Goal: Task Accomplishment & Management: Manage account settings

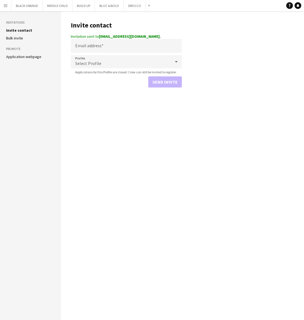
click at [4, 6] on app-icon "Menu" at bounding box center [5, 5] width 4 height 4
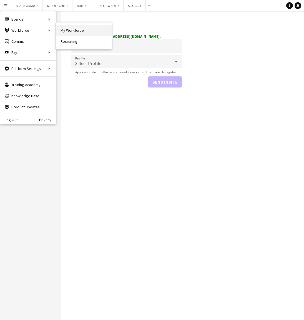
click at [66, 30] on link "My Workforce" at bounding box center [84, 30] width 56 height 11
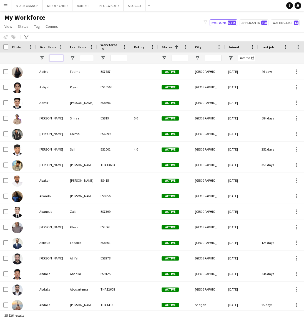
click at [52, 59] on input "First Name Filter Input" at bounding box center [56, 58] width 14 height 7
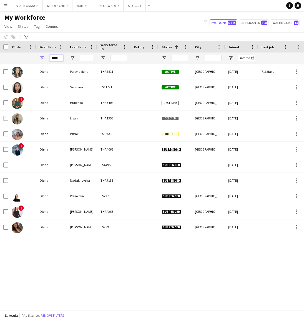
type input "*****"
click at [102, 285] on div "Olena Pereviazkina THA8811 Active Dubai 20-10-2022 716 days 0 Self-employed Cre…" at bounding box center [144, 187] width 288 height 246
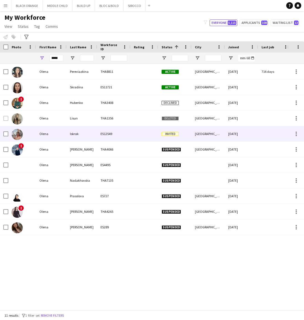
click at [70, 133] on div "Iskrak" at bounding box center [82, 133] width 31 height 15
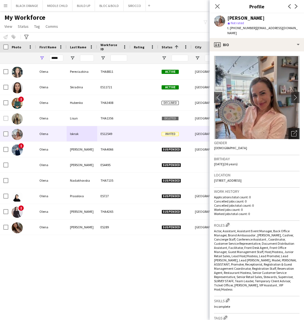
click at [291, 131] on icon "Open photos pop-in" at bounding box center [294, 134] width 6 height 6
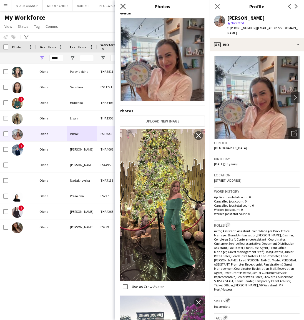
click at [123, 6] on icon at bounding box center [122, 6] width 5 height 5
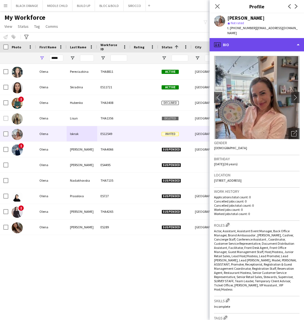
click at [271, 41] on div "profile Bio" at bounding box center [257, 44] width 94 height 13
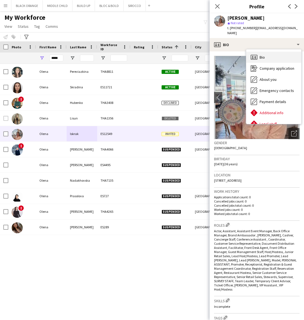
click at [262, 55] on span "Bio" at bounding box center [262, 57] width 5 height 5
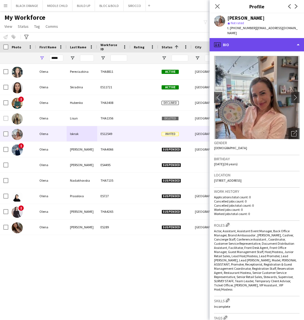
click at [292, 42] on div "profile Bio" at bounding box center [257, 44] width 94 height 13
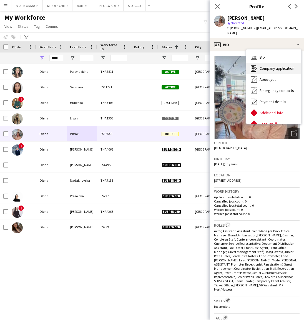
click at [292, 66] on span "Company application" at bounding box center [277, 68] width 35 height 5
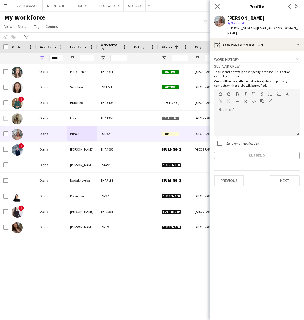
click at [296, 56] on div "Work history chevron-down" at bounding box center [257, 59] width 86 height 6
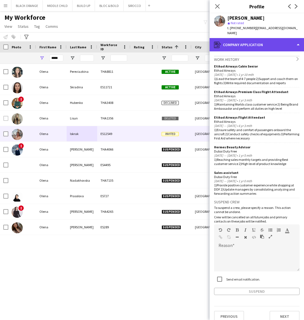
click at [284, 42] on div "register Company application" at bounding box center [257, 44] width 94 height 13
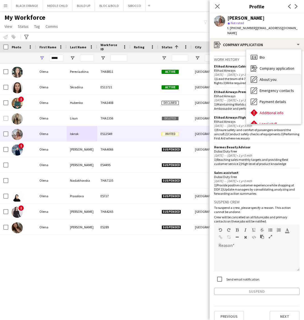
click at [273, 77] on span "About you" at bounding box center [268, 79] width 17 height 5
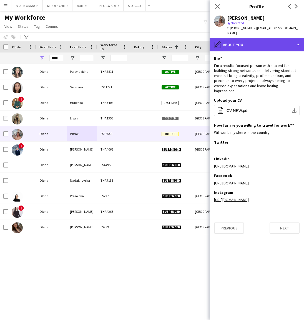
click at [277, 40] on div "pencil4 About you" at bounding box center [257, 44] width 94 height 13
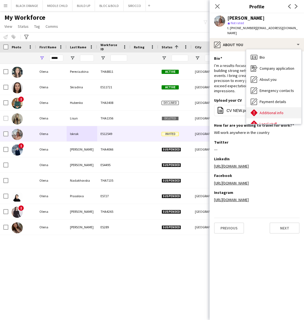
click at [274, 110] on span "Additional info" at bounding box center [272, 112] width 24 height 5
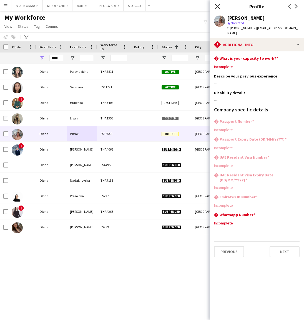
click at [218, 9] on icon "Close pop-in" at bounding box center [217, 6] width 5 height 5
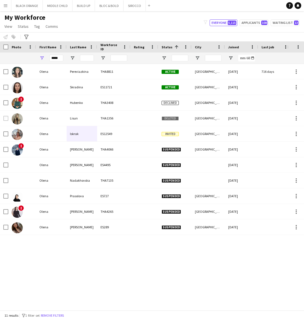
click at [183, 22] on div "My Workforce View Views Default view New view Update view Delete view Edit name…" at bounding box center [152, 22] width 304 height 19
click at [4, 7] on app-icon "Menu" at bounding box center [5, 5] width 4 height 4
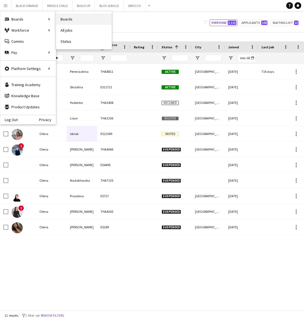
click at [76, 21] on link "Boards" at bounding box center [84, 19] width 56 height 11
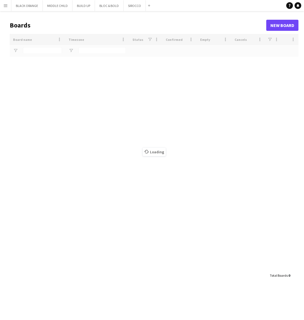
type input "*****"
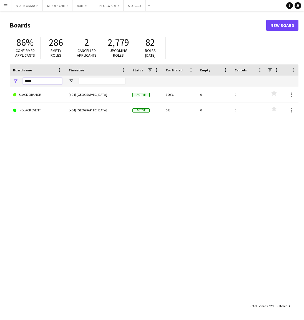
click at [39, 83] on input "*****" at bounding box center [42, 81] width 39 height 7
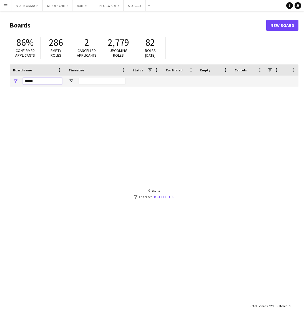
type input "******"
click at [74, 110] on div at bounding box center [154, 194] width 289 height 214
click at [40, 83] on input "******" at bounding box center [42, 81] width 39 height 7
drag, startPoint x: 40, startPoint y: 83, endPoint x: 6, endPoint y: 6, distance: 83.8
click at [6, 6] on app-icon "Menu" at bounding box center [5, 5] width 4 height 4
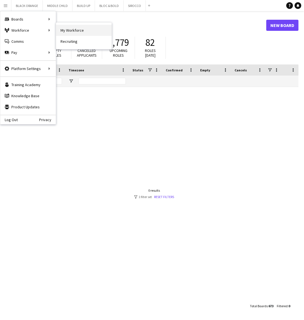
click at [63, 31] on link "My Workforce" at bounding box center [84, 30] width 56 height 11
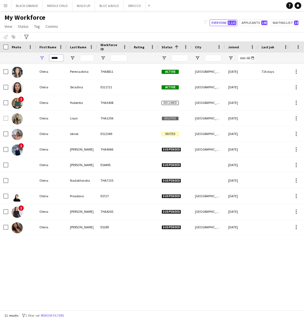
click at [60, 59] on input "*****" at bounding box center [56, 58] width 14 height 7
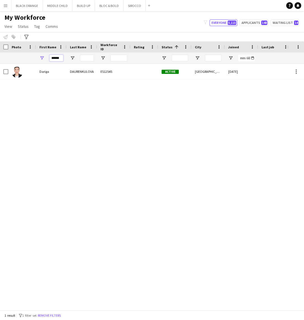
type input "******"
click at [125, 114] on div "Dariga DAURENKULOVA ES12545 Active Dubai 01-10-2025 0 Self-employed Crew" at bounding box center [144, 187] width 288 height 246
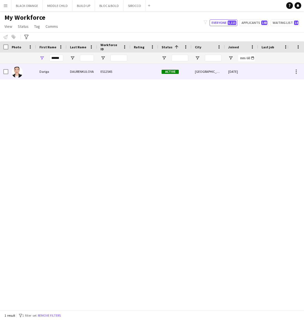
click at [77, 72] on div "DAURENKULOVA" at bounding box center [82, 71] width 31 height 15
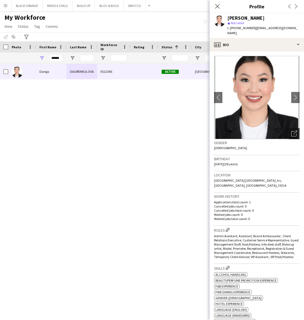
click at [296, 131] on icon "Open photos pop-in" at bounding box center [294, 134] width 6 height 6
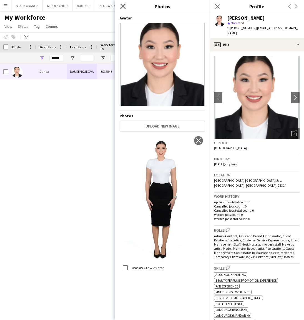
click at [122, 8] on icon "Close pop-in" at bounding box center [122, 6] width 5 height 5
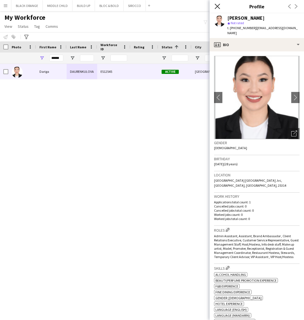
click at [219, 9] on icon "Close pop-in" at bounding box center [217, 6] width 5 height 5
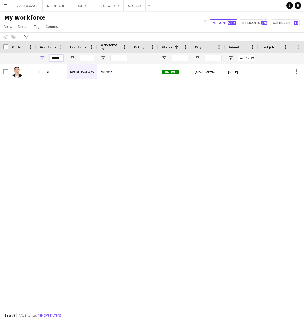
click at [62, 58] on input "******" at bounding box center [56, 58] width 14 height 7
click at [6, 6] on app-icon "Menu" at bounding box center [5, 5] width 4 height 4
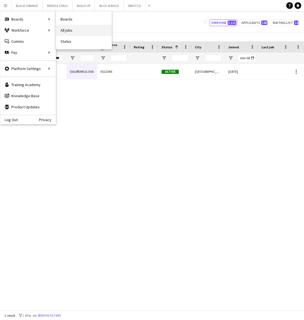
click at [74, 31] on link "All jobs" at bounding box center [84, 30] width 56 height 11
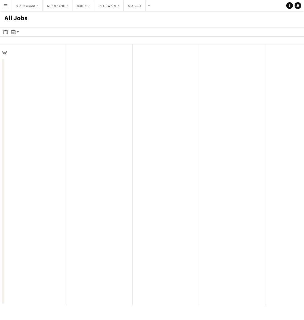
scroll to position [0, 133]
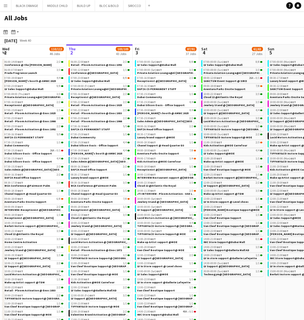
click at [4, 6] on app-icon "Menu" at bounding box center [5, 5] width 4 height 4
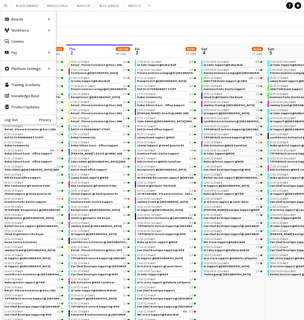
click at [69, 40] on div "October 2025 Week 40" at bounding box center [152, 41] width 304 height 8
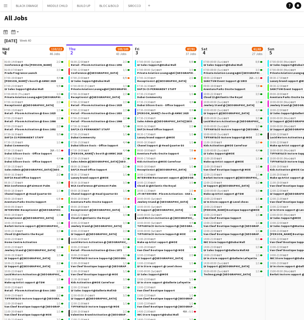
click at [7, 7] on app-icon "Menu" at bounding box center [5, 5] width 4 height 4
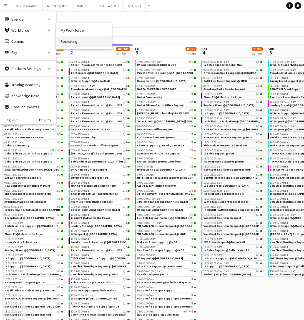
click at [68, 42] on link "Recruiting" at bounding box center [84, 41] width 56 height 11
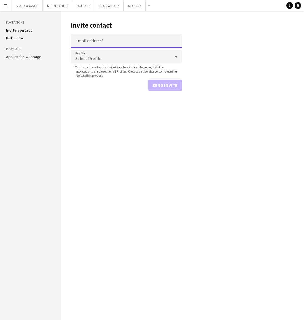
click at [116, 41] on input "Email address" at bounding box center [126, 41] width 111 height 14
paste input "**********"
type input "**********"
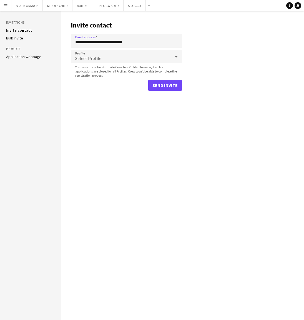
click at [111, 58] on div "Select Profile" at bounding box center [121, 56] width 100 height 13
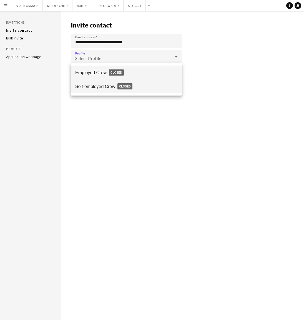
click at [104, 91] on span "Self-employed Crew Closed" at bounding box center [126, 86] width 102 height 13
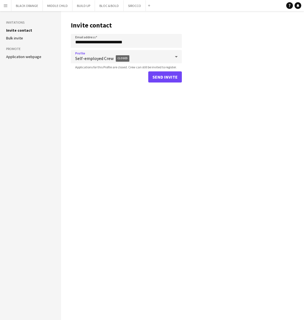
click at [162, 77] on button "Send invite" at bounding box center [165, 76] width 34 height 11
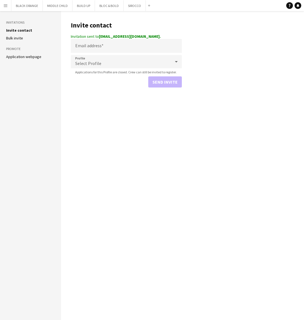
click at [5, 5] on app-icon "Menu" at bounding box center [5, 5] width 4 height 4
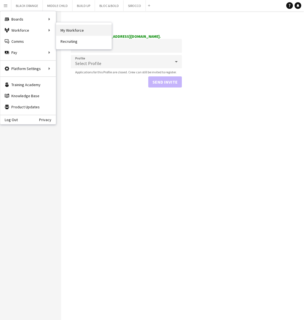
click at [81, 29] on link "My Workforce" at bounding box center [84, 30] width 56 height 11
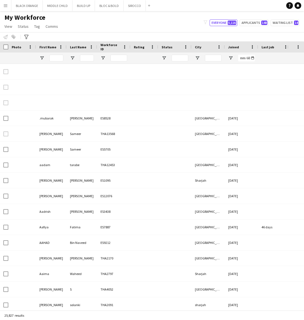
type input "******"
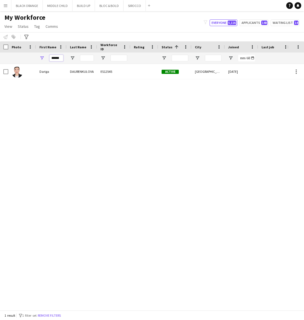
click at [58, 57] on input "******" at bounding box center [56, 58] width 14 height 7
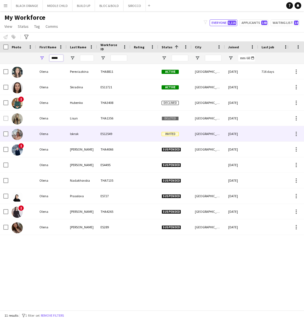
type input "*****"
click at [115, 130] on div "ES12549" at bounding box center [113, 133] width 33 height 15
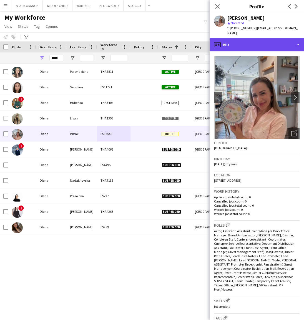
click at [259, 39] on div "profile Bio" at bounding box center [257, 44] width 94 height 13
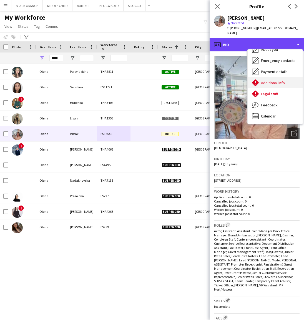
scroll to position [30, 0]
click at [234, 41] on div "profile Bio" at bounding box center [257, 44] width 94 height 13
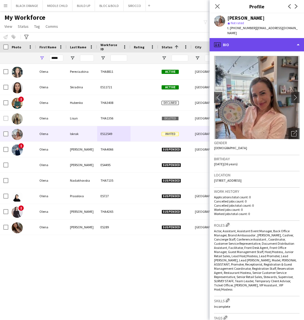
click at [288, 39] on div "profile Bio" at bounding box center [257, 44] width 94 height 13
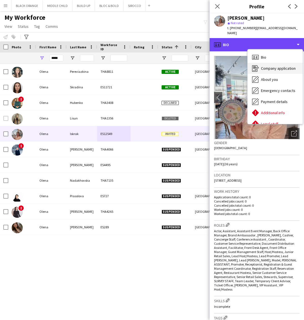
scroll to position [0, 0]
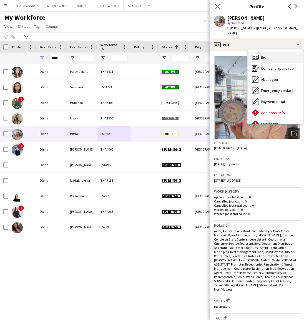
click at [261, 55] on span "Bio" at bounding box center [263, 57] width 5 height 5
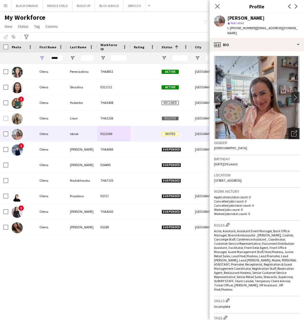
click at [291, 131] on icon at bounding box center [293, 133] width 5 height 5
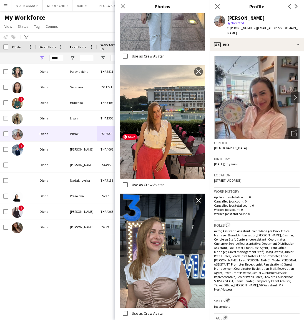
scroll to position [402, 0]
click at [123, 8] on icon "Close pop-in" at bounding box center [122, 6] width 5 height 5
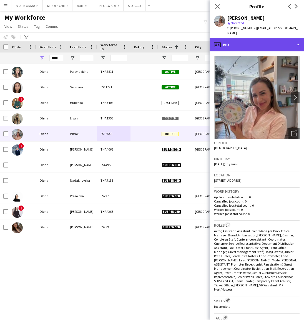
click at [281, 40] on div "profile Bio" at bounding box center [257, 44] width 94 height 13
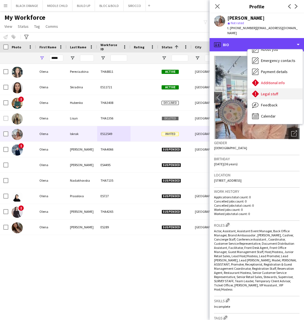
scroll to position [30, 0]
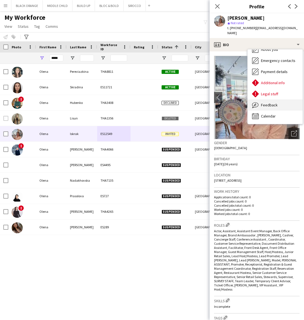
click at [270, 103] on span "Feedback" at bounding box center [269, 105] width 17 height 5
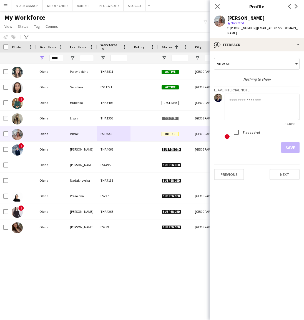
click at [236, 59] on div "View all" at bounding box center [253, 64] width 79 height 11
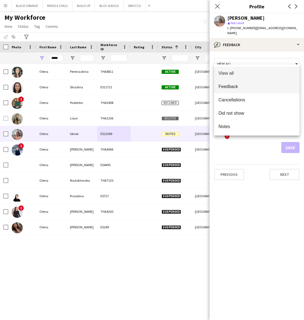
click at [229, 87] on span "Feedback" at bounding box center [257, 86] width 77 height 5
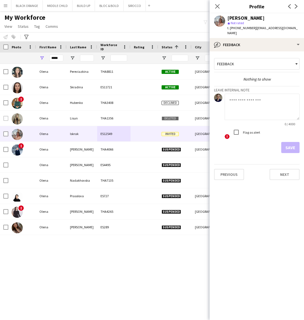
click at [240, 100] on textarea at bounding box center [262, 107] width 75 height 26
click at [219, 6] on icon "Close pop-in" at bounding box center [217, 6] width 5 height 5
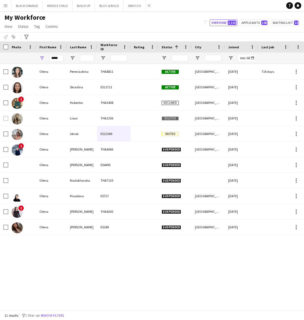
click at [148, 5] on app-icon "Add" at bounding box center [149, 5] width 2 height 2
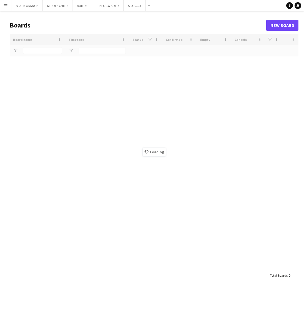
click at [40, 50] on div "Loading" at bounding box center [154, 152] width 289 height 236
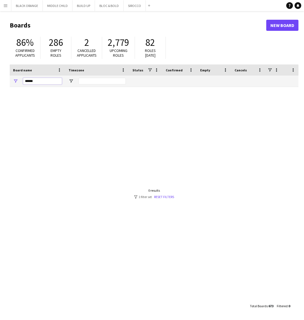
click at [36, 82] on input "******" at bounding box center [42, 81] width 39 height 7
type input "*****"
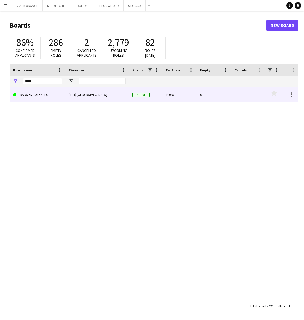
click at [30, 96] on link "PRADA EMIRATES LLC" at bounding box center [37, 95] width 49 height 16
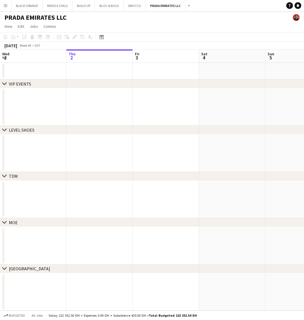
click at [88, 207] on app-date-cell at bounding box center [99, 199] width 66 height 37
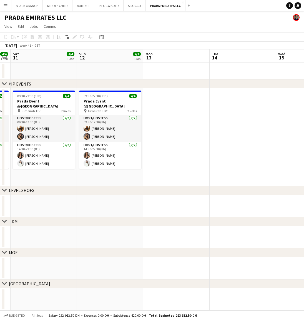
scroll to position [0, 189]
click at [171, 238] on app-date-cell at bounding box center [176, 237] width 66 height 22
click at [58, 36] on icon "Add job" at bounding box center [59, 37] width 4 height 4
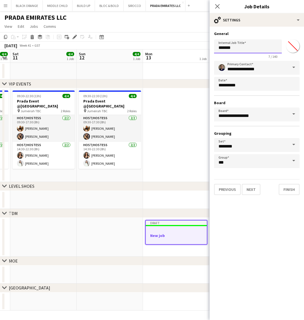
click at [238, 49] on input "*******" at bounding box center [248, 46] width 68 height 14
type input "**********"
click at [292, 50] on input "*******" at bounding box center [293, 46] width 20 height 20
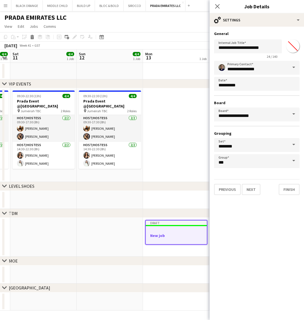
type input "*******"
click at [254, 193] on button "Next" at bounding box center [251, 189] width 19 height 11
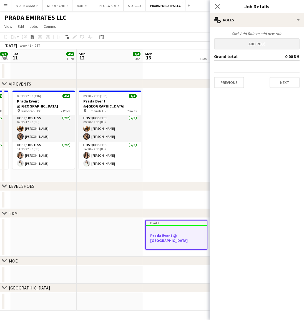
click at [259, 43] on button "Add role" at bounding box center [257, 43] width 86 height 11
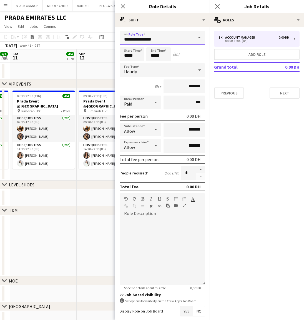
click at [173, 39] on input "**********" at bounding box center [163, 38] width 86 height 14
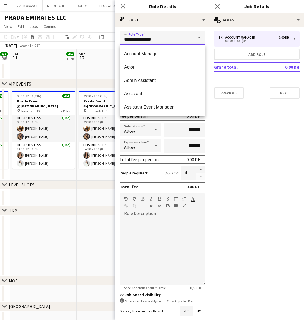
click at [173, 39] on input "**********" at bounding box center [163, 38] width 86 height 14
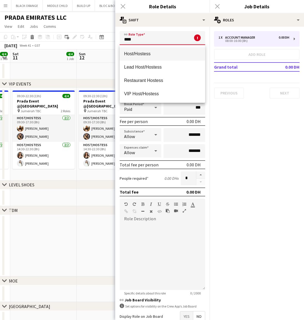
click at [165, 50] on mat-option "Host/Hostess" at bounding box center [163, 53] width 86 height 13
type input "**********"
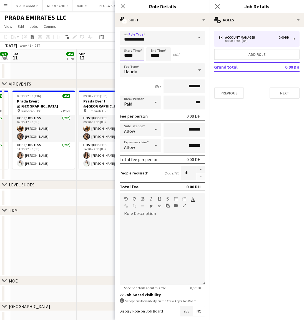
click at [133, 54] on input "*****" at bounding box center [132, 54] width 24 height 14
type input "*****"
click at [166, 56] on input "*****" at bounding box center [158, 54] width 24 height 14
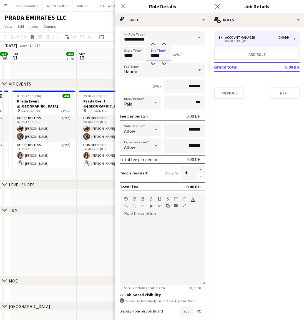
click at [166, 56] on input "*****" at bounding box center [158, 54] width 24 height 14
type input "*****"
drag, startPoint x: 195, startPoint y: 87, endPoint x: 170, endPoint y: 86, distance: 24.5
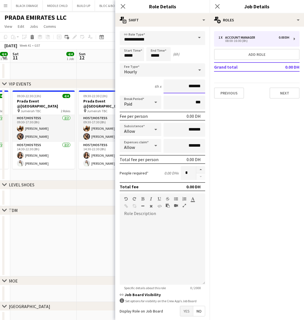
click at [170, 86] on input "*******" at bounding box center [185, 86] width 42 height 14
type input "*****"
click at [131, 57] on input "*****" at bounding box center [132, 54] width 24 height 14
type input "*****"
click at [174, 238] on div at bounding box center [163, 251] width 86 height 67
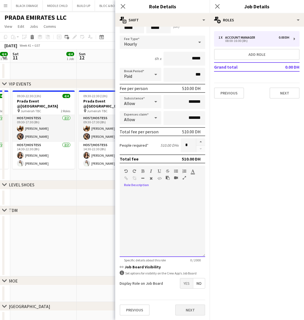
scroll to position [28, 0]
click at [194, 311] on button "Next" at bounding box center [190, 310] width 30 height 11
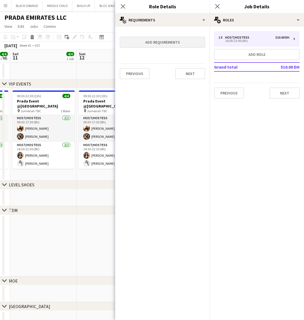
click at [162, 44] on button "Add requirements" at bounding box center [163, 42] width 86 height 11
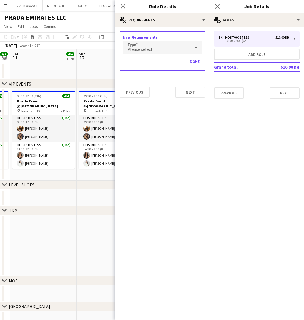
click at [161, 52] on div "Please select" at bounding box center [157, 47] width 68 height 13
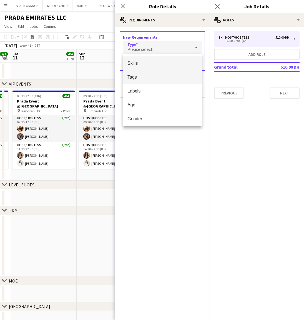
click at [138, 79] on span "Tags" at bounding box center [163, 76] width 70 height 5
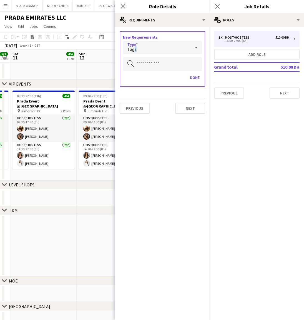
click at [135, 50] on span "Tags" at bounding box center [132, 49] width 9 height 6
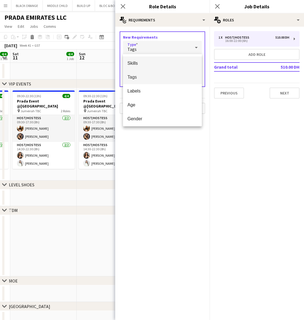
click at [139, 62] on span "Skills" at bounding box center [163, 63] width 70 height 5
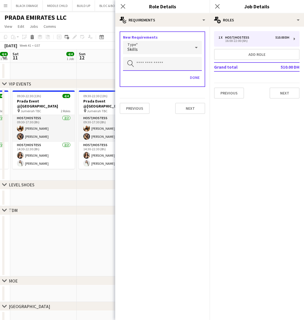
click at [150, 64] on input "text" at bounding box center [162, 64] width 79 height 14
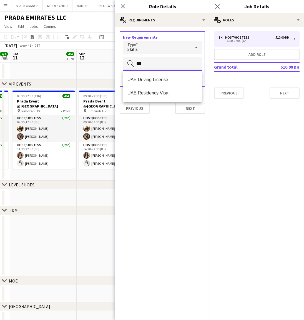
type input "***"
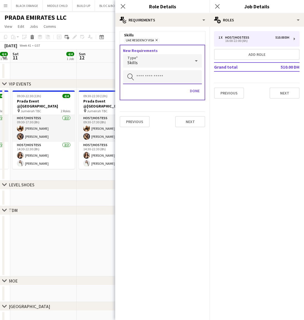
click at [151, 76] on input "text" at bounding box center [162, 77] width 79 height 14
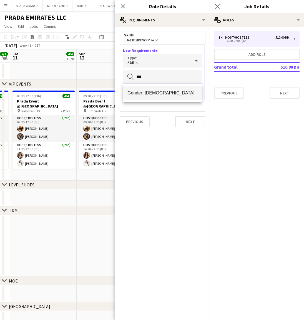
type input "***"
click at [158, 91] on span "Gender: [DEMOGRAPHIC_DATA]" at bounding box center [163, 92] width 70 height 5
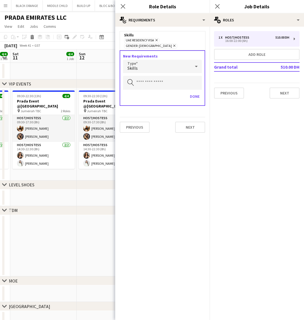
click at [143, 60] on div "Skills" at bounding box center [157, 66] width 68 height 13
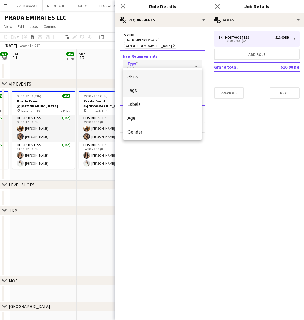
click at [139, 90] on span "Tags" at bounding box center [163, 90] width 70 height 5
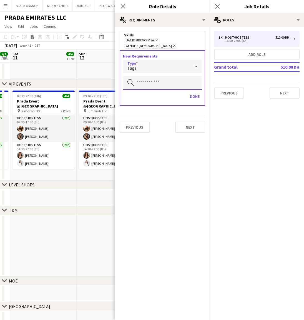
click at [165, 80] on input "text" at bounding box center [162, 83] width 79 height 14
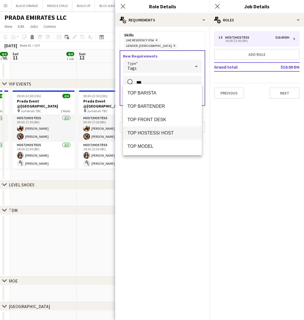
type input "***"
click at [171, 132] on span "TOP HOSTESS/ HOST" at bounding box center [163, 132] width 70 height 5
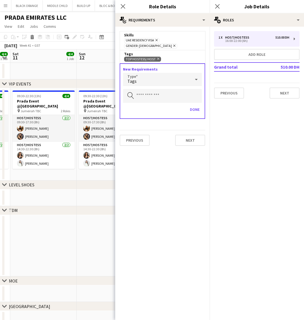
click at [148, 76] on div "Tags" at bounding box center [157, 79] width 68 height 13
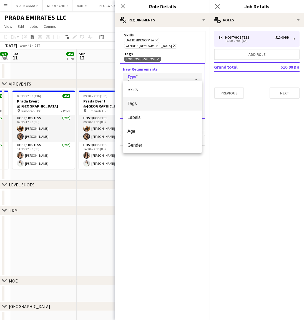
click at [139, 106] on span "Tags" at bounding box center [163, 103] width 70 height 5
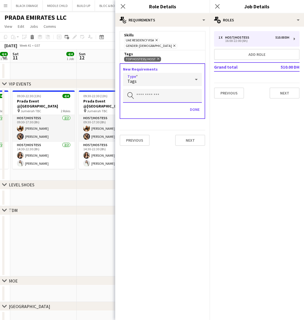
click at [159, 92] on input "text" at bounding box center [162, 96] width 79 height 14
type input "*"
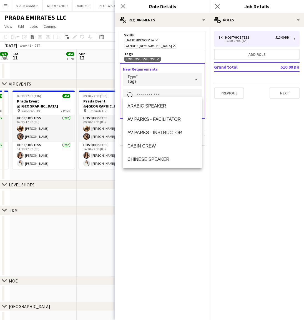
click at [186, 217] on mat-expansion-panel "medal-empty Requirements Skills UAE Residency Visa Remove Gender: Female Remove…" at bounding box center [162, 173] width 94 height 293
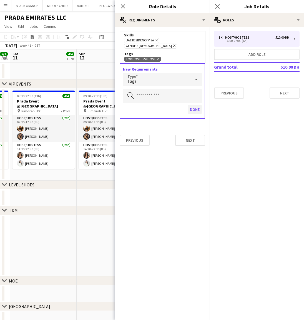
click at [192, 106] on button "Done" at bounding box center [195, 109] width 14 height 9
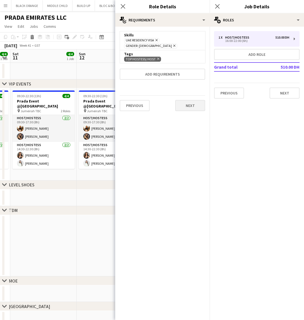
click at [191, 103] on button "Next" at bounding box center [190, 105] width 30 height 11
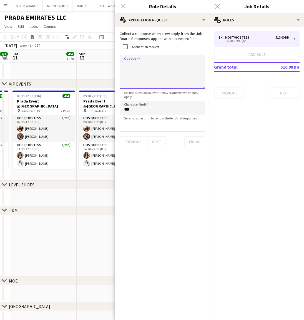
click at [139, 66] on textarea "Question" at bounding box center [163, 71] width 86 height 33
type textarea "**********"
click at [161, 144] on button "Next" at bounding box center [157, 141] width 19 height 11
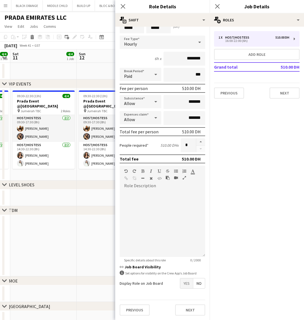
scroll to position [28, 0]
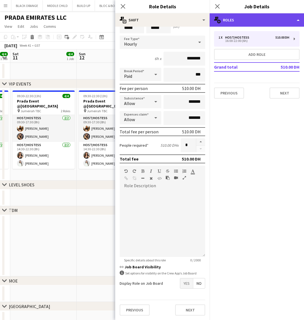
click at [252, 18] on div "multiple-users-add Roles" at bounding box center [257, 19] width 94 height 13
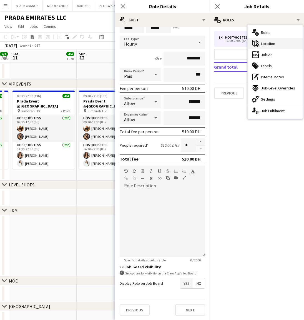
click at [268, 41] on div "maps-pin-1 Location" at bounding box center [275, 43] width 55 height 11
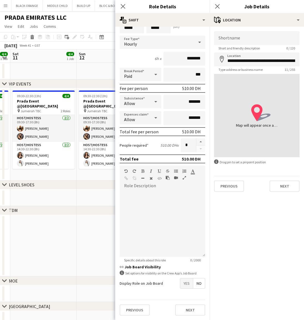
type input "**********"
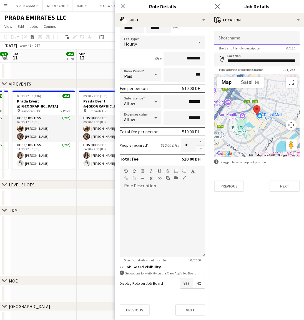
click at [240, 40] on input "Shortname" at bounding box center [257, 38] width 86 height 14
type input "**********"
click at [285, 188] on button "Next" at bounding box center [285, 186] width 30 height 11
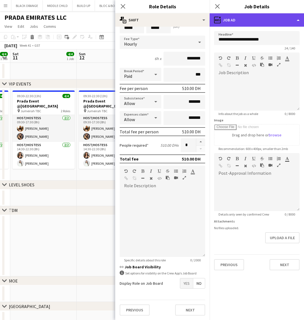
click at [254, 19] on div "ads-window Job Ad" at bounding box center [257, 19] width 94 height 13
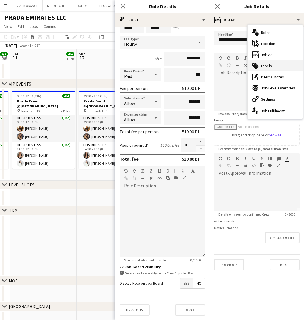
click at [272, 65] on div "tags-double Labels" at bounding box center [275, 65] width 55 height 11
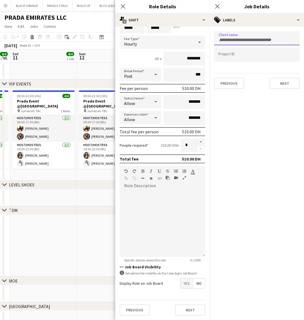
click at [237, 37] on form at bounding box center [257, 40] width 77 height 6
click at [231, 55] on input "Type to search project ID labels..." at bounding box center [257, 54] width 77 height 5
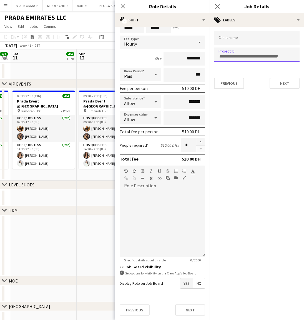
paste input "**********"
type input "**********"
click at [223, 37] on form at bounding box center [257, 38] width 77 height 6
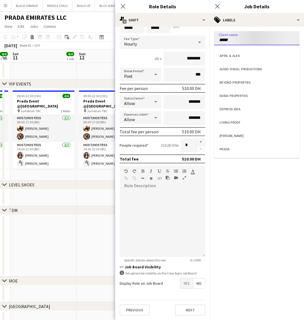
type input "*****"
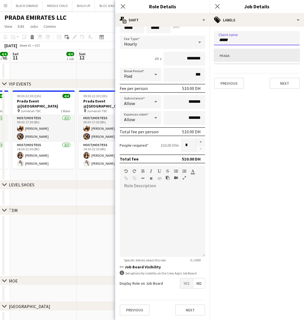
click at [228, 57] on div "PRADA" at bounding box center [257, 55] width 86 height 13
click at [284, 84] on button "Next" at bounding box center [285, 83] width 30 height 11
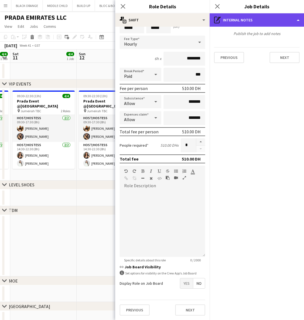
click at [268, 19] on div "pen-write Internal notes" at bounding box center [257, 19] width 94 height 13
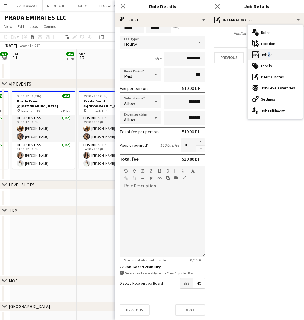
click at [268, 56] on span "Job Ad" at bounding box center [267, 54] width 12 height 5
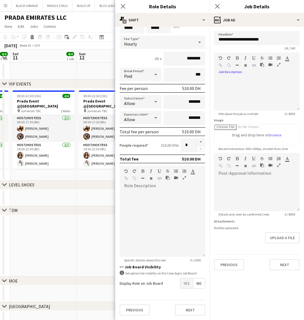
click at [277, 66] on icon "button" at bounding box center [278, 65] width 3 height 4
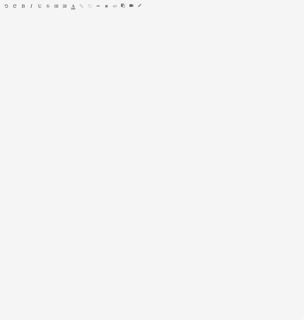
click at [122, 5] on icon "button" at bounding box center [123, 6] width 4 height 4
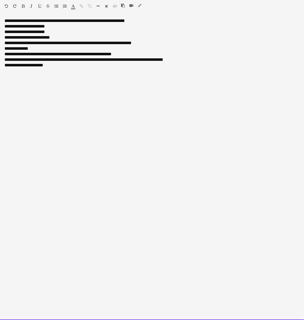
click at [18, 21] on div "**********" at bounding box center [152, 169] width 304 height 302
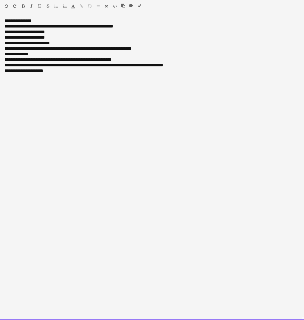
click at [16, 27] on div "**********" at bounding box center [151, 49] width 295 height 50
drag, startPoint x: 41, startPoint y: 20, endPoint x: 0, endPoint y: 20, distance: 40.6
click at [0, 20] on div "**********" at bounding box center [152, 169] width 304 height 302
click at [23, 4] on icon "button" at bounding box center [23, 6] width 3 height 4
click at [53, 20] on div "**********" at bounding box center [152, 169] width 304 height 302
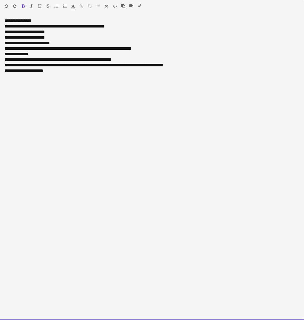
click at [23, 28] on div "**********" at bounding box center [151, 49] width 295 height 50
click at [16, 27] on div "**********" at bounding box center [151, 49] width 295 height 50
click at [21, 26] on div "**********" at bounding box center [151, 49] width 295 height 50
click at [23, 27] on div "**********" at bounding box center [151, 49] width 295 height 50
drag, startPoint x: 105, startPoint y: 28, endPoint x: 34, endPoint y: 27, distance: 70.9
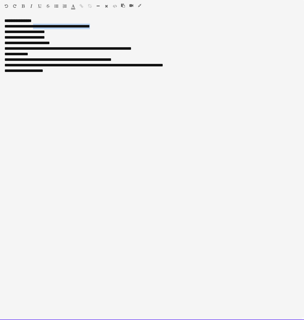
click at [34, 27] on div "**********" at bounding box center [151, 49] width 295 height 50
drag, startPoint x: 57, startPoint y: 40, endPoint x: 5, endPoint y: 34, distance: 52.9
click at [5, 34] on div "**********" at bounding box center [151, 49] width 295 height 50
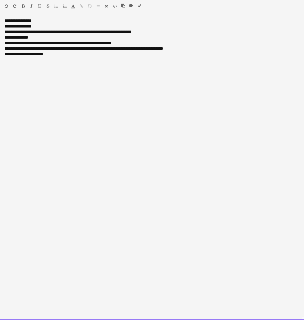
click at [14, 32] on div "**********" at bounding box center [151, 32] width 295 height 6
click at [18, 32] on div "**********" at bounding box center [151, 32] width 295 height 6
drag, startPoint x: 155, startPoint y: 32, endPoint x: 28, endPoint y: 33, distance: 127.3
click at [28, 33] on div "**********" at bounding box center [151, 32] width 295 height 6
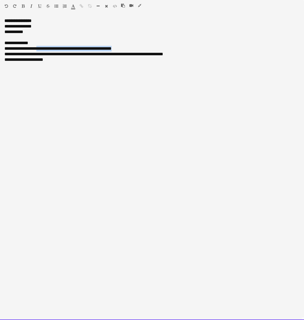
drag, startPoint x: 129, startPoint y: 47, endPoint x: 40, endPoint y: 48, distance: 88.6
click at [40, 48] on div "**********" at bounding box center [151, 49] width 295 height 6
click at [3, 44] on div "**********" at bounding box center [152, 169] width 304 height 302
drag, startPoint x: 5, startPoint y: 43, endPoint x: 128, endPoint y: 48, distance: 123.2
click at [128, 48] on div "**********" at bounding box center [151, 43] width 295 height 39
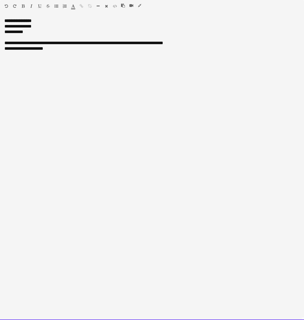
click at [36, 43] on div "**********" at bounding box center [151, 43] width 295 height 6
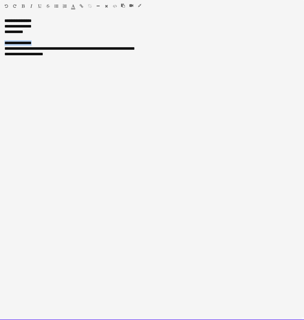
drag, startPoint x: 40, startPoint y: 42, endPoint x: 1, endPoint y: 41, distance: 39.2
click at [1, 41] on div "**********" at bounding box center [152, 169] width 304 height 302
click at [23, 5] on icon "button" at bounding box center [23, 6] width 3 height 4
click at [5, 49] on div "**********" at bounding box center [151, 49] width 295 height 6
click at [90, 50] on div "**********" at bounding box center [151, 49] width 295 height 6
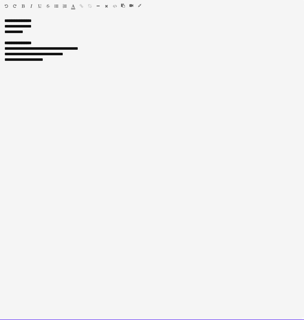
click at [73, 55] on div "**********" at bounding box center [151, 54] width 295 height 6
drag, startPoint x: 63, startPoint y: 61, endPoint x: 2, endPoint y: 61, distance: 61.1
click at [2, 61] on div "**********" at bounding box center [152, 169] width 304 height 302
click at [160, 101] on div "**********" at bounding box center [152, 169] width 304 height 302
drag, startPoint x: 52, startPoint y: 61, endPoint x: 3, endPoint y: 60, distance: 49.2
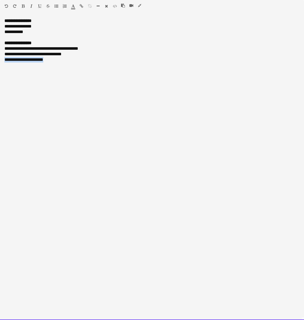
click at [3, 60] on div "**********" at bounding box center [152, 169] width 304 height 302
click at [49, 36] on div at bounding box center [151, 38] width 295 height 6
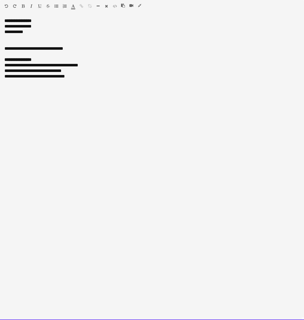
click at [86, 45] on div at bounding box center [151, 43] width 295 height 6
click at [84, 51] on div "**********" at bounding box center [151, 49] width 295 height 6
drag, startPoint x: 84, startPoint y: 51, endPoint x: 4, endPoint y: 51, distance: 79.7
click at [4, 51] on div "**********" at bounding box center [152, 169] width 304 height 302
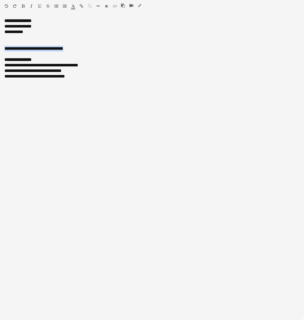
click at [23, 4] on icon "button" at bounding box center [23, 6] width 3 height 4
click at [74, 4] on icon "button" at bounding box center [73, 6] width 4 height 4
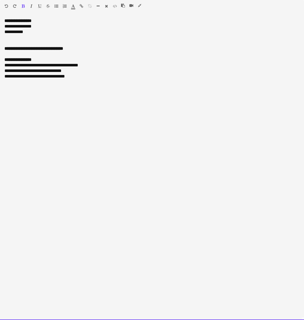
type input "*******"
click at [102, 92] on div "**********" at bounding box center [152, 169] width 304 height 302
click at [43, 94] on div "**********" at bounding box center [152, 169] width 304 height 302
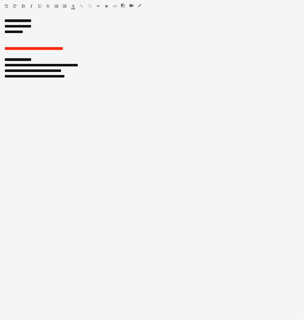
click at [140, 6] on icon "button" at bounding box center [139, 6] width 3 height 4
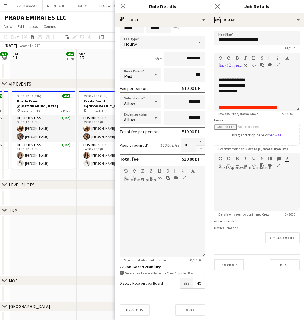
click at [80, 251] on app-date-cell at bounding box center [110, 246] width 66 height 62
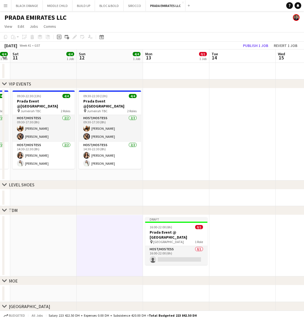
click at [98, 229] on app-date-cell at bounding box center [110, 246] width 66 height 62
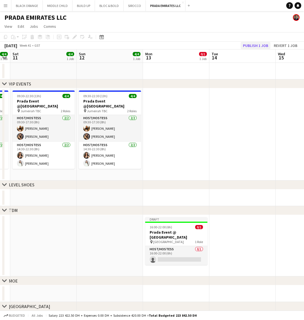
click at [257, 46] on button "Publish 1 job" at bounding box center [256, 45] width 30 height 7
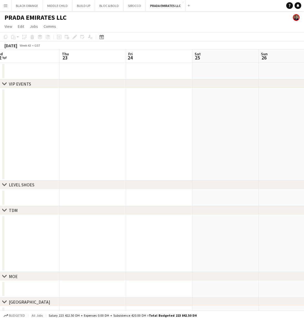
scroll to position [0, 206]
click at [216, 249] on app-date-cell at bounding box center [225, 243] width 66 height 57
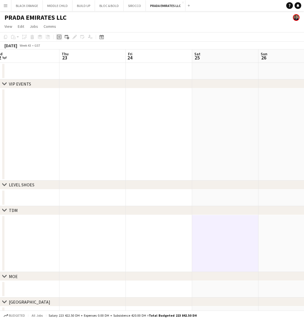
click at [57, 38] on icon at bounding box center [59, 37] width 4 height 4
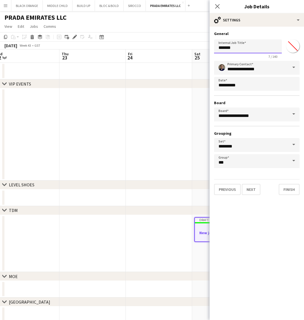
click at [246, 49] on input "*******" at bounding box center [248, 46] width 68 height 14
type input "**********"
click at [294, 48] on input "*******" at bounding box center [293, 46] width 20 height 20
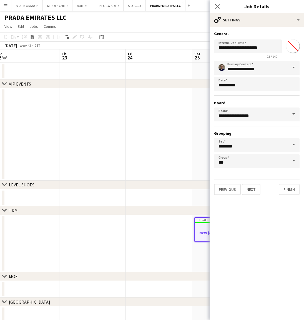
type input "*******"
click at [253, 190] on button "Next" at bounding box center [251, 189] width 19 height 11
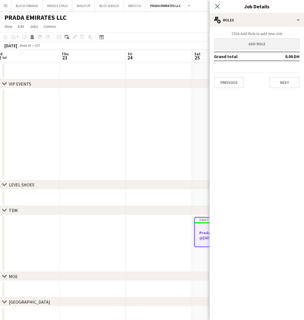
click at [255, 44] on button "Add role" at bounding box center [257, 43] width 86 height 11
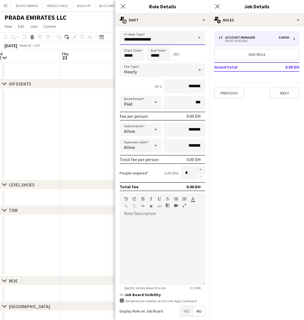
click at [154, 38] on input "**********" at bounding box center [163, 38] width 86 height 14
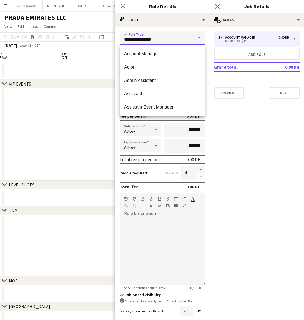
click at [154, 38] on input "**********" at bounding box center [163, 38] width 86 height 14
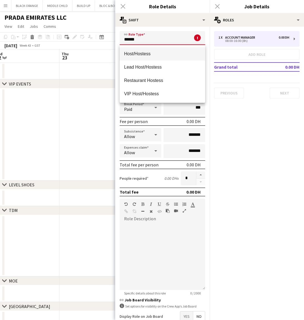
click at [156, 49] on mat-option "Host/Hostess" at bounding box center [163, 53] width 86 height 13
type input "**********"
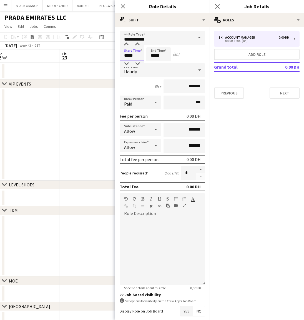
click at [138, 57] on input "*****" at bounding box center [132, 54] width 24 height 14
type input "*****"
click at [164, 56] on input "*****" at bounding box center [158, 54] width 24 height 14
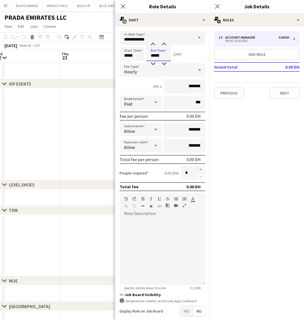
click at [164, 56] on input "*****" at bounding box center [158, 54] width 24 height 14
type input "*****"
click at [171, 86] on input "*******" at bounding box center [185, 86] width 42 height 14
type input "*****"
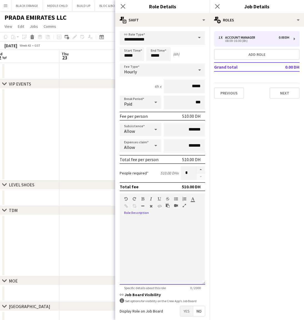
click at [198, 247] on div at bounding box center [163, 251] width 86 height 67
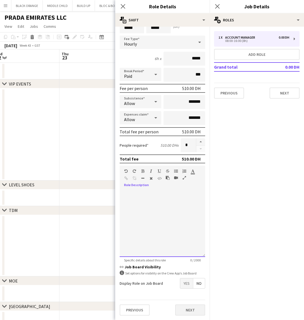
scroll to position [28, 0]
click at [188, 311] on button "Next" at bounding box center [190, 310] width 30 height 11
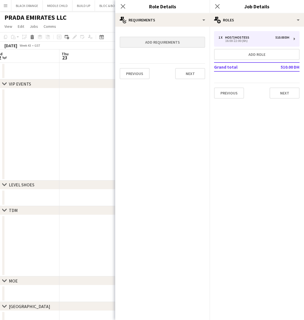
click at [156, 44] on button "Add requirements" at bounding box center [163, 42] width 86 height 11
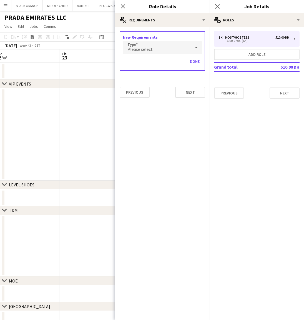
click at [149, 43] on div "Please select" at bounding box center [157, 47] width 68 height 13
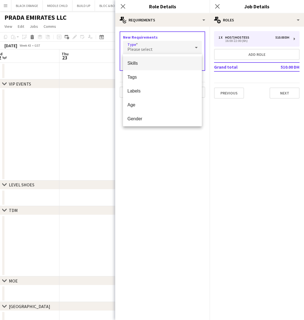
click at [138, 62] on span "Skills" at bounding box center [163, 63] width 70 height 5
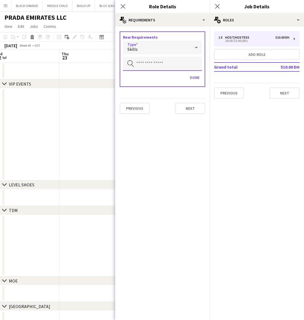
click at [148, 66] on input "text" at bounding box center [162, 64] width 79 height 14
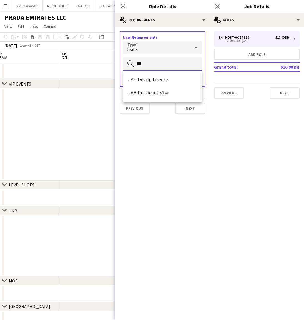
type input "***"
click at [153, 93] on span "UAE Residency Visa" at bounding box center [163, 92] width 70 height 5
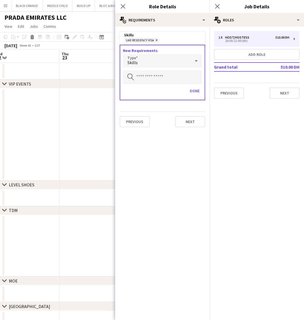
click at [157, 55] on div "Skills" at bounding box center [157, 60] width 68 height 13
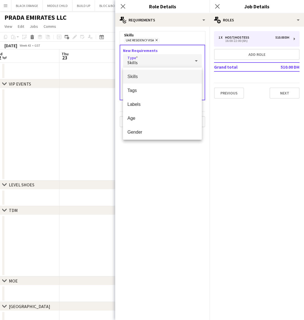
click at [142, 74] on mat-option "Skills" at bounding box center [162, 77] width 79 height 14
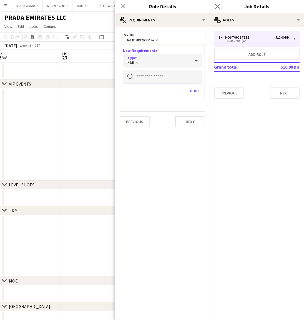
click at [153, 77] on input "text" at bounding box center [162, 77] width 79 height 14
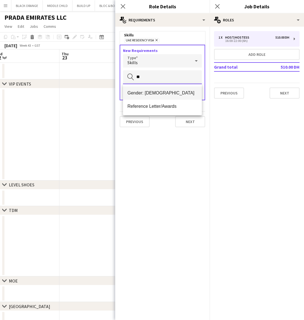
type input "**"
click at [157, 91] on span "Gender: [DEMOGRAPHIC_DATA]" at bounding box center [163, 92] width 70 height 5
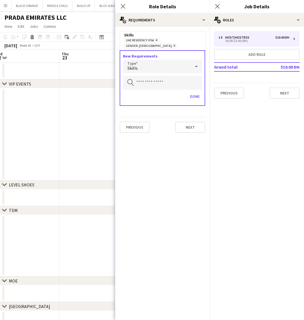
click at [149, 63] on div "Skills" at bounding box center [157, 66] width 68 height 13
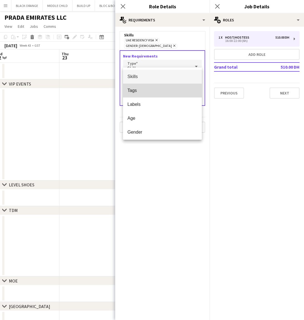
click at [151, 91] on span "Tags" at bounding box center [163, 90] width 70 height 5
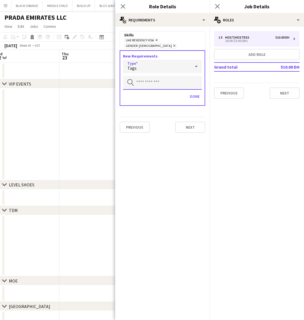
click at [144, 78] on input "text" at bounding box center [162, 83] width 79 height 14
type input "*"
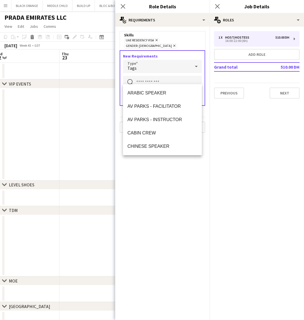
click at [149, 60] on div "Tags" at bounding box center [157, 66] width 68 height 13
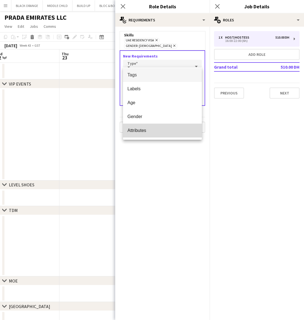
scroll to position [16, 0]
click at [139, 130] on span "Attributes" at bounding box center [163, 130] width 70 height 5
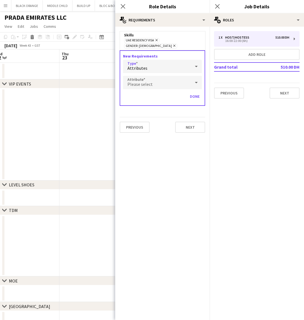
click at [152, 78] on div "Please select" at bounding box center [157, 82] width 68 height 13
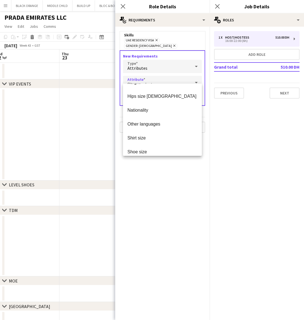
scroll to position [166, 0]
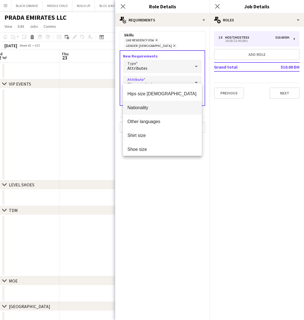
click at [137, 107] on span "Nationality" at bounding box center [163, 107] width 70 height 5
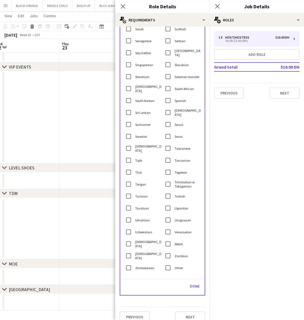
scroll to position [17, 0]
click at [194, 282] on button "Done" at bounding box center [195, 286] width 14 height 9
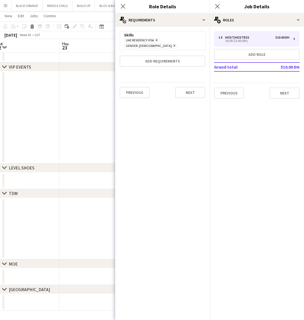
scroll to position [0, 0]
click at [158, 56] on button "Add requirements" at bounding box center [163, 61] width 86 height 11
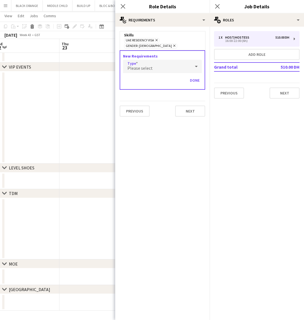
click at [163, 63] on div "Please select" at bounding box center [157, 66] width 68 height 13
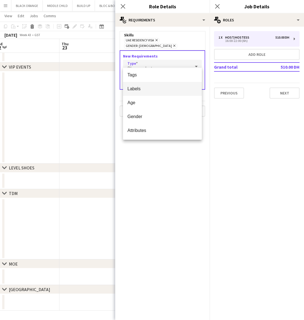
scroll to position [16, 0]
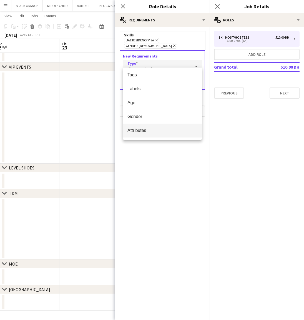
click at [147, 125] on mat-option "Attributes" at bounding box center [162, 131] width 79 height 14
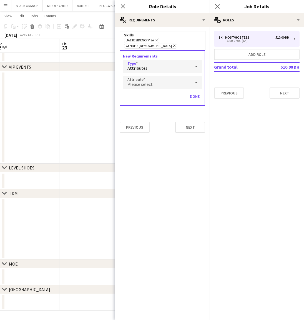
click at [167, 80] on div "Please select" at bounding box center [157, 82] width 68 height 13
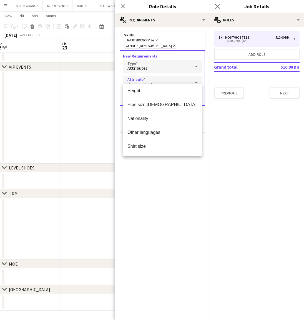
scroll to position [168, 0]
click at [142, 108] on mat-option "Nationality" at bounding box center [162, 105] width 79 height 14
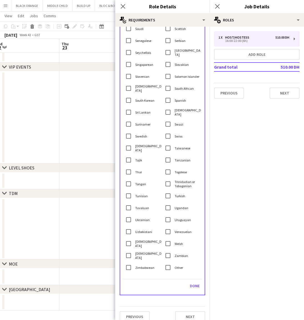
scroll to position [991, 0]
click at [190, 282] on button "Done" at bounding box center [195, 286] width 14 height 9
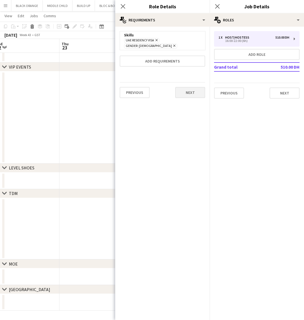
click at [193, 89] on button "Next" at bounding box center [190, 92] width 30 height 11
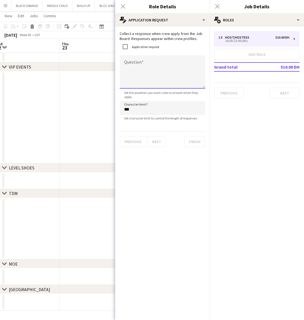
click at [141, 62] on textarea "Question" at bounding box center [163, 71] width 86 height 33
type textarea "**********"
click at [156, 141] on button "Next" at bounding box center [157, 141] width 19 height 11
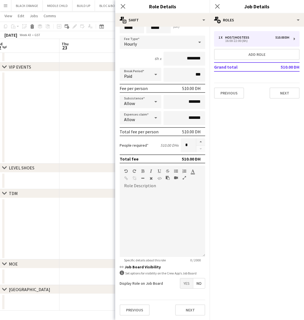
scroll to position [28, 0]
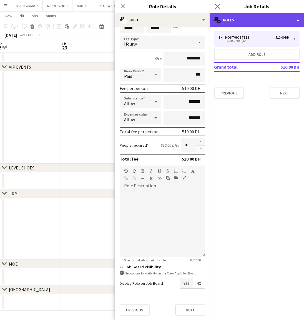
click at [249, 18] on div "multiple-users-add Roles" at bounding box center [257, 19] width 94 height 13
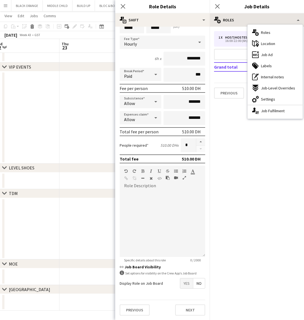
drag, startPoint x: 270, startPoint y: 53, endPoint x: 246, endPoint y: 18, distance: 41.9
click at [270, 53] on span "Job Ad" at bounding box center [267, 54] width 12 height 5
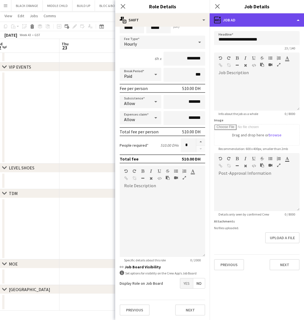
click at [244, 17] on div "ads-window Job Ad" at bounding box center [257, 19] width 94 height 13
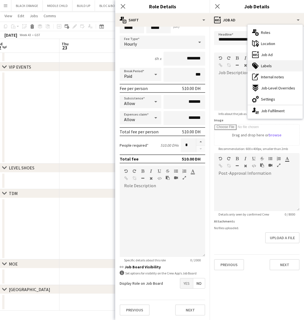
click at [266, 65] on span "Labels" at bounding box center [266, 65] width 11 height 5
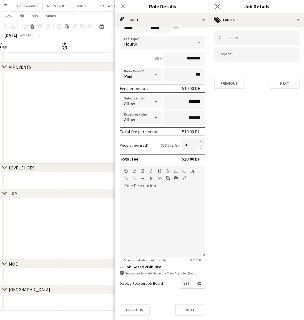
click at [219, 55] on input "Type to search project ID labels..." at bounding box center [257, 54] width 77 height 5
click at [219, 55] on input "Type to search project ID labels..." at bounding box center [257, 56] width 77 height 5
paste input "**********"
type input "**********"
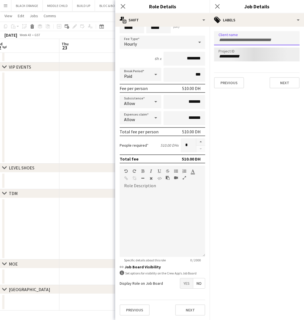
click at [252, 40] on input "Type to search client labels..." at bounding box center [257, 40] width 77 height 5
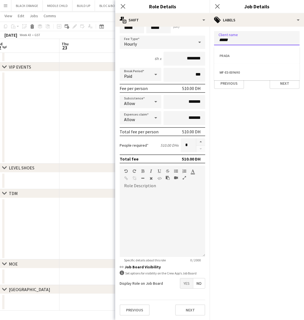
type input "*****"
click at [235, 54] on div "PRADA" at bounding box center [257, 55] width 86 height 13
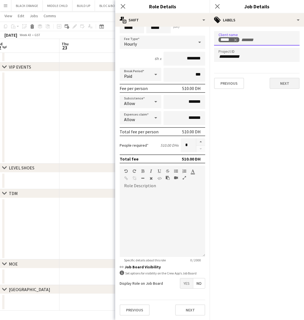
click at [285, 84] on button "Next" at bounding box center [285, 83] width 30 height 11
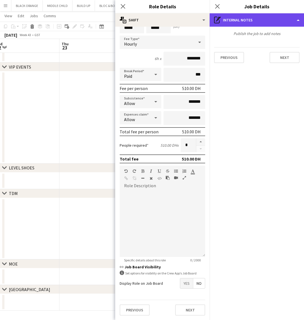
click at [268, 25] on div "pen-write Internal notes" at bounding box center [257, 19] width 94 height 13
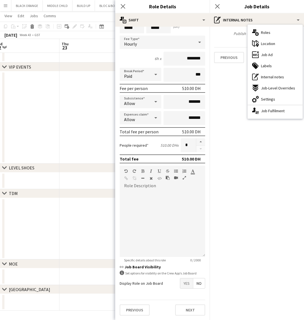
click at [235, 96] on mat-expansion-panel "pen-write Internal notes Publish the job to add notes Previous Next" at bounding box center [257, 173] width 94 height 293
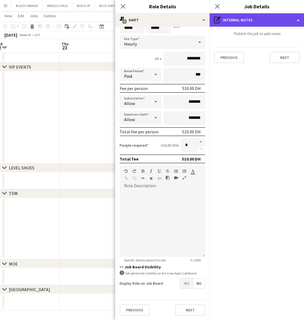
click at [260, 25] on div "pen-write Internal notes" at bounding box center [257, 19] width 94 height 13
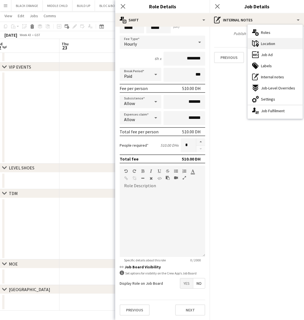
click at [266, 42] on span "Location" at bounding box center [268, 43] width 14 height 5
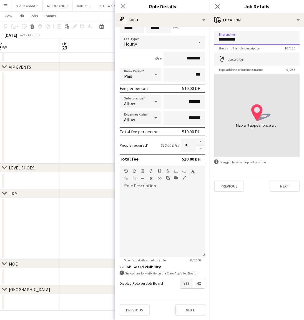
type input "**********"
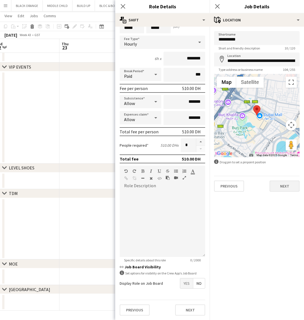
click at [287, 185] on button "Next" at bounding box center [285, 186] width 30 height 11
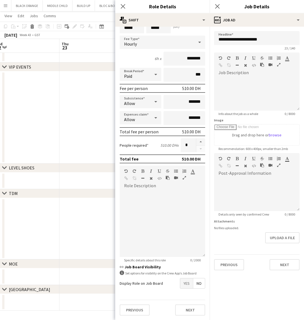
click at [69, 159] on app-date-cell at bounding box center [92, 117] width 66 height 92
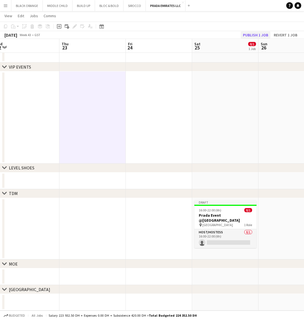
click at [259, 34] on button "Publish 1 job" at bounding box center [256, 34] width 30 height 7
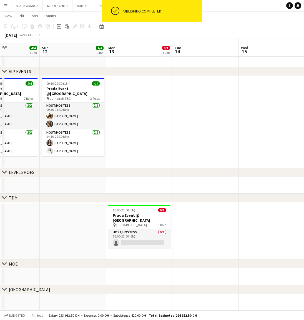
scroll to position [16, 0]
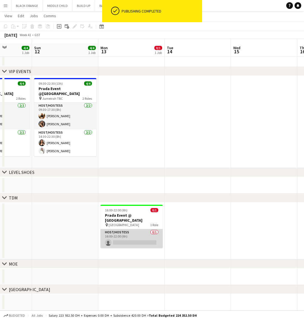
click at [133, 230] on app-card-role "Host/Hostess 0/1 16:00-22:00 (6h) single-neutral-actions" at bounding box center [132, 238] width 62 height 19
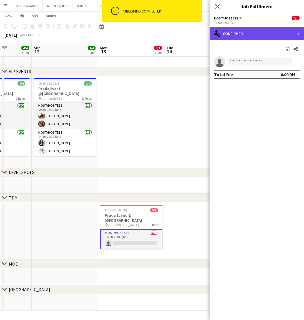
click at [266, 29] on div "single-neutral-actions-check-2 Confirmed" at bounding box center [257, 33] width 94 height 13
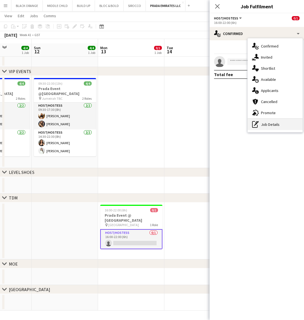
click at [268, 122] on div "pen-write Job Details" at bounding box center [275, 124] width 55 height 11
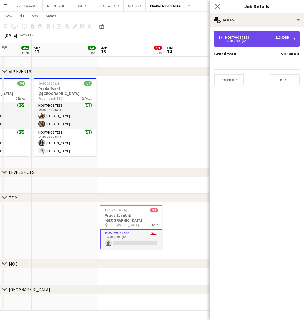
click at [267, 38] on div "1 x Host/Hostess 510.00 DH" at bounding box center [254, 38] width 71 height 4
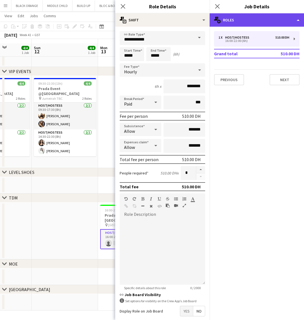
click at [248, 19] on div "multiple-users-add Roles" at bounding box center [257, 19] width 94 height 13
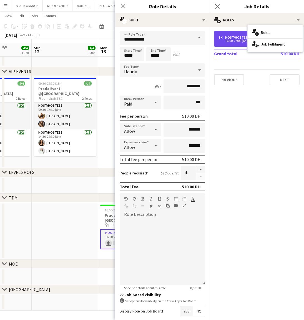
click at [229, 36] on div "Host/Hostess" at bounding box center [238, 38] width 26 height 4
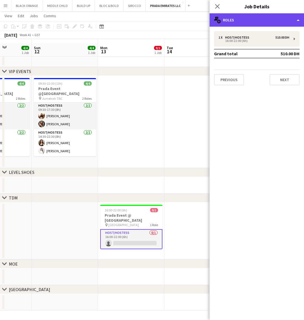
click at [298, 16] on div "multiple-users-add Roles" at bounding box center [257, 19] width 94 height 13
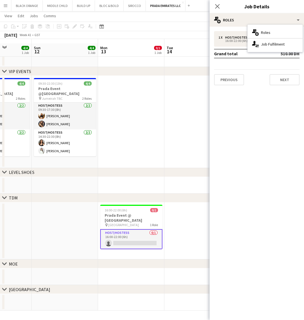
click at [256, 129] on mat-expansion-panel "pencil3 General details 1 x Host/Hostess 510.00 DH 16:00-22:00 (6h) Grand total…" at bounding box center [257, 173] width 94 height 293
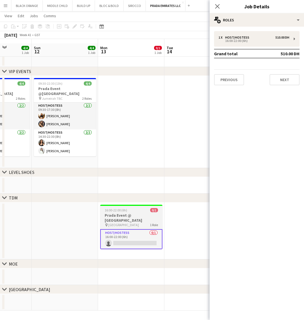
click at [131, 223] on div "pin [GEOGRAPHIC_DATA] 1 Role" at bounding box center [131, 225] width 62 height 4
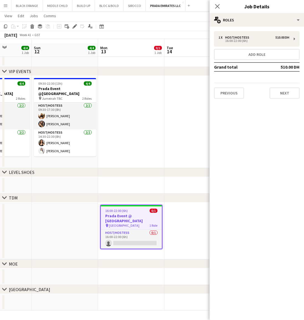
click at [74, 22] on app-toolbar "Copy Paste Paste Command V Paste with crew Command Shift V Paste linked Job Del…" at bounding box center [152, 26] width 304 height 9
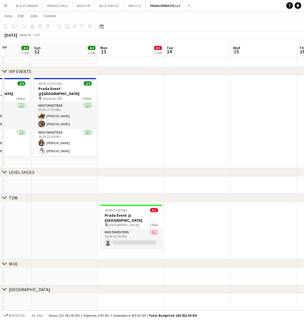
click at [74, 22] on app-toolbar "Copy Paste Paste Command V Paste with crew Command Shift V Paste linked Job Del…" at bounding box center [152, 26] width 304 height 9
click at [139, 213] on h3 "Prada Event @ [GEOGRAPHIC_DATA]" at bounding box center [131, 218] width 62 height 10
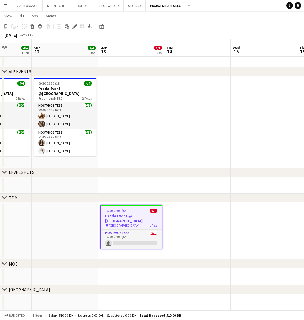
click at [73, 22] on app-toolbar "Copy Paste Paste Command V Paste with crew Command Shift V Paste linked Job Del…" at bounding box center [152, 26] width 304 height 9
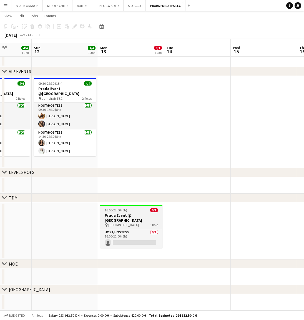
click at [137, 208] on div "16:00-22:00 (6h) 0/1" at bounding box center [131, 210] width 62 height 4
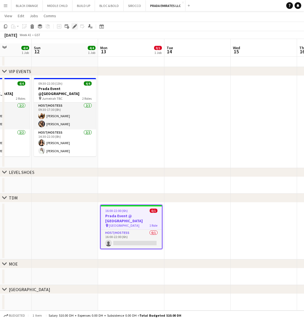
click at [75, 23] on div "Edit" at bounding box center [74, 26] width 7 height 7
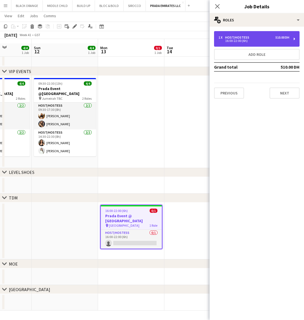
click at [261, 34] on div "1 x Host/Hostess 510.00 DH 16:00-22:00 (6h)" at bounding box center [257, 39] width 86 height 16
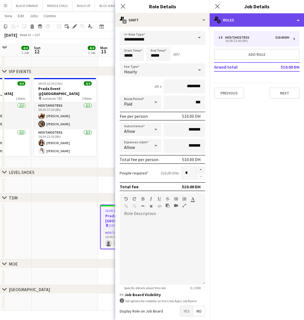
click at [250, 17] on div "multiple-users-add Roles" at bounding box center [257, 19] width 94 height 13
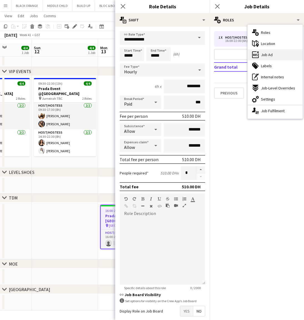
click at [273, 50] on div "ads-window Job Ad" at bounding box center [275, 54] width 55 height 11
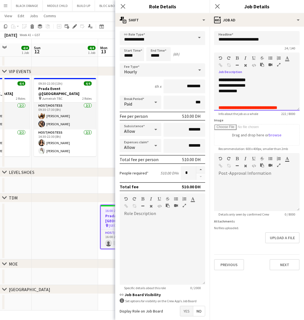
click at [279, 61] on div at bounding box center [277, 59] width 17 height 7
click at [278, 61] on div at bounding box center [277, 59] width 17 height 7
click at [279, 58] on icon "button" at bounding box center [279, 58] width 4 height 4
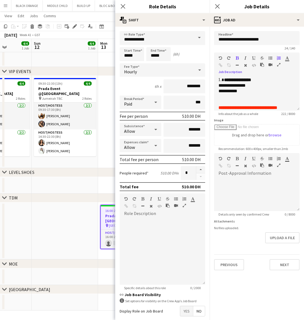
click at [279, 65] on icon "button" at bounding box center [278, 65] width 3 height 4
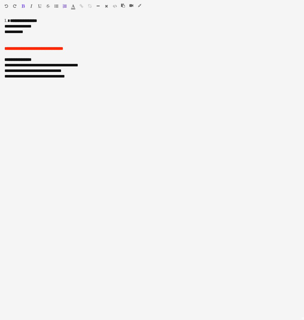
click at [64, 4] on icon "button" at bounding box center [65, 6] width 4 height 4
drag, startPoint x: 77, startPoint y: 91, endPoint x: 1, endPoint y: 13, distance: 109.5
click at [1, 13] on div "**********" at bounding box center [152, 160] width 304 height 320
copy div "**********"
click at [139, 6] on icon "button" at bounding box center [139, 6] width 3 height 4
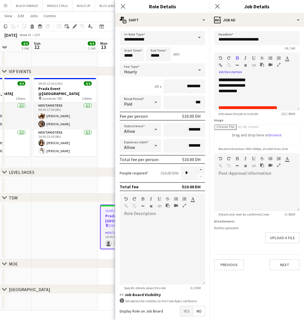
click at [81, 263] on div "chevron-right MOE" at bounding box center [152, 264] width 304 height 9
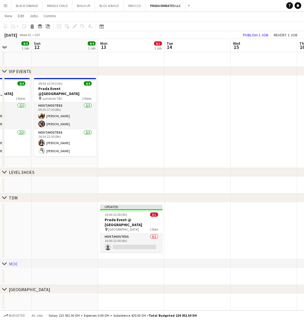
click at [246, 222] on app-date-cell at bounding box center [264, 231] width 66 height 57
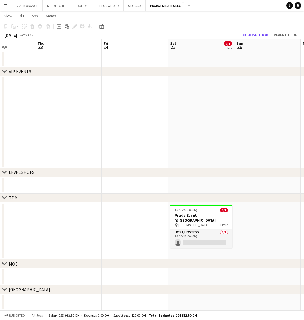
scroll to position [0, 233]
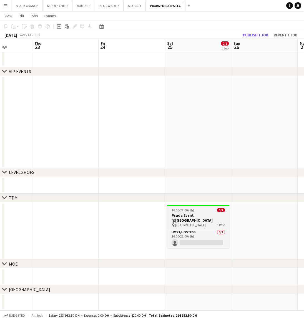
click at [188, 216] on h3 "Prada Event @[GEOGRAPHIC_DATA]" at bounding box center [198, 218] width 62 height 10
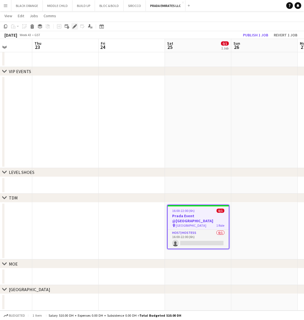
click at [73, 26] on icon "Edit" at bounding box center [75, 26] width 4 height 4
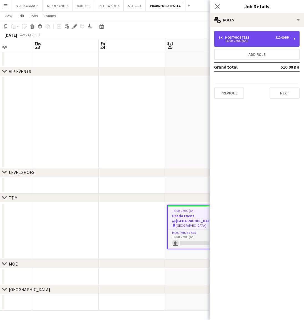
click at [264, 38] on div "1 x Host/Hostess 510.00 DH" at bounding box center [254, 38] width 71 height 4
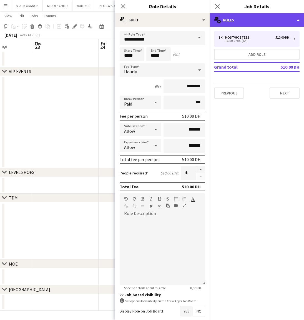
click at [256, 25] on div "multiple-users-add Roles" at bounding box center [257, 19] width 94 height 13
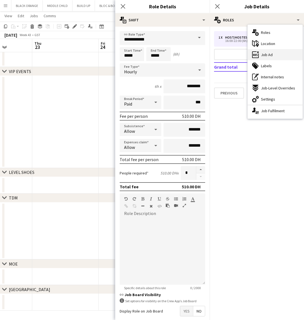
click at [273, 54] on div "ads-window Job Ad" at bounding box center [275, 54] width 55 height 11
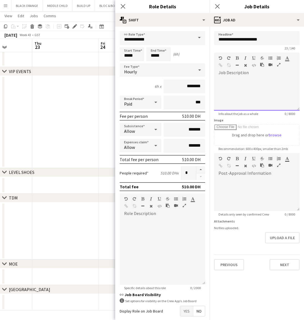
click at [253, 80] on div at bounding box center [257, 93] width 86 height 33
paste div
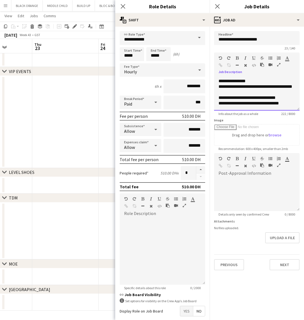
scroll to position [12, 0]
click at [278, 65] on icon "button" at bounding box center [278, 65] width 3 height 4
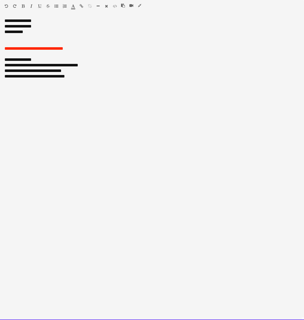
drag, startPoint x: 39, startPoint y: 18, endPoint x: 3, endPoint y: 19, distance: 35.6
click at [3, 19] on div "**********" at bounding box center [152, 169] width 304 height 302
click at [20, 8] on div at bounding box center [12, 7] width 17 height 7
click at [24, 6] on icon "button" at bounding box center [23, 6] width 3 height 4
drag, startPoint x: 39, startPoint y: 61, endPoint x: 33, endPoint y: 58, distance: 7.0
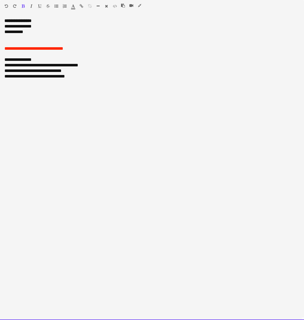
click at [0, 61] on html "Menu Boards Boards Boards All jobs Status Workforce Workforce My Workforce Recr…" at bounding box center [152, 258] width 304 height 541
click at [23, 6] on icon "button" at bounding box center [23, 6] width 3 height 4
click at [140, 124] on div "**********" at bounding box center [152, 169] width 304 height 302
click at [139, 6] on icon "button" at bounding box center [139, 6] width 3 height 4
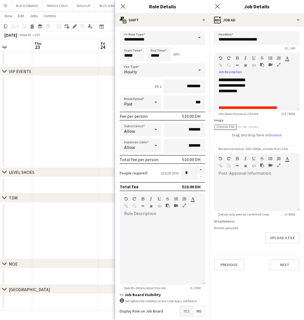
click at [83, 161] on app-date-cell at bounding box center [65, 122] width 66 height 92
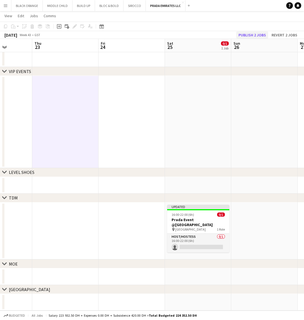
click at [258, 35] on button "Publish 2 jobs" at bounding box center [252, 34] width 32 height 7
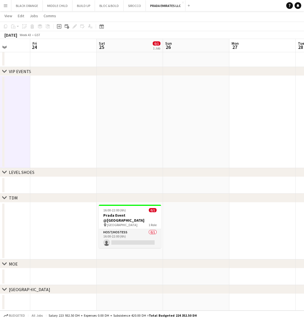
scroll to position [0, 238]
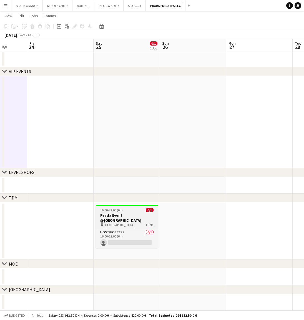
click at [129, 215] on h3 "Prada Event @[GEOGRAPHIC_DATA]" at bounding box center [127, 218] width 62 height 10
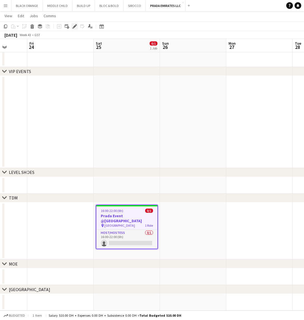
click at [75, 26] on icon at bounding box center [74, 26] width 3 height 3
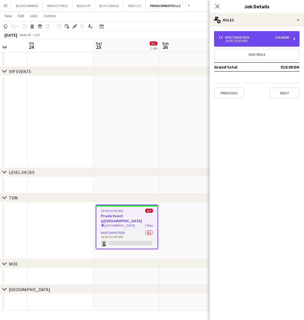
click at [264, 38] on div "1 x Host/Hostess 510.00 DH" at bounding box center [254, 38] width 71 height 4
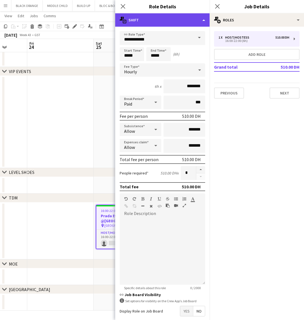
click at [165, 21] on div "multiple-actions-text Shift" at bounding box center [162, 19] width 94 height 13
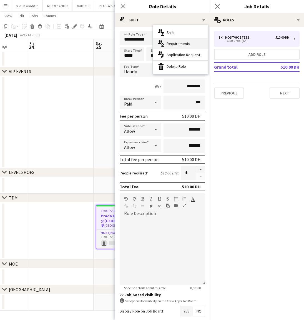
click at [177, 44] on span "Requirements" at bounding box center [179, 43] width 24 height 5
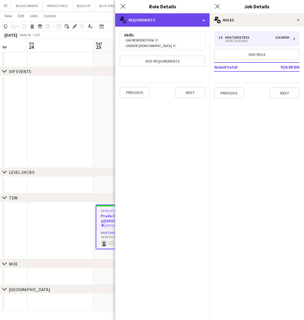
click at [154, 21] on div "multiple-actions-check-2 Requirements" at bounding box center [162, 19] width 94 height 13
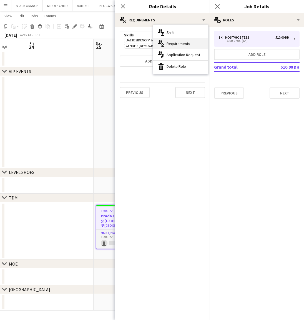
click at [181, 48] on div "multiple-actions-check-2 Requirements" at bounding box center [180, 43] width 55 height 11
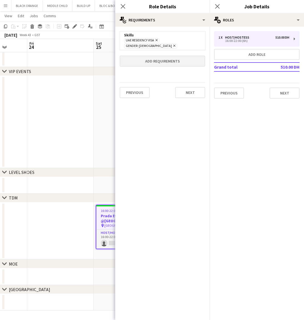
click at [157, 56] on button "Add requirements" at bounding box center [163, 61] width 86 height 11
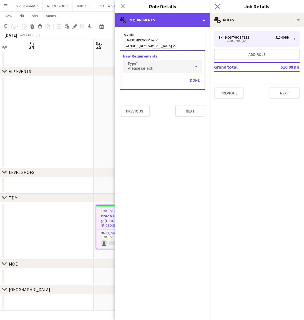
click at [168, 22] on div "multiple-actions-check-2 Requirements" at bounding box center [162, 19] width 94 height 13
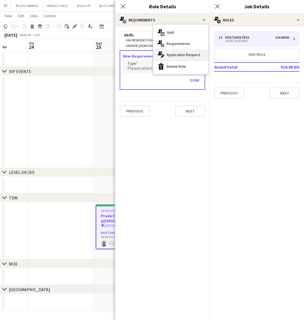
click at [184, 58] on div "multiple-actions-edit-1 Application Request" at bounding box center [180, 54] width 55 height 11
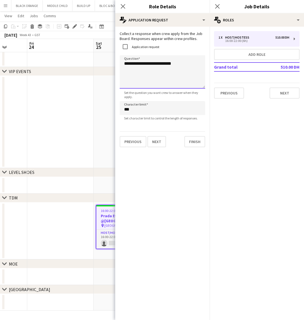
click at [129, 62] on textarea "**********" at bounding box center [163, 71] width 86 height 33
click at [129, 65] on textarea "**********" at bounding box center [163, 71] width 86 height 33
click at [184, 63] on textarea "**********" at bounding box center [163, 71] width 86 height 33
click at [178, 64] on textarea "**********" at bounding box center [163, 71] width 86 height 33
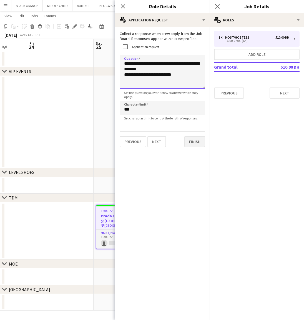
type textarea "**********"
click at [195, 146] on button "Finish" at bounding box center [194, 141] width 21 height 11
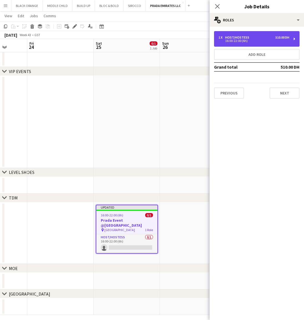
click at [248, 39] on div "16:00-22:00 (6h)" at bounding box center [254, 40] width 71 height 3
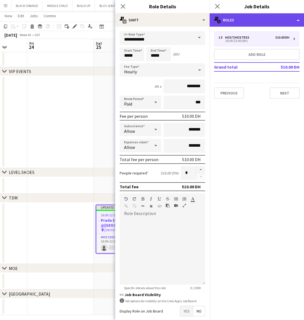
click at [249, 19] on div "multiple-users-add Roles" at bounding box center [257, 19] width 94 height 13
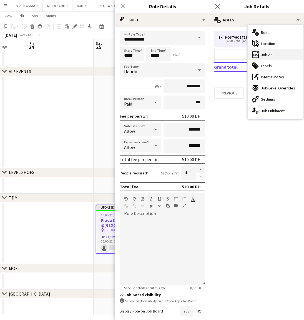
click at [273, 54] on div "ads-window Job Ad" at bounding box center [275, 54] width 55 height 11
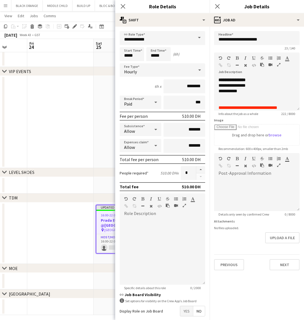
click at [278, 65] on icon "button" at bounding box center [278, 65] width 3 height 4
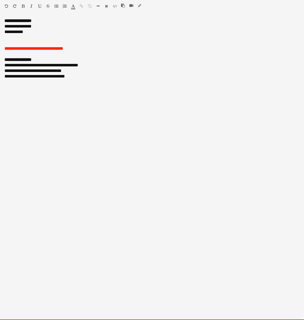
click at [9, 26] on div "**********" at bounding box center [151, 52] width 295 height 56
click at [12, 27] on div "**********" at bounding box center [151, 52] width 295 height 56
click at [25, 27] on div "**********" at bounding box center [151, 52] width 295 height 56
drag, startPoint x: 50, startPoint y: 28, endPoint x: 29, endPoint y: 27, distance: 21.4
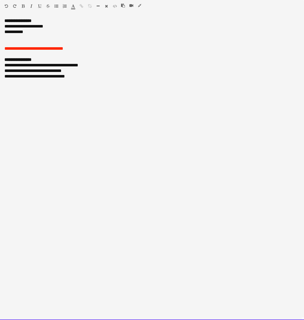
click at [29, 27] on div "**********" at bounding box center [151, 52] width 295 height 56
click at [139, 6] on icon "button" at bounding box center [139, 6] width 3 height 4
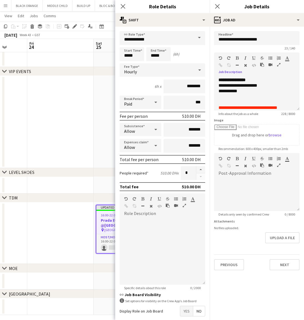
click at [84, 142] on app-date-cell at bounding box center [60, 122] width 66 height 92
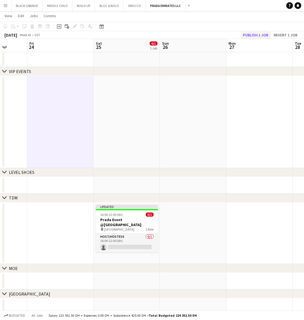
click at [249, 36] on button "Publish 1 job" at bounding box center [256, 34] width 30 height 7
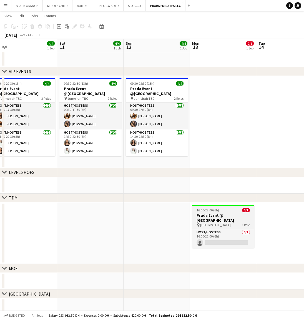
scroll to position [0, 141]
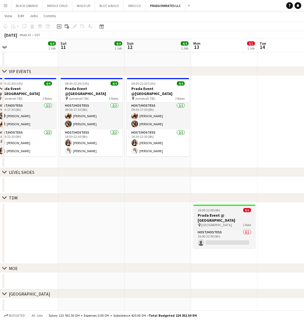
click at [226, 223] on div "pin [GEOGRAPHIC_DATA] 1 Role" at bounding box center [224, 225] width 62 height 4
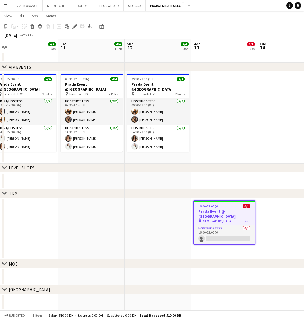
scroll to position [0, 141]
click at [74, 26] on icon "Edit" at bounding box center [75, 26] width 4 height 4
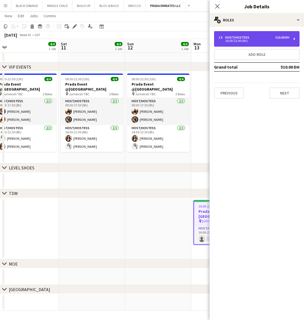
click at [235, 37] on div "Host/Hostess" at bounding box center [238, 38] width 26 height 4
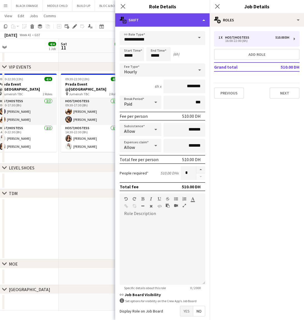
click at [165, 18] on div "multiple-actions-text Shift" at bounding box center [162, 19] width 94 height 13
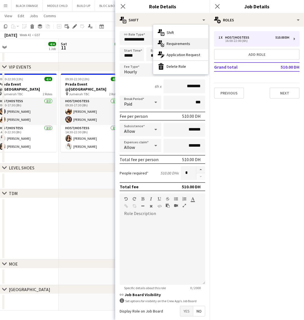
click at [183, 45] on span "Requirements" at bounding box center [179, 43] width 24 height 5
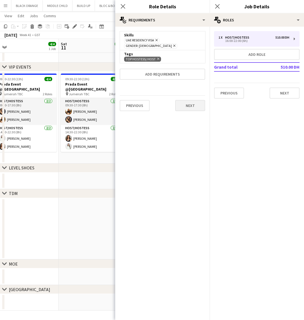
click at [187, 101] on button "Next" at bounding box center [190, 105] width 30 height 11
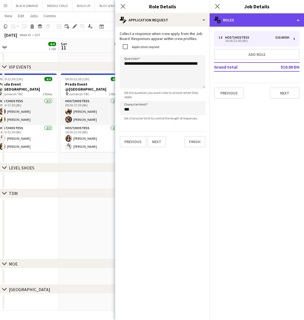
click at [280, 21] on div "multiple-users-add Roles" at bounding box center [257, 19] width 94 height 13
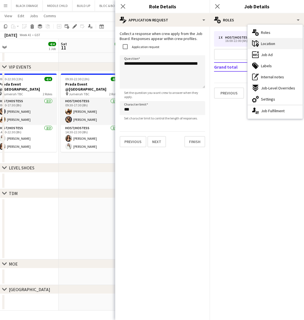
click at [266, 44] on span "Location" at bounding box center [268, 43] width 14 height 5
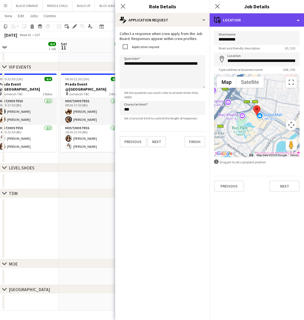
click at [268, 17] on div "maps-pin-1 Location" at bounding box center [257, 19] width 94 height 13
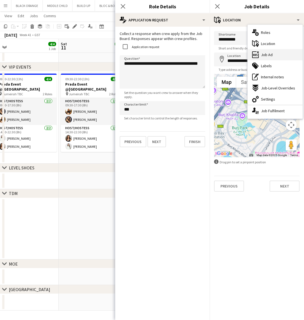
click at [269, 55] on span "Job Ad" at bounding box center [267, 54] width 12 height 5
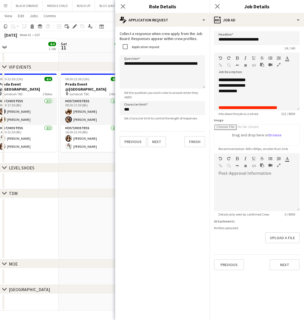
click at [279, 65] on icon "button" at bounding box center [278, 65] width 3 height 4
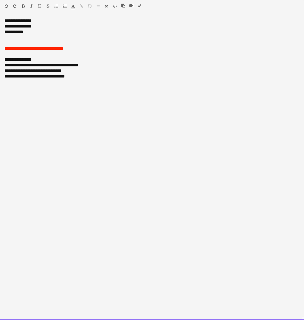
click at [71, 77] on div "**********" at bounding box center [151, 77] width 295 height 6
click at [71, 71] on div "**********" at bounding box center [151, 71] width 295 height 6
click at [9, 76] on div "**********" at bounding box center [151, 77] width 295 height 6
click at [33, 75] on div "**********" at bounding box center [151, 77] width 295 height 6
drag, startPoint x: 128, startPoint y: 77, endPoint x: 4, endPoint y: 78, distance: 123.6
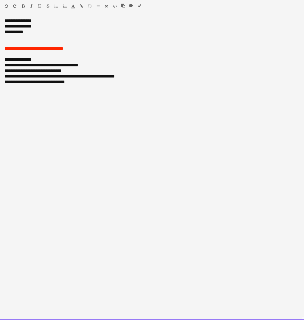
click at [4, 78] on div "**********" at bounding box center [151, 77] width 295 height 6
copy div "**********"
click at [136, 188] on div "**********" at bounding box center [152, 169] width 304 height 302
click at [138, 6] on icon "button" at bounding box center [139, 6] width 3 height 4
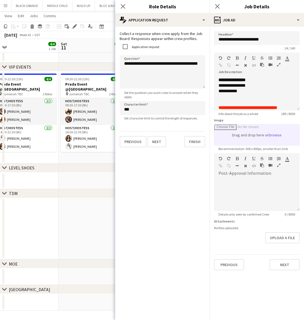
click at [275, 135] on input "Image" at bounding box center [256, 134] width 85 height 21
type input "**********"
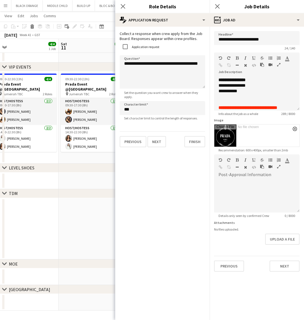
click at [50, 188] on app-date-cell at bounding box center [25, 181] width 66 height 17
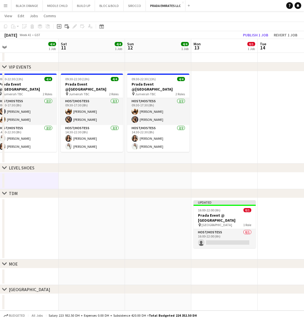
click at [77, 185] on app-date-cell at bounding box center [92, 181] width 66 height 17
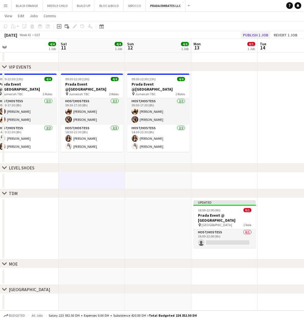
click at [256, 33] on button "Publish 1 job" at bounding box center [256, 34] width 30 height 7
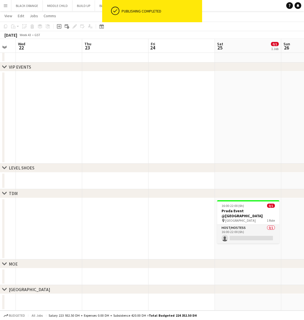
scroll to position [0, 188]
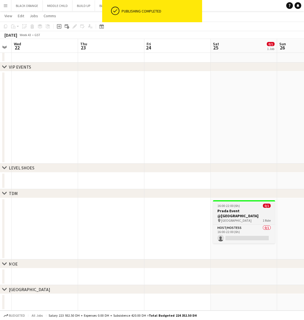
click at [250, 212] on h3 "Prada Event @[GEOGRAPHIC_DATA]" at bounding box center [244, 213] width 62 height 10
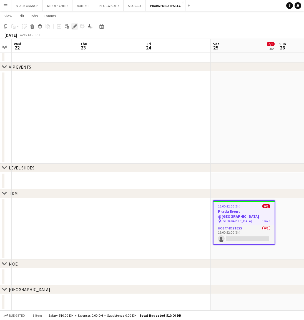
click at [74, 27] on icon at bounding box center [74, 26] width 3 height 3
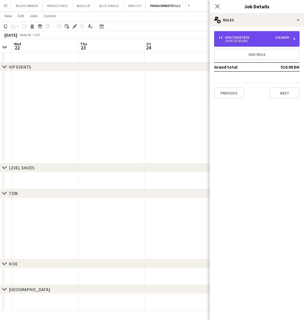
click at [233, 39] on div "16:00-22:00 (6h)" at bounding box center [254, 40] width 71 height 3
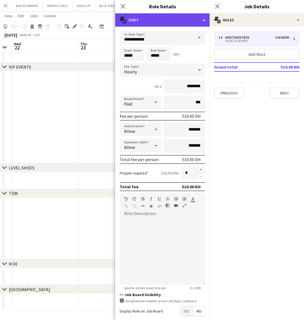
click at [153, 25] on div "multiple-actions-text Shift" at bounding box center [162, 19] width 94 height 13
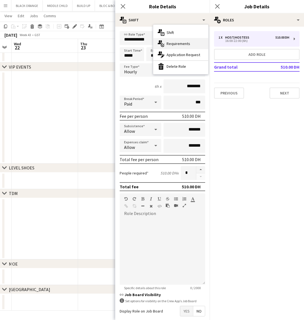
click at [175, 43] on span "Requirements" at bounding box center [179, 43] width 24 height 5
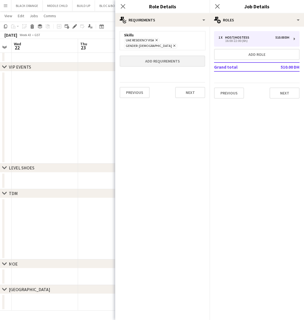
click at [149, 56] on button "Add requirements" at bounding box center [163, 61] width 86 height 11
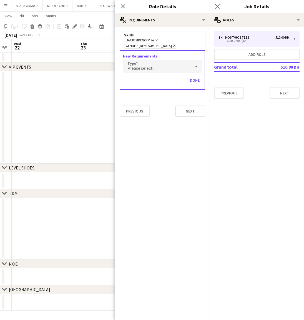
click at [156, 60] on div "Please select" at bounding box center [157, 66] width 68 height 13
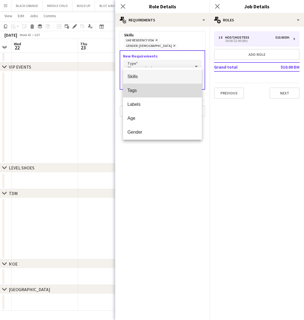
click at [138, 89] on span "Tags" at bounding box center [163, 90] width 70 height 5
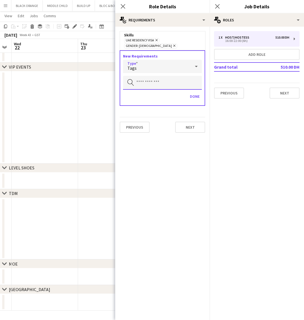
click at [145, 77] on input "text" at bounding box center [162, 83] width 79 height 14
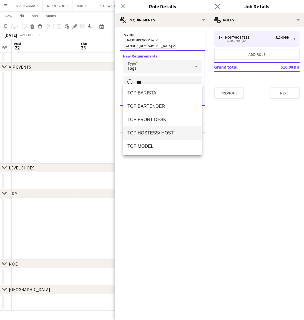
type input "***"
click at [144, 134] on span "TOP HOSTESS/ HOST" at bounding box center [163, 132] width 70 height 5
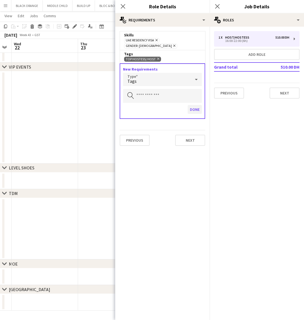
click at [193, 105] on button "Done" at bounding box center [195, 109] width 14 height 9
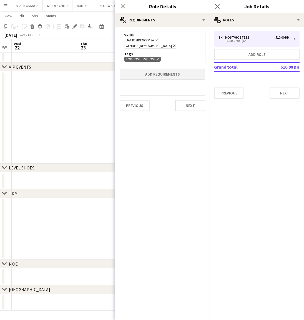
click at [169, 69] on button "Add requirements" at bounding box center [163, 74] width 86 height 11
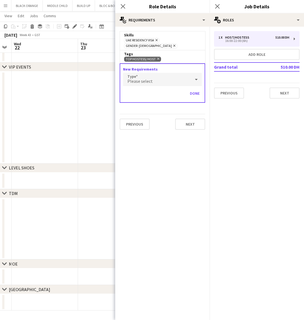
click at [185, 73] on div "Please select" at bounding box center [157, 79] width 68 height 13
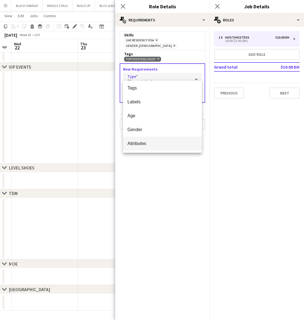
scroll to position [16, 0]
click at [133, 143] on span "Attributes" at bounding box center [163, 143] width 70 height 5
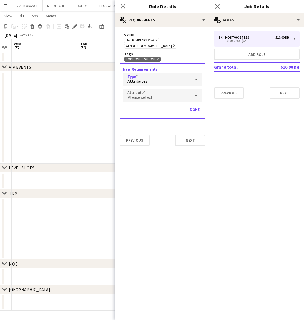
click at [159, 96] on div "Please select" at bounding box center [157, 95] width 68 height 13
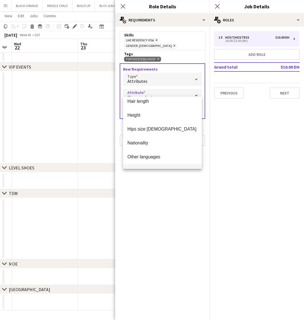
scroll to position [144, 0]
click at [134, 142] on span "Nationality" at bounding box center [163, 142] width 70 height 5
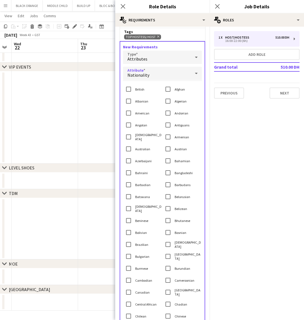
scroll to position [27, 0]
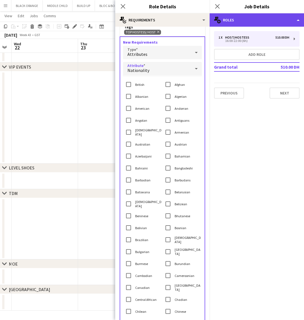
click at [256, 19] on div "multiple-users-add Roles" at bounding box center [257, 19] width 94 height 13
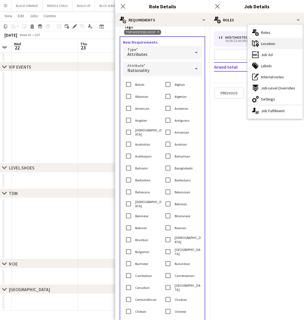
click at [273, 43] on span "Location" at bounding box center [268, 43] width 14 height 5
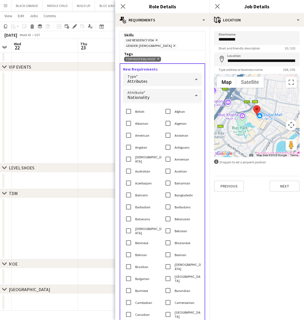
scroll to position [0, 0]
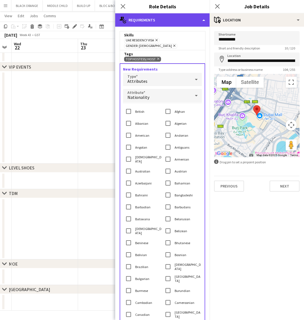
click at [187, 21] on div "multiple-actions-check-2 Requirements" at bounding box center [162, 19] width 94 height 13
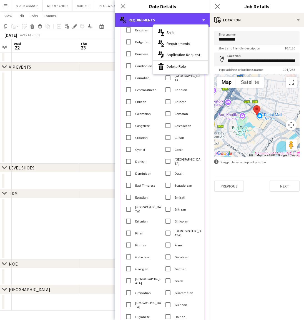
scroll to position [207, 0]
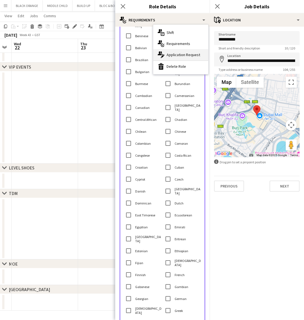
click at [181, 54] on span "Application Request" at bounding box center [184, 54] width 34 height 5
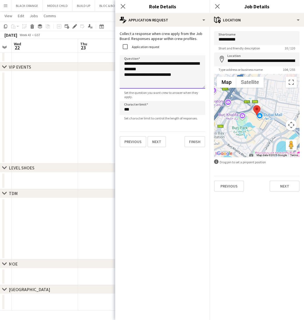
click at [183, 74] on textarea "**********" at bounding box center [163, 71] width 86 height 33
type textarea "**********"
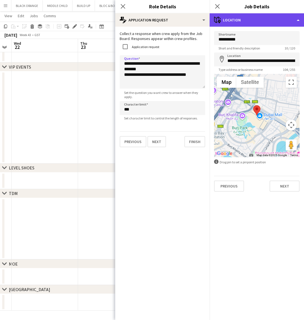
click at [264, 20] on div "maps-pin-1 Location" at bounding box center [257, 19] width 94 height 13
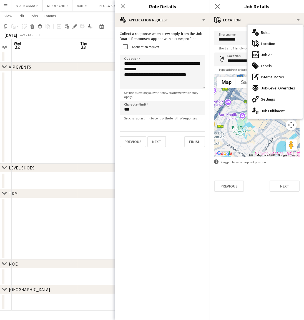
click at [263, 56] on span "Job Ad" at bounding box center [267, 54] width 12 height 5
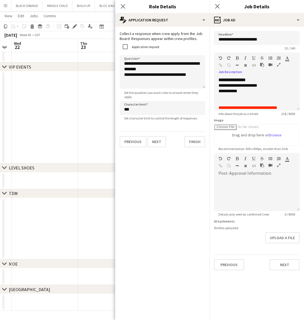
click at [277, 65] on icon "button" at bounding box center [278, 65] width 3 height 4
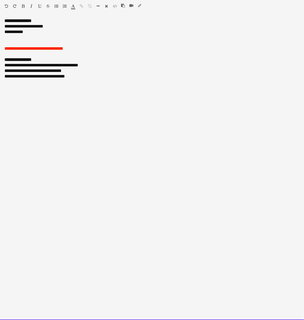
click at [71, 72] on div "**********" at bounding box center [151, 71] width 295 height 6
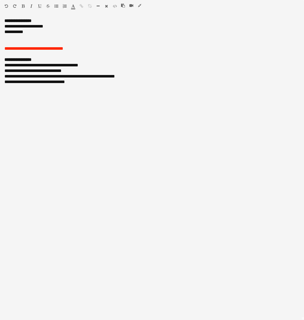
click at [139, 5] on icon "button" at bounding box center [139, 6] width 3 height 4
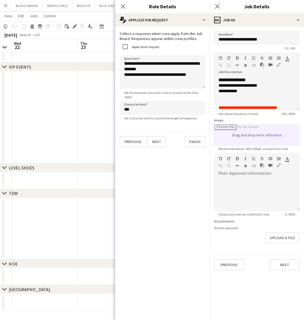
click at [276, 134] on input "Image" at bounding box center [256, 134] width 85 height 21
type input "**********"
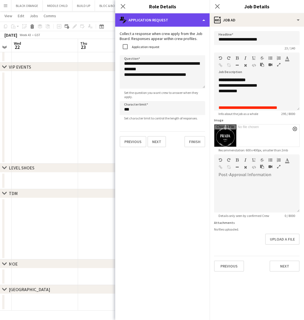
click at [160, 17] on div "multiple-actions-edit-1 Application Request" at bounding box center [162, 19] width 94 height 13
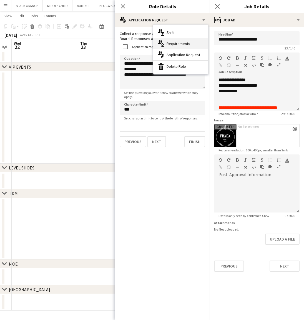
click at [176, 42] on span "Requirements" at bounding box center [179, 43] width 24 height 5
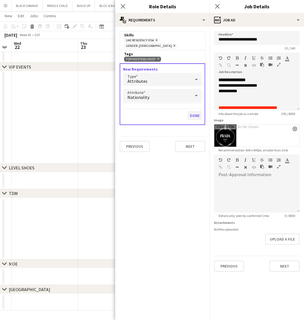
click at [199, 111] on button "Done" at bounding box center [195, 115] width 14 height 9
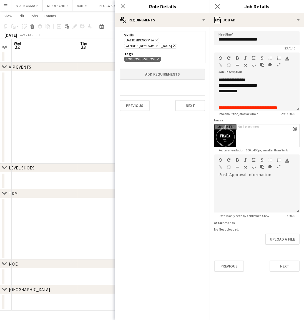
click at [155, 69] on button "Add requirements" at bounding box center [163, 74] width 86 height 11
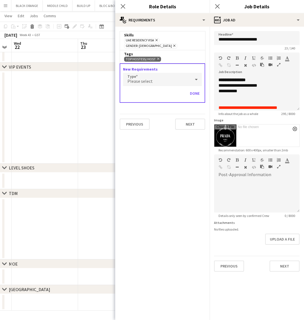
click at [170, 73] on div "Please select" at bounding box center [157, 79] width 68 height 13
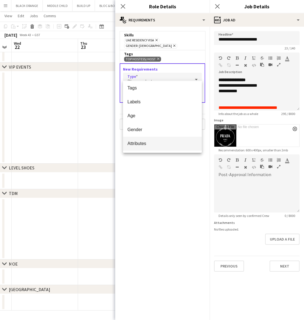
scroll to position [16, 0]
click at [138, 141] on span "Attributes" at bounding box center [163, 143] width 70 height 5
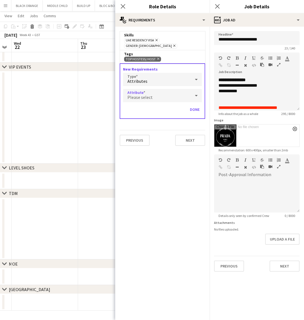
click at [174, 93] on div "Please select" at bounding box center [157, 95] width 68 height 13
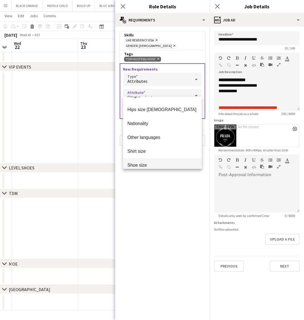
scroll to position [163, 0]
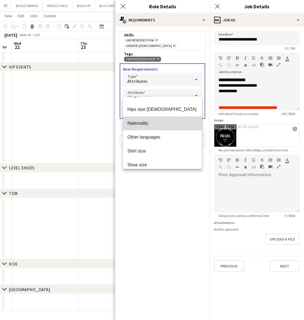
click at [132, 123] on span "Nationality" at bounding box center [163, 123] width 70 height 5
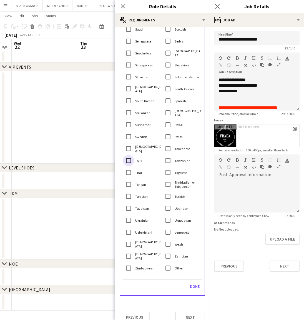
scroll to position [1037, 0]
click at [194, 282] on button "Done" at bounding box center [195, 286] width 14 height 9
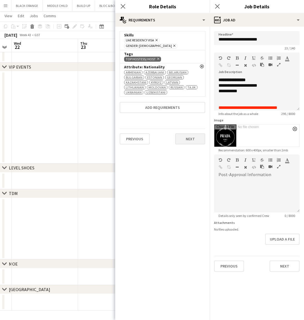
click at [190, 135] on button "Next" at bounding box center [190, 138] width 30 height 11
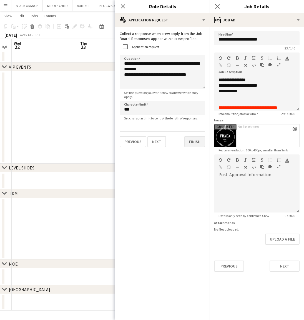
click at [189, 142] on button "Finish" at bounding box center [194, 141] width 21 height 11
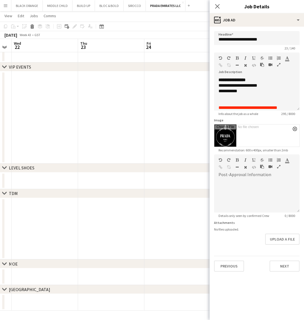
click at [175, 147] on app-date-cell at bounding box center [177, 117] width 66 height 92
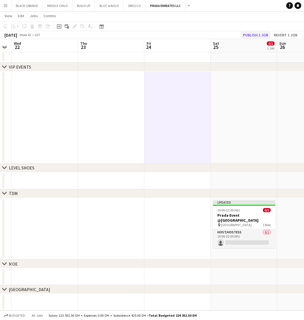
click at [256, 36] on button "Publish 1 job" at bounding box center [256, 34] width 30 height 7
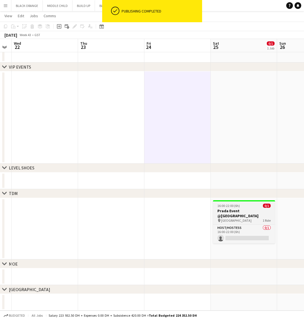
click at [248, 209] on h3 "Prada Event @[GEOGRAPHIC_DATA]" at bounding box center [244, 213] width 62 height 10
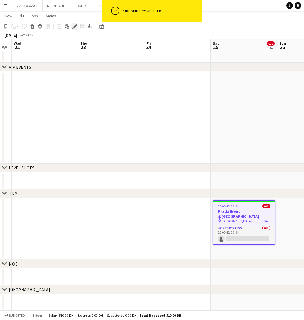
click at [73, 28] on icon at bounding box center [73, 27] width 1 height 1
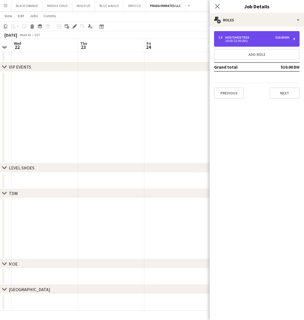
click at [276, 37] on div "510.00 DH" at bounding box center [283, 38] width 14 height 4
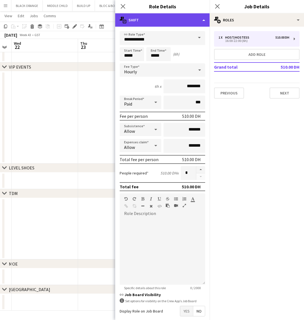
click at [168, 23] on div "multiple-actions-text Shift" at bounding box center [162, 19] width 94 height 13
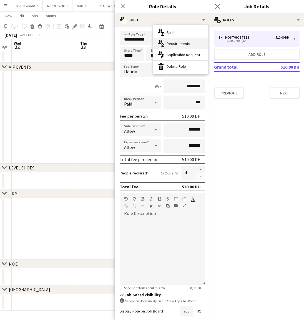
click at [171, 43] on span "Requirements" at bounding box center [179, 43] width 24 height 5
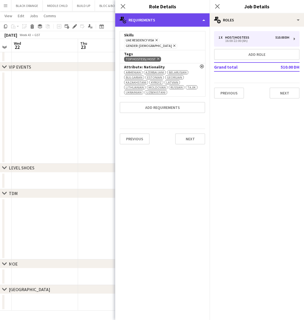
click at [191, 23] on div "multiple-actions-check-2 Requirements" at bounding box center [162, 19] width 94 height 13
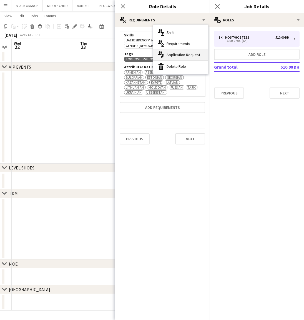
click at [185, 55] on span "Application Request" at bounding box center [184, 54] width 34 height 5
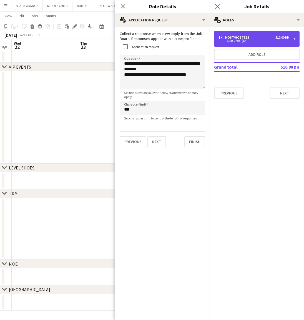
click at [276, 37] on div "510.00 DH" at bounding box center [283, 38] width 14 height 4
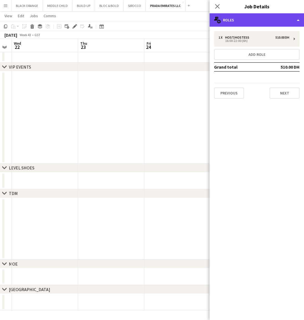
click at [257, 19] on div "multiple-users-add Roles" at bounding box center [257, 19] width 94 height 13
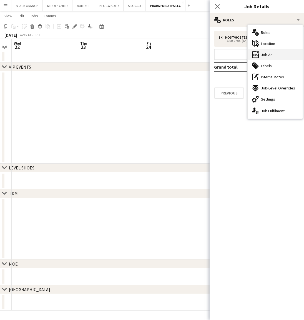
click at [273, 58] on div "ads-window Job Ad" at bounding box center [275, 54] width 55 height 11
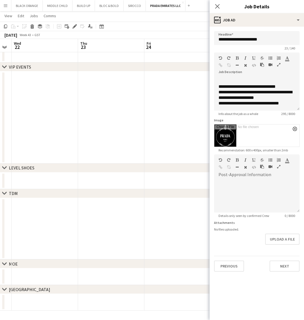
scroll to position [49, 0]
click at [156, 170] on div "chevron-right LEVEL SHOES" at bounding box center [152, 168] width 304 height 9
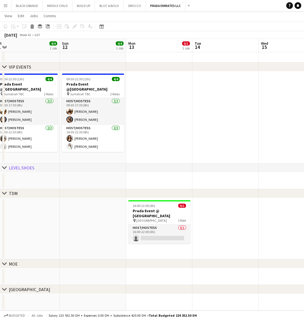
scroll to position [0, 207]
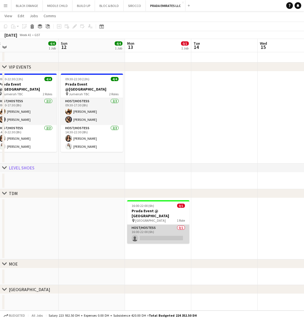
click at [162, 225] on app-card-role "Host/Hostess 0/1 16:00-22:00 (6h) single-neutral-actions" at bounding box center [158, 234] width 62 height 19
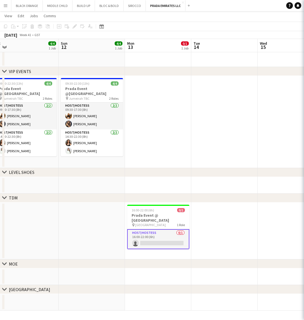
scroll to position [12, 0]
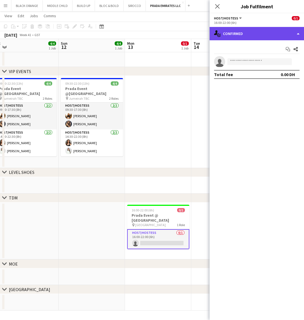
click at [233, 37] on div "single-neutral-actions-check-2 Confirmed" at bounding box center [257, 33] width 94 height 13
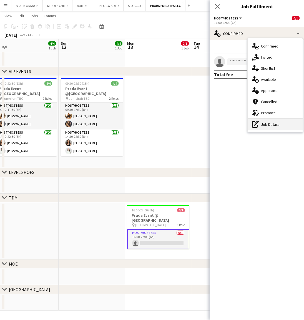
click at [272, 122] on div "pen-write Job Details" at bounding box center [275, 124] width 55 height 11
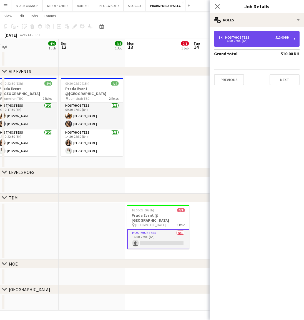
click at [254, 36] on div "1 x Host/Hostess 510.00 DH" at bounding box center [254, 38] width 71 height 4
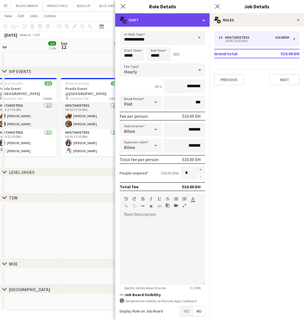
click at [163, 18] on div "multiple-actions-text Shift" at bounding box center [162, 19] width 94 height 13
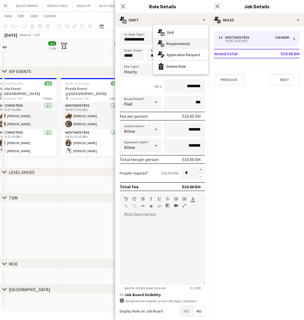
click at [179, 45] on span "Requirements" at bounding box center [179, 43] width 24 height 5
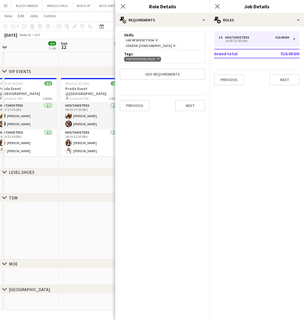
click at [73, 262] on div "chevron-right MOE" at bounding box center [152, 264] width 304 height 9
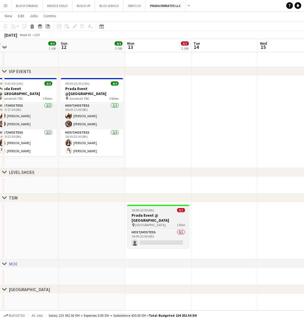
click at [163, 215] on h3 "Prada Event @ [GEOGRAPHIC_DATA]" at bounding box center [158, 218] width 62 height 10
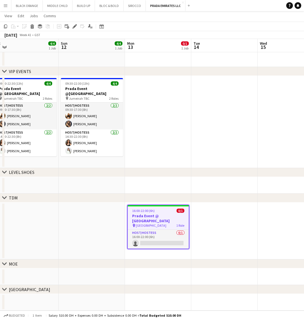
click at [226, 216] on app-date-cell at bounding box center [224, 231] width 66 height 57
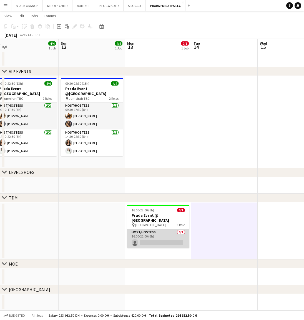
click at [161, 231] on app-card-role "Host/Hostess 0/1 16:00-22:00 (6h) single-neutral-actions" at bounding box center [158, 238] width 62 height 19
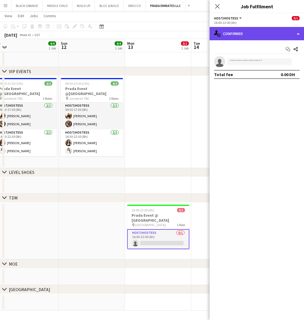
click at [253, 32] on div "single-neutral-actions-check-2 Confirmed" at bounding box center [257, 33] width 94 height 13
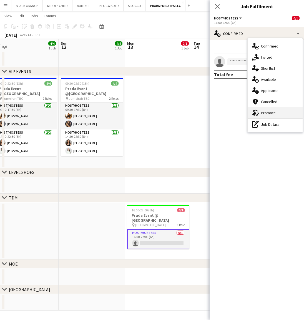
click at [273, 109] on div "advertising-megaphone Promote" at bounding box center [275, 112] width 55 height 11
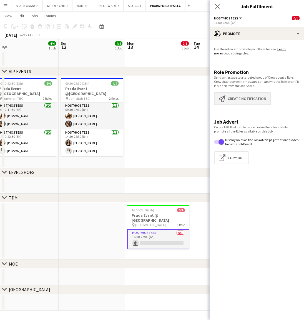
click at [250, 98] on button "Create notification Create notification" at bounding box center [242, 98] width 57 height 13
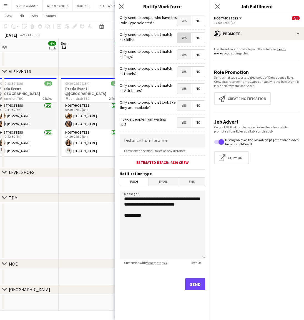
click at [186, 36] on span "Yes" at bounding box center [185, 38] width 14 height 10
click at [185, 54] on span "Yes" at bounding box center [185, 55] width 14 height 10
click at [184, 71] on span "Yes" at bounding box center [185, 72] width 14 height 10
click at [186, 91] on span "Yes" at bounding box center [185, 89] width 14 height 10
click at [184, 104] on span "Yes" at bounding box center [185, 106] width 14 height 10
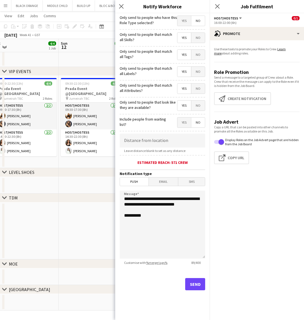
click at [195, 285] on button "Send" at bounding box center [195, 284] width 20 height 12
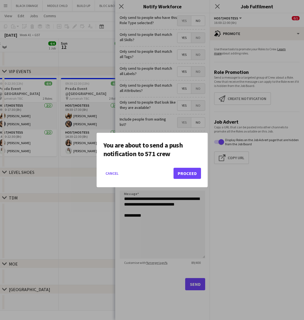
scroll to position [0, 0]
click at [191, 172] on button "Proceed" at bounding box center [188, 173] width 28 height 11
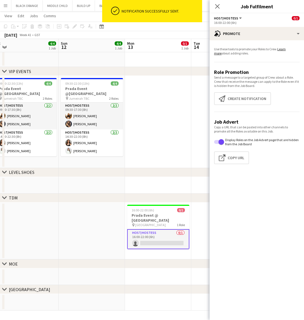
click at [97, 222] on app-date-cell at bounding box center [92, 231] width 66 height 57
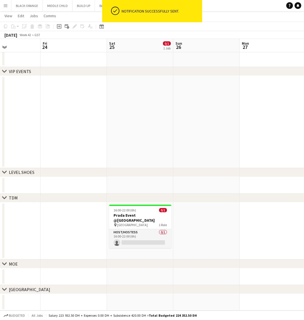
scroll to position [0, 233]
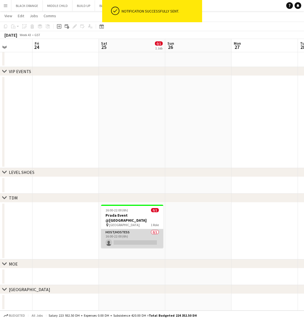
click at [126, 230] on app-card-role "Host/Hostess 0/1 16:00-22:00 (6h) single-neutral-actions" at bounding box center [132, 238] width 62 height 19
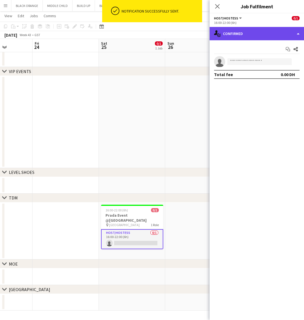
click at [258, 34] on div "single-neutral-actions-check-2 Confirmed" at bounding box center [257, 33] width 94 height 13
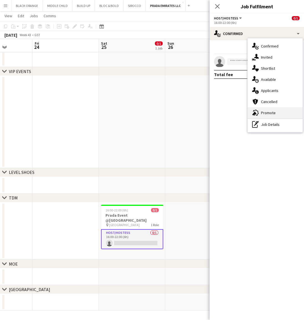
click at [271, 113] on span "Promote" at bounding box center [268, 112] width 15 height 5
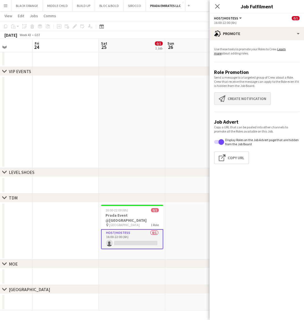
click at [250, 96] on button "Create notification Create notification" at bounding box center [242, 98] width 57 height 13
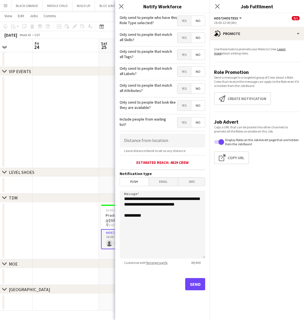
click at [183, 36] on span "Yes" at bounding box center [185, 38] width 14 height 10
click at [186, 53] on span "Yes" at bounding box center [185, 55] width 14 height 10
click at [183, 72] on span "Yes" at bounding box center [185, 72] width 14 height 10
click at [186, 89] on span "Yes" at bounding box center [185, 89] width 14 height 10
click at [187, 106] on span "Yes" at bounding box center [185, 106] width 14 height 10
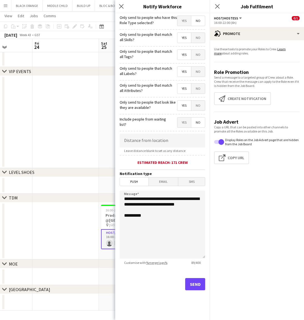
click at [195, 287] on button "Send" at bounding box center [195, 284] width 20 height 12
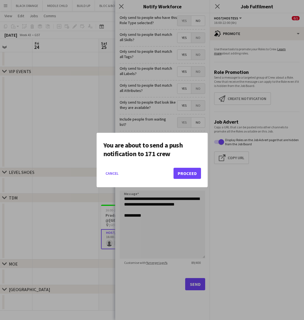
click at [189, 173] on button "Proceed" at bounding box center [188, 173] width 28 height 11
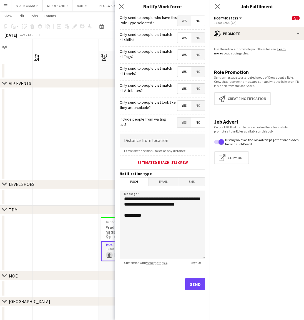
scroll to position [12, 0]
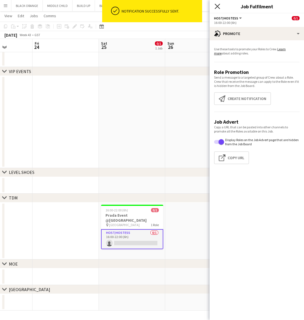
click at [218, 6] on icon "Close pop-in" at bounding box center [217, 6] width 5 height 5
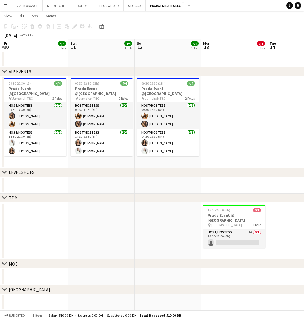
scroll to position [0, 136]
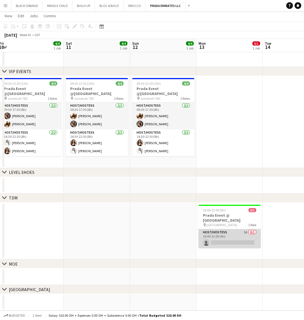
click at [235, 231] on app-card-role "Host/Hostess 1A 0/1 16:00-22:00 (6h) single-neutral-actions" at bounding box center [230, 238] width 62 height 19
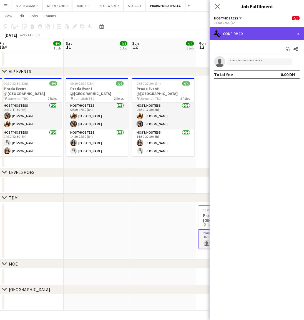
click at [254, 31] on div "single-neutral-actions-check-2 Confirmed" at bounding box center [257, 33] width 94 height 13
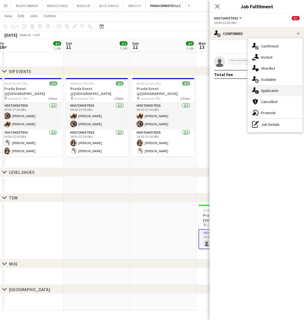
click at [272, 91] on span "Applicants" at bounding box center [270, 90] width 18 height 5
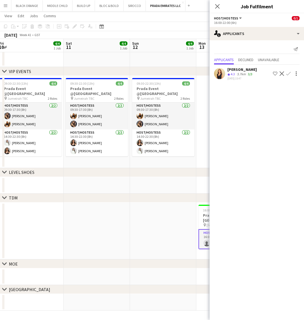
click at [219, 74] on app-user-avatar at bounding box center [219, 73] width 11 height 11
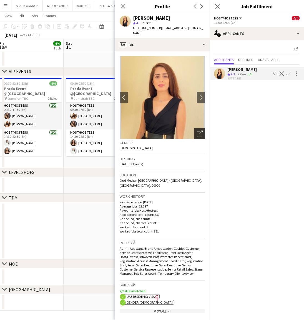
click at [200, 131] on icon "Open photos pop-in" at bounding box center [200, 134] width 6 height 6
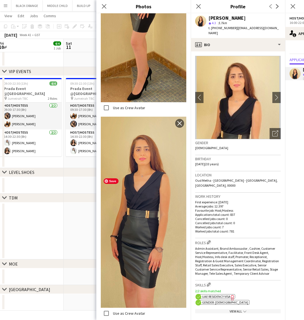
scroll to position [591, 0]
click at [252, 208] on p "Favourite job: Host/Hostess" at bounding box center [238, 210] width 86 height 4
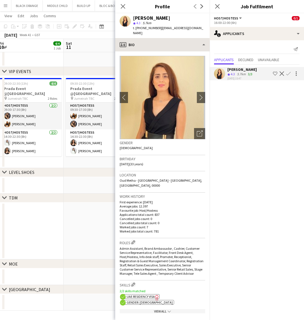
scroll to position [0, 0]
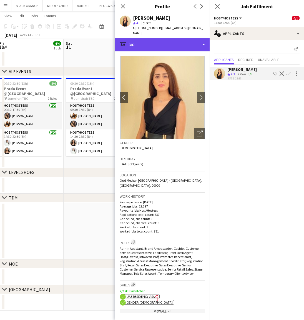
click at [165, 38] on div "profile Bio" at bounding box center [162, 44] width 94 height 13
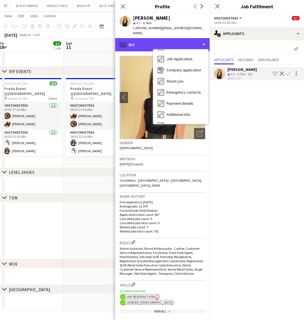
scroll to position [8, 0]
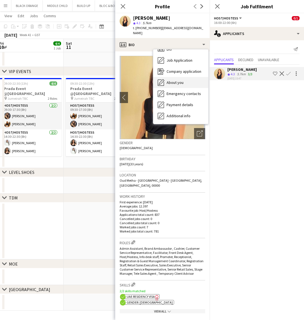
click at [172, 80] on span "About you" at bounding box center [175, 82] width 17 height 5
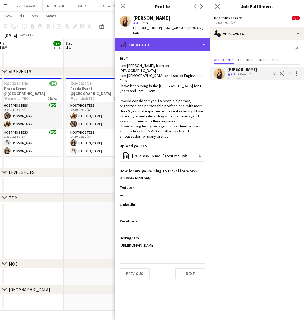
click at [159, 38] on div "pencil4 About you" at bounding box center [162, 44] width 94 height 13
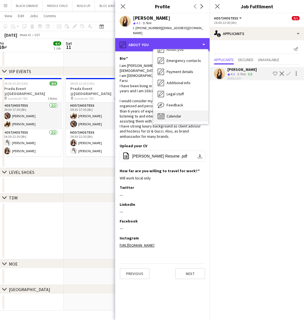
scroll to position [41, 0]
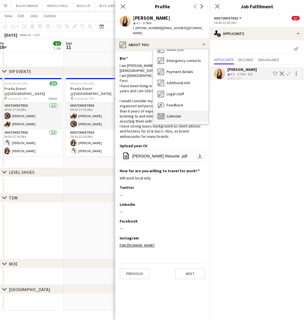
click at [176, 114] on span "Calendar" at bounding box center [174, 116] width 15 height 5
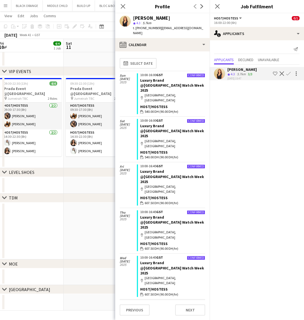
scroll to position [0, 0]
click at [120, 6] on icon "Close pop-in" at bounding box center [122, 6] width 5 height 5
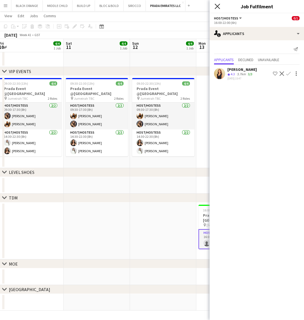
click at [216, 7] on icon "Close pop-in" at bounding box center [217, 6] width 5 height 5
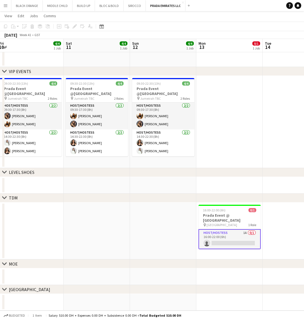
click at [234, 122] on app-date-cell at bounding box center [229, 122] width 66 height 92
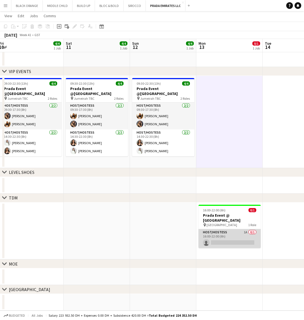
click at [235, 236] on app-card-role "Host/Hostess 1A 0/1 16:00-22:00 (6h) single-neutral-actions" at bounding box center [230, 238] width 62 height 19
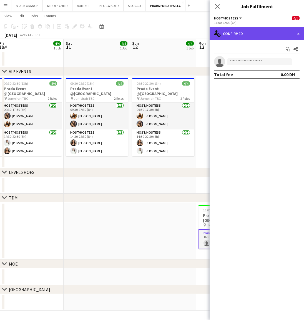
click at [247, 36] on div "single-neutral-actions-check-2 Confirmed" at bounding box center [257, 33] width 94 height 13
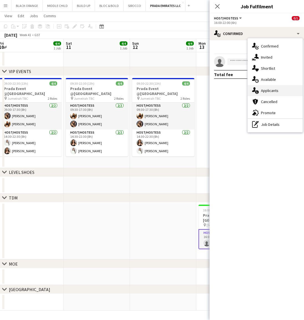
click at [268, 89] on span "Applicants" at bounding box center [270, 90] width 18 height 5
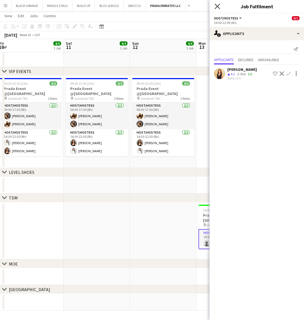
click at [218, 7] on icon at bounding box center [217, 6] width 5 height 5
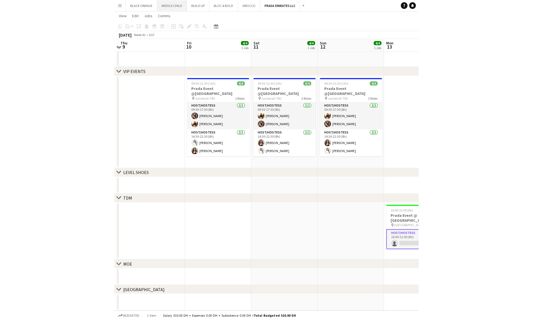
scroll to position [12, 0]
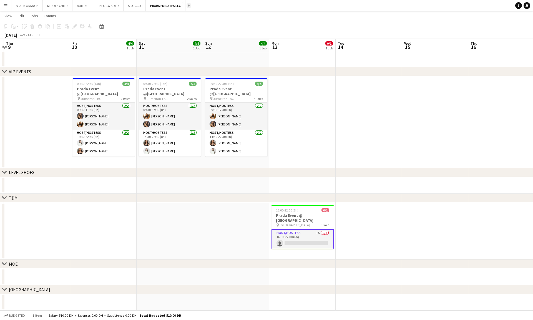
click at [188, 6] on app-icon "Add" at bounding box center [189, 5] width 2 height 2
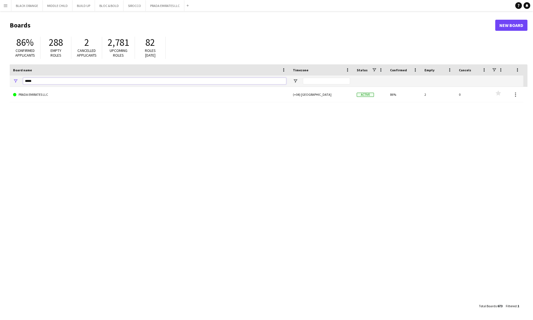
click at [96, 81] on input "*****" at bounding box center [154, 81] width 263 height 7
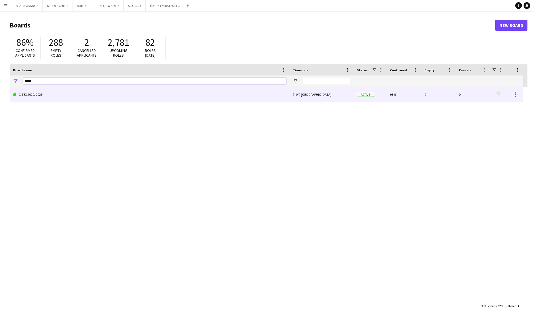
type input "*****"
click at [98, 98] on link "GITEX 2020/ 2025" at bounding box center [149, 95] width 273 height 16
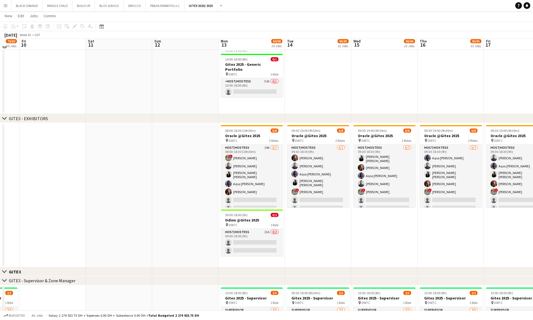
scroll to position [133, 0]
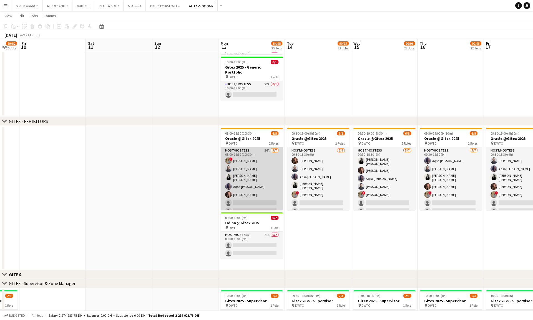
click at [266, 162] on app-card-role "Host/Hostess 24A 5/7 08:00-18:30 (10h30m) ! Hussain Almeshal Amine Chaoui Ana M…" at bounding box center [252, 182] width 62 height 69
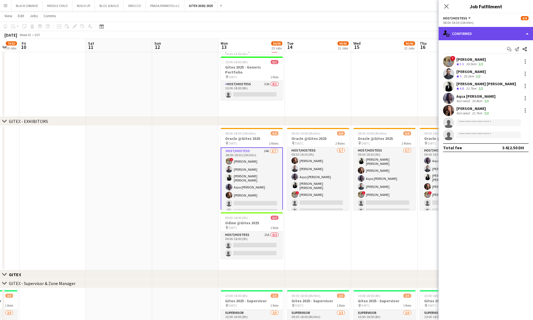
click at [304, 34] on div "single-neutral-actions-check-2 Confirmed" at bounding box center [486, 33] width 94 height 13
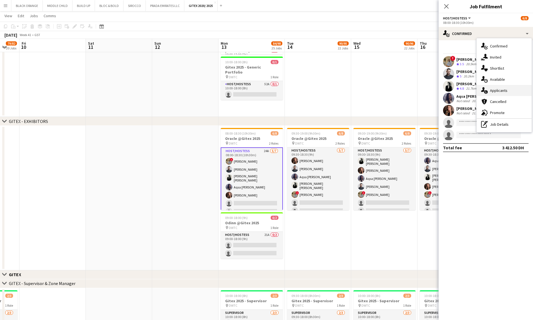
click at [304, 93] on span "Applicants" at bounding box center [499, 90] width 18 height 5
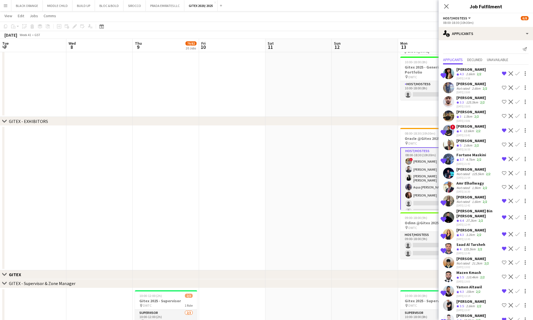
scroll to position [1, 0]
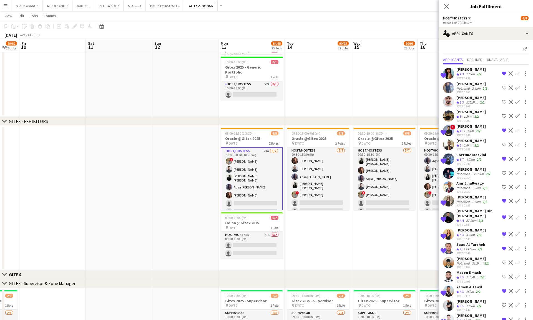
click at [469, 176] on div "Not rated" at bounding box center [464, 174] width 14 height 4
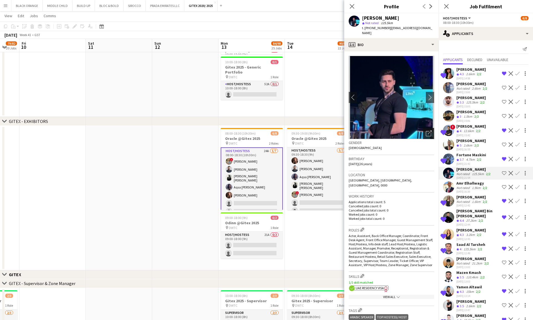
click at [428, 131] on icon "Open photos pop-in" at bounding box center [429, 134] width 6 height 6
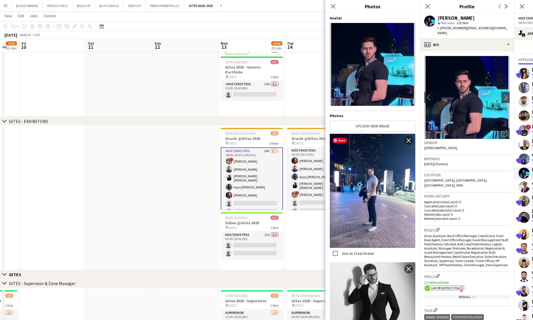
scroll to position [0, 0]
click at [332, 8] on icon at bounding box center [333, 6] width 5 height 5
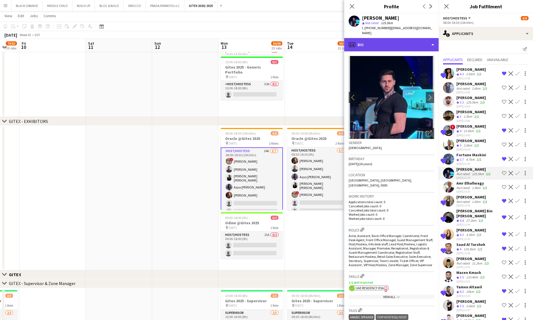
click at [388, 42] on div "profile Bio" at bounding box center [392, 44] width 94 height 13
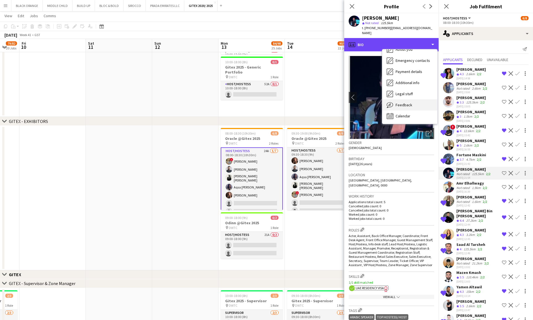
scroll to position [41, 0]
click at [406, 103] on span "Feedback" at bounding box center [404, 105] width 17 height 5
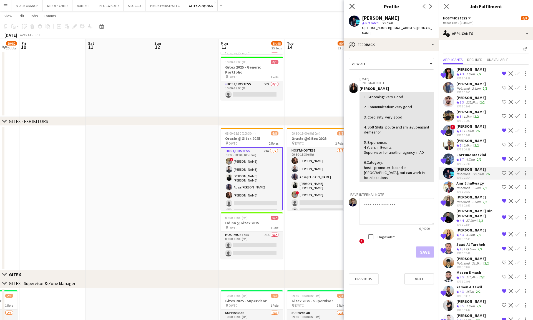
click at [352, 6] on icon at bounding box center [352, 6] width 5 height 5
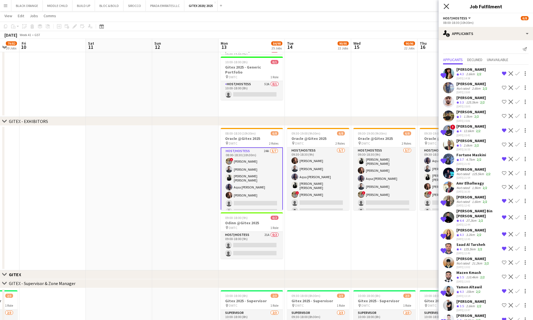
click at [445, 7] on icon "Close pop-in" at bounding box center [446, 6] width 5 height 5
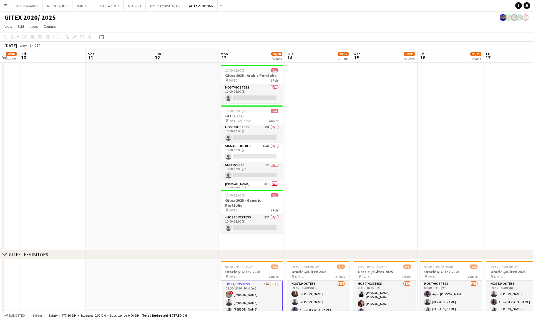
scroll to position [0, 0]
click at [4, 4] on app-icon "Menu" at bounding box center [5, 5] width 4 height 4
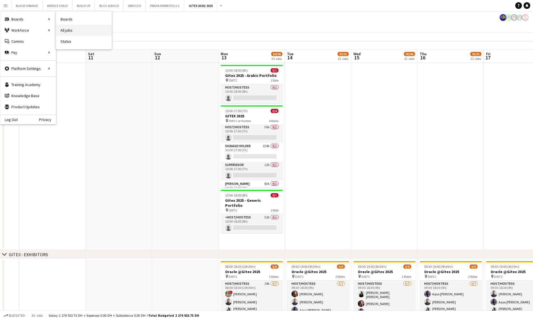
click at [69, 29] on link "All jobs" at bounding box center [84, 30] width 56 height 11
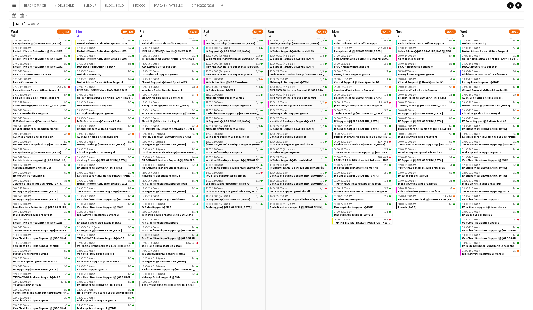
scroll to position [60, 0]
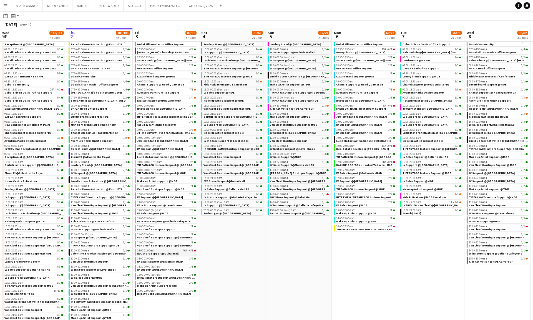
click at [157, 254] on span "IWC Store Support@Dubai Mall" at bounding box center [157, 254] width 41 height 4
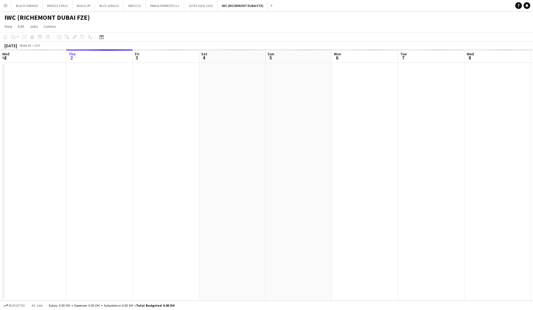
scroll to position [0, 191]
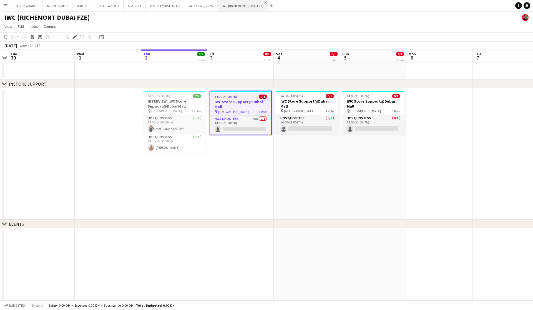
click at [265, 3] on app-icon "Close" at bounding box center [266, 2] width 2 height 2
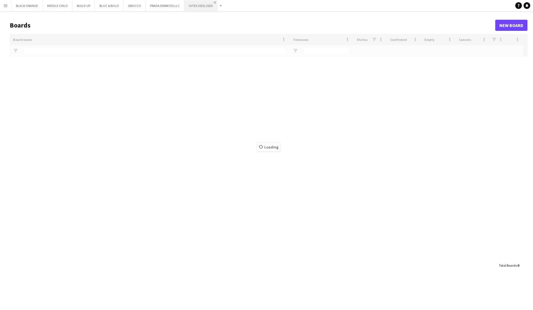
click at [214, 3] on app-icon "Close" at bounding box center [215, 2] width 2 height 2
click at [161, 4] on button "PRADA EMIRATES LLC Close" at bounding box center [165, 5] width 39 height 11
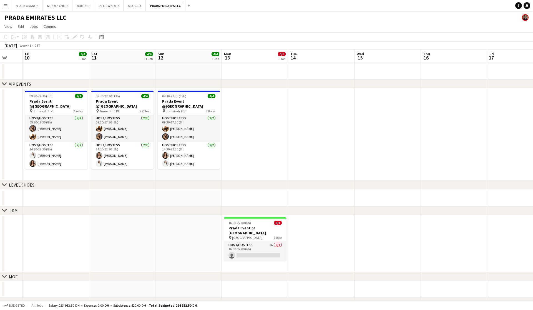
scroll to position [0, 186]
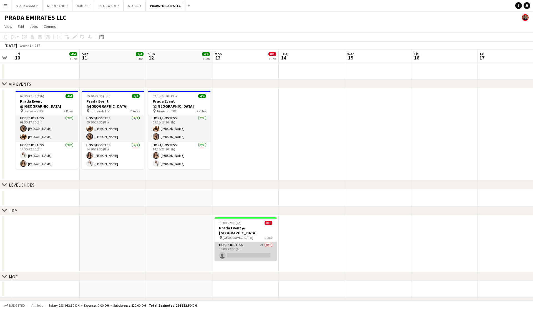
click at [247, 247] on app-card-role "Host/Hostess 2A 0/1 16:00-22:00 (6h) single-neutral-actions" at bounding box center [246, 251] width 62 height 19
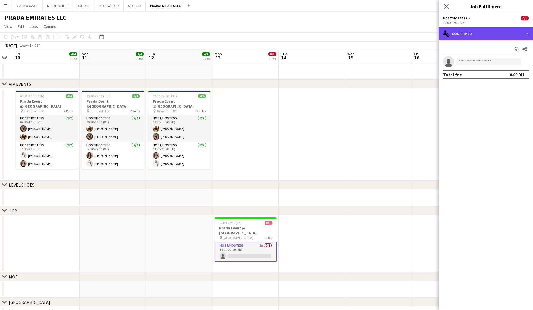
click at [467, 35] on div "single-neutral-actions-check-2 Confirmed" at bounding box center [486, 33] width 94 height 13
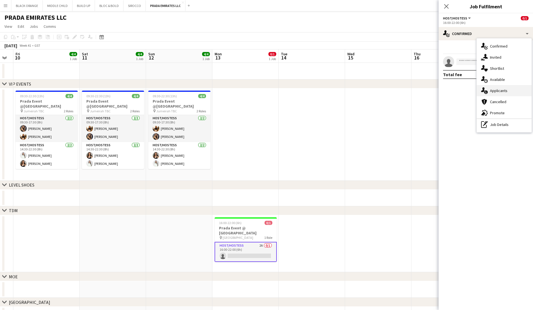
click at [498, 93] on div "single-neutral-actions-information Applicants" at bounding box center [504, 90] width 55 height 11
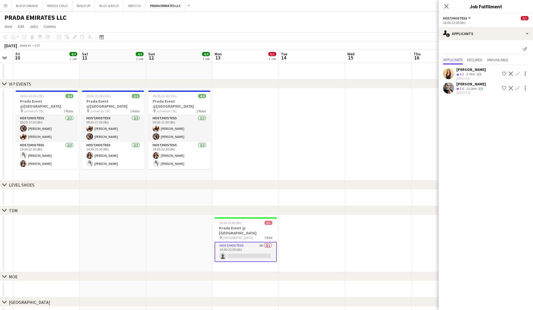
click at [470, 87] on div "23.2km" at bounding box center [471, 88] width 13 height 5
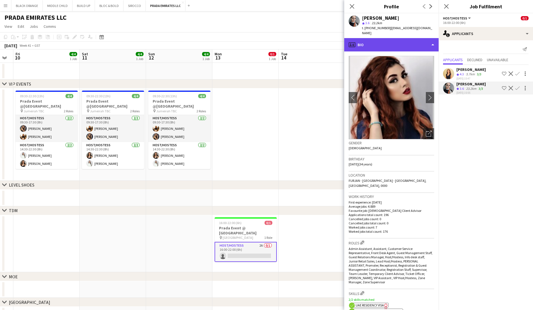
click at [402, 40] on div "profile Bio" at bounding box center [392, 44] width 94 height 13
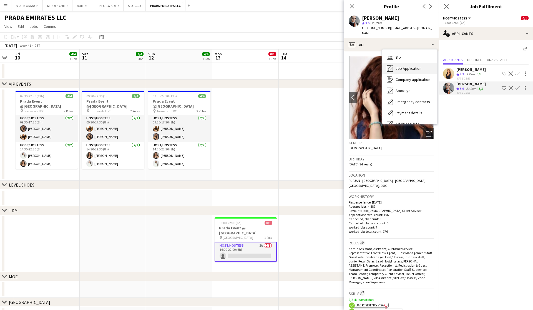
click at [405, 66] on div "Job Application Job Application" at bounding box center [410, 68] width 55 height 11
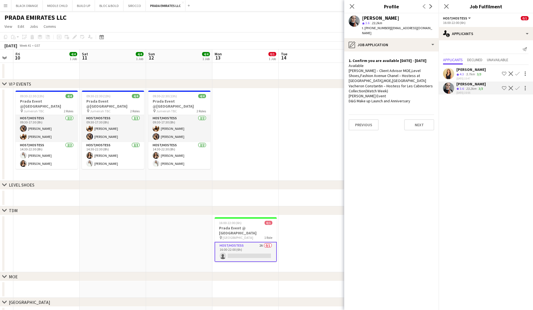
click at [472, 74] on div "5.7km" at bounding box center [470, 74] width 11 height 5
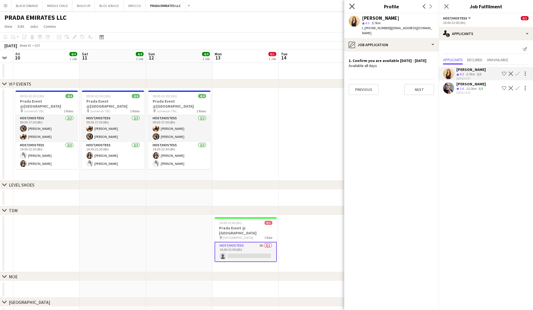
click at [351, 5] on icon "Close pop-in" at bounding box center [352, 6] width 5 height 5
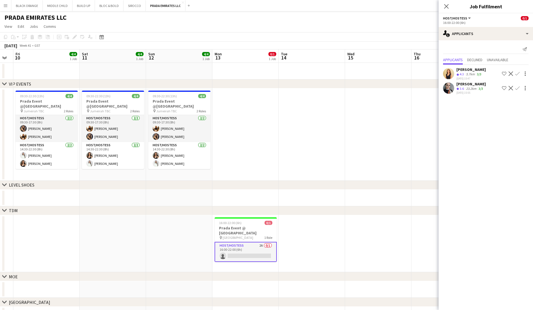
click at [467, 87] on div "23.2km" at bounding box center [471, 88] width 13 height 5
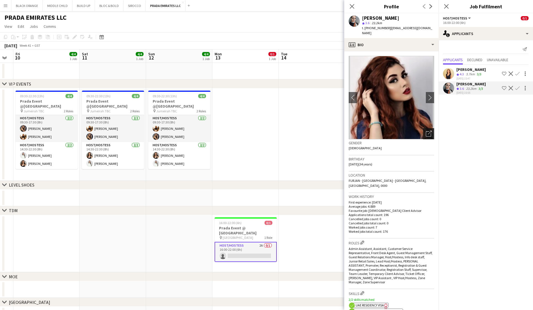
click at [428, 131] on icon "Open photos pop-in" at bounding box center [429, 134] width 6 height 6
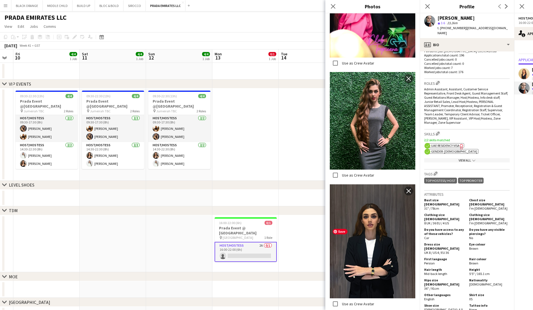
scroll to position [1556, 0]
click at [332, 7] on icon "Close pop-in" at bounding box center [333, 6] width 5 height 5
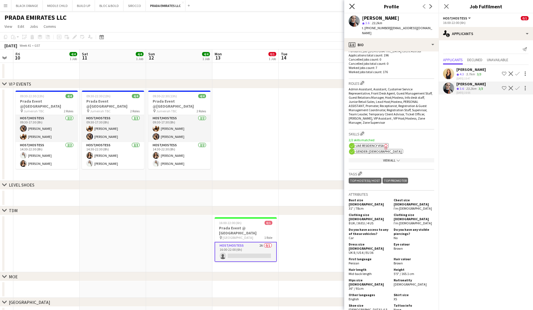
click at [353, 6] on icon "Close pop-in" at bounding box center [352, 6] width 5 height 5
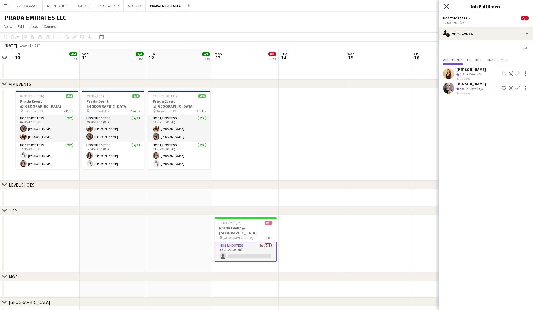
click at [447, 5] on icon "Close pop-in" at bounding box center [446, 6] width 5 height 5
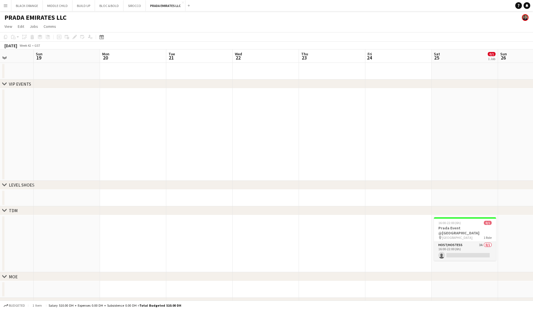
scroll to position [0, 233]
click at [467, 242] on app-card-role "Host/Hostess 3A 0/1 16:00-22:00 (6h) single-neutral-actions" at bounding box center [465, 251] width 62 height 19
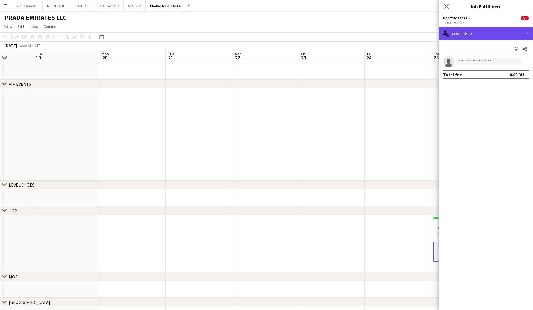
click at [478, 34] on div "single-neutral-actions-check-2 Confirmed" at bounding box center [486, 33] width 94 height 13
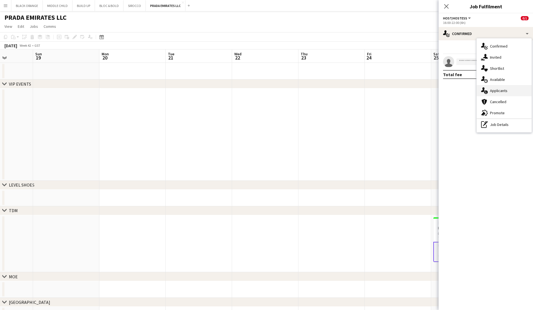
click at [499, 91] on span "Applicants" at bounding box center [499, 90] width 18 height 5
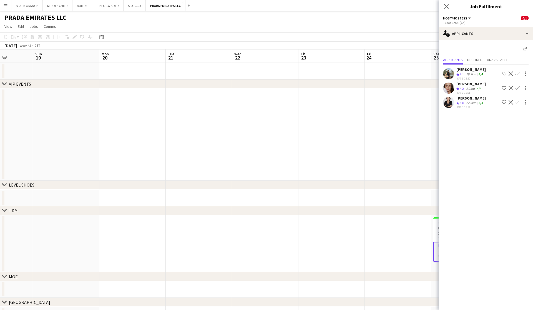
click at [286, 285] on app-date-cell at bounding box center [265, 289] width 66 height 17
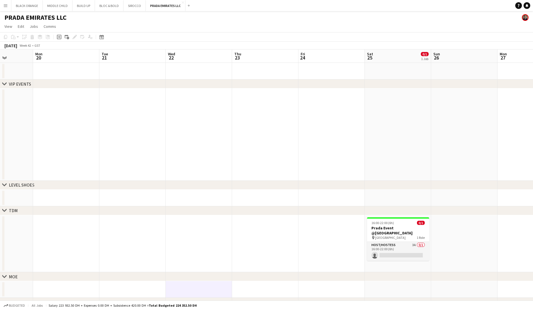
scroll to position [0, 169]
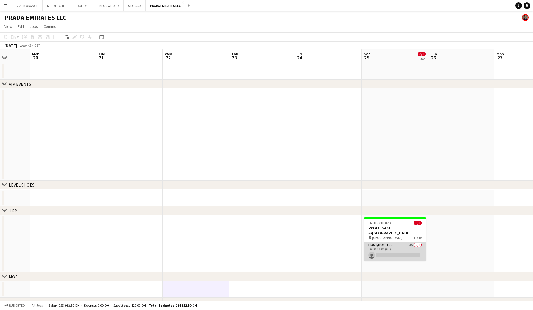
click at [397, 243] on app-card-role "Host/Hostess 3A 0/1 16:00-22:00 (6h) single-neutral-actions" at bounding box center [395, 251] width 62 height 19
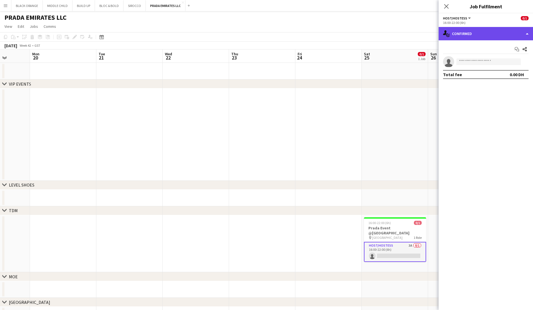
click at [469, 37] on div "single-neutral-actions-check-2 Confirmed" at bounding box center [486, 33] width 94 height 13
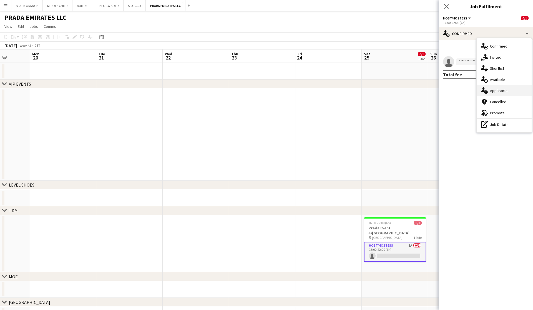
click at [497, 89] on span "Applicants" at bounding box center [499, 90] width 18 height 5
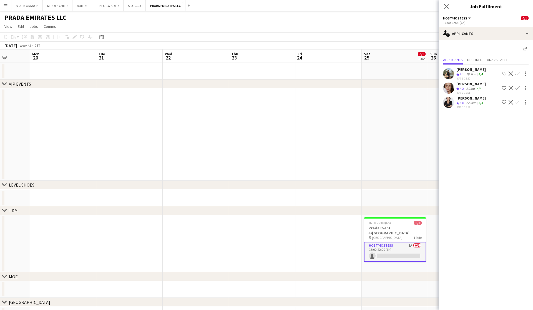
click at [460, 73] on span "4.1" at bounding box center [462, 74] width 4 height 4
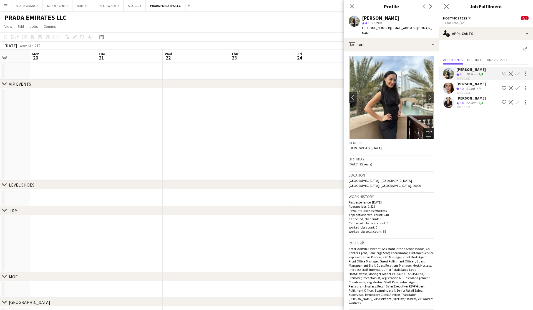
click at [430, 134] on icon "Open photos pop-in" at bounding box center [429, 134] width 6 height 6
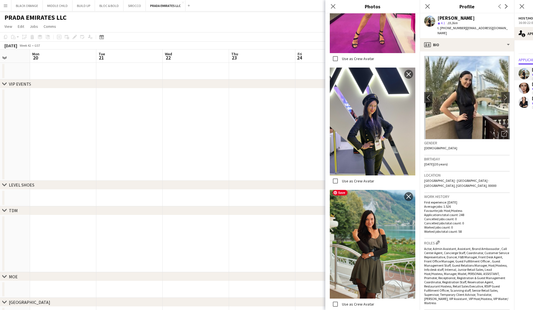
scroll to position [1889, 0]
click at [474, 225] on p "Worked jobs count: 0" at bounding box center [468, 227] width 86 height 4
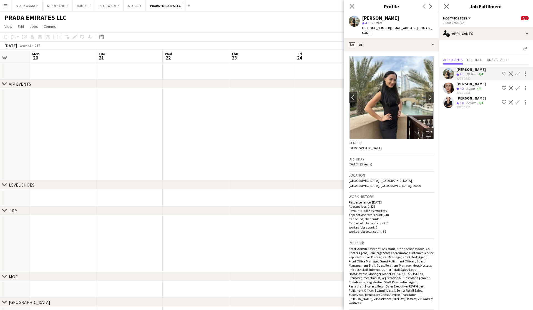
scroll to position [0, 0]
click at [468, 85] on div "[PERSON_NAME]" at bounding box center [471, 83] width 29 height 5
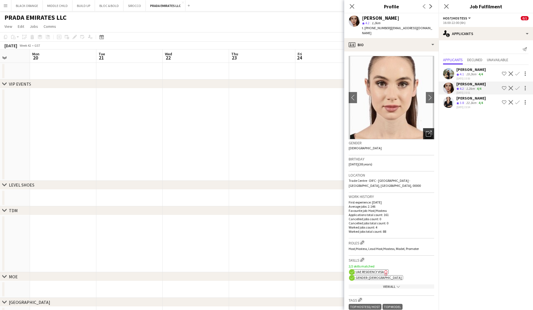
click at [429, 131] on icon "Open photos pop-in" at bounding box center [429, 134] width 6 height 6
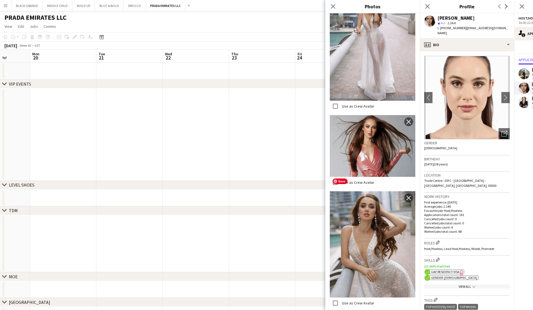
scroll to position [800, 0]
click at [332, 7] on icon "Close pop-in" at bounding box center [333, 6] width 5 height 5
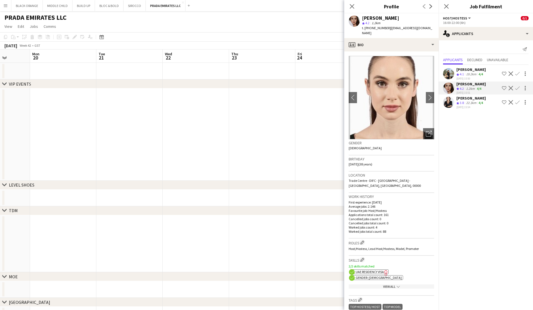
click at [462, 102] on span "3.8" at bounding box center [462, 103] width 4 height 4
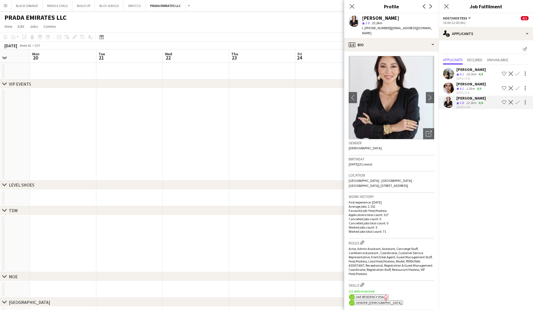
scroll to position [0, 0]
click at [424, 130] on div "Open photos pop-in" at bounding box center [428, 133] width 11 height 11
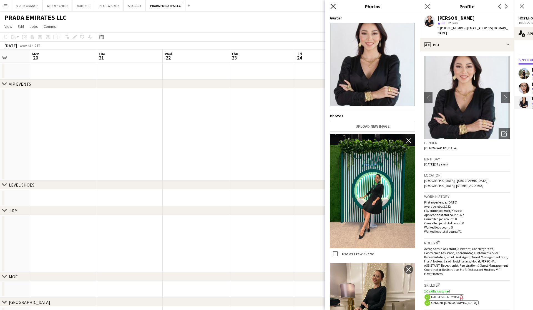
click at [331, 5] on icon "Close pop-in" at bounding box center [333, 6] width 5 height 5
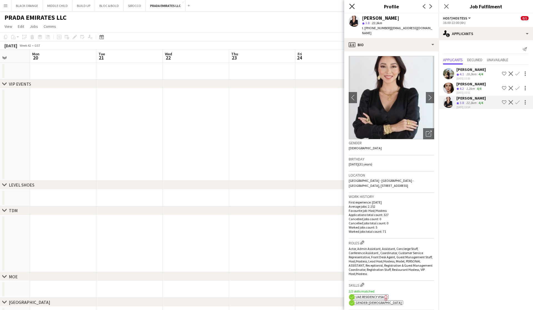
click at [350, 7] on icon "Close pop-in" at bounding box center [352, 6] width 5 height 5
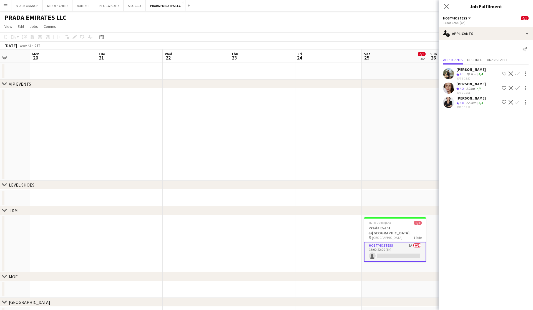
click at [373, 198] on app-date-cell at bounding box center [395, 197] width 66 height 17
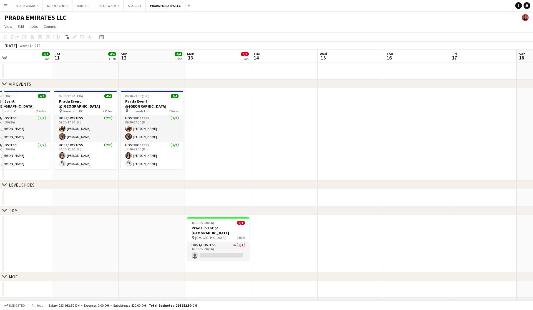
scroll to position [0, 150]
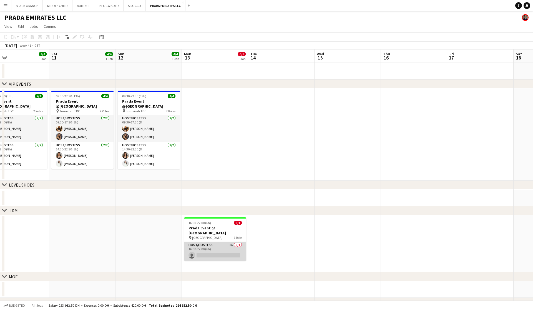
click at [213, 243] on app-card-role "Host/Hostess 2A 0/1 16:00-22:00 (6h) single-neutral-actions" at bounding box center [215, 251] width 62 height 19
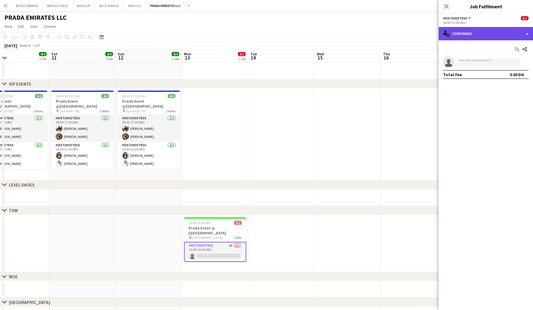
click at [472, 32] on div "single-neutral-actions-check-2 Confirmed" at bounding box center [486, 33] width 94 height 13
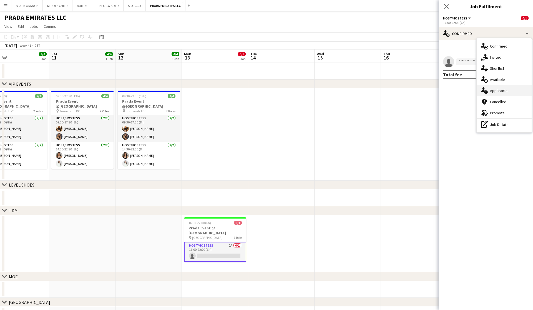
click at [495, 90] on span "Applicants" at bounding box center [499, 90] width 18 height 5
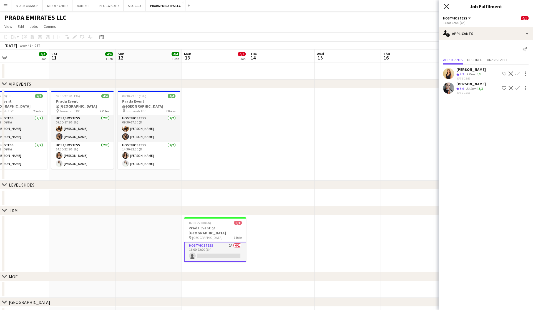
click at [448, 8] on icon "Close pop-in" at bounding box center [446, 6] width 5 height 5
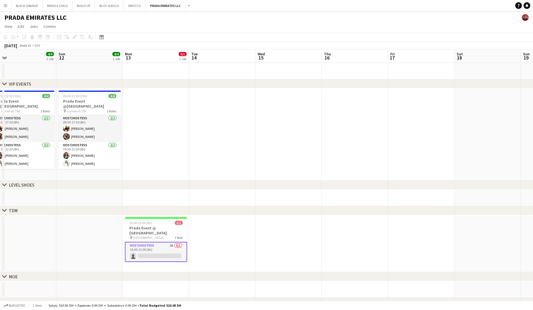
scroll to position [0, 213]
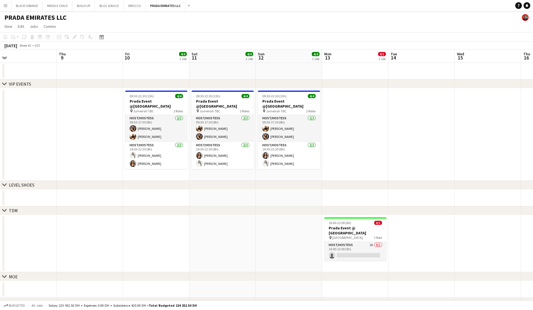
scroll to position [0, 276]
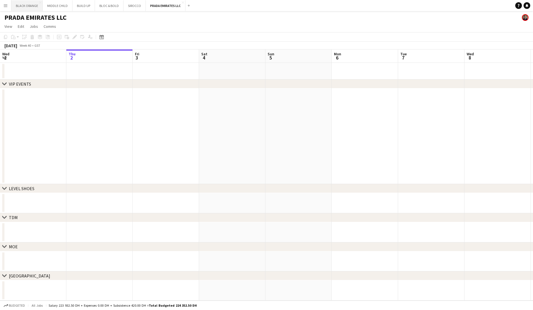
click at [24, 5] on button "BLACK ORANGE Close" at bounding box center [26, 5] width 31 height 11
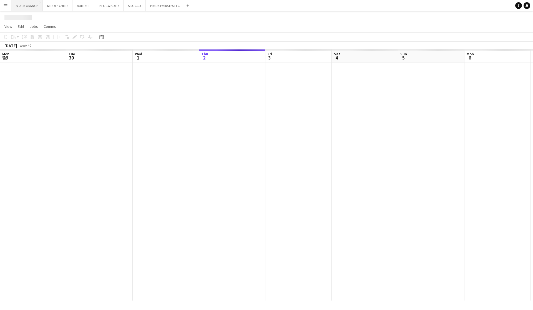
scroll to position [0, 133]
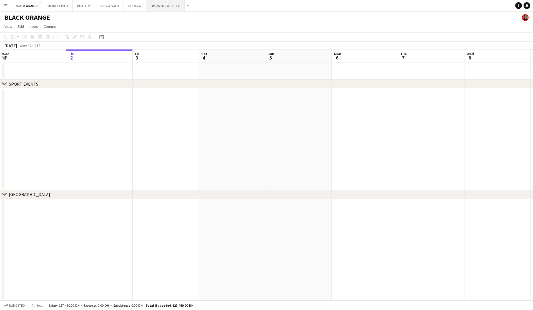
click at [164, 8] on button "PRADA EMIRATES LLC Close" at bounding box center [165, 5] width 39 height 11
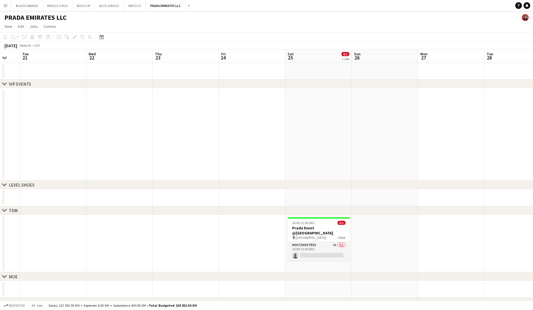
scroll to position [0, 246]
click at [331, 247] on app-card-role "Host/Hostess 4A 0/1 16:00-22:00 (6h) single-neutral-actions" at bounding box center [319, 251] width 62 height 19
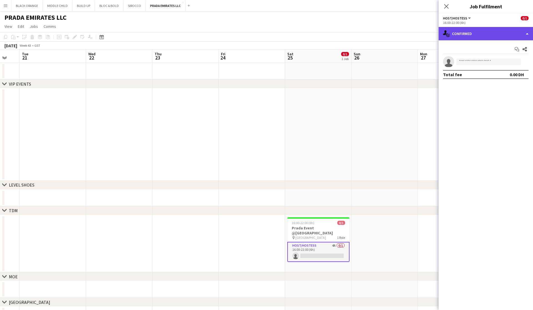
click at [471, 34] on div "single-neutral-actions-check-2 Confirmed" at bounding box center [486, 33] width 94 height 13
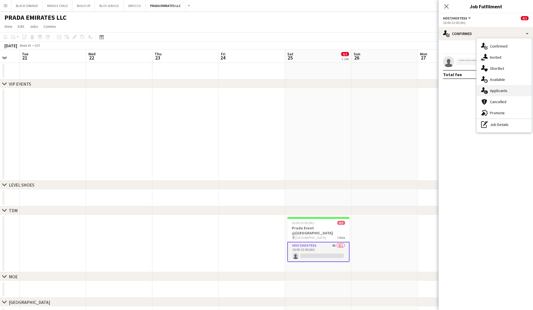
click at [500, 89] on span "Applicants" at bounding box center [499, 90] width 18 height 5
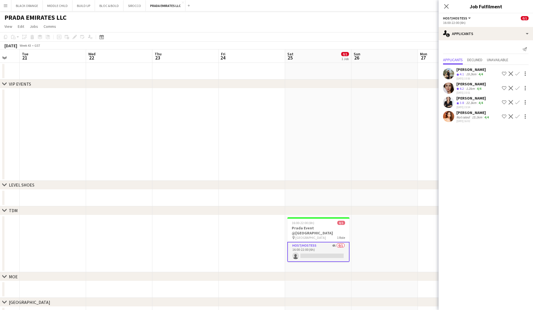
click at [463, 115] on div "Not rated" at bounding box center [464, 117] width 14 height 4
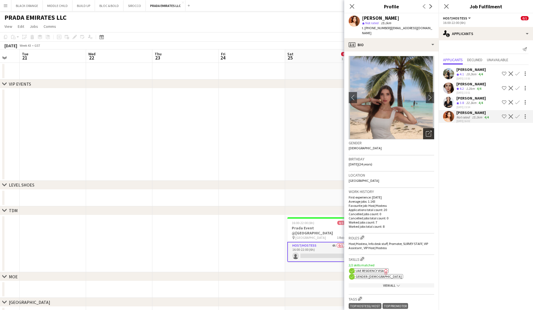
click at [428, 131] on icon "Open photos pop-in" at bounding box center [429, 134] width 6 height 6
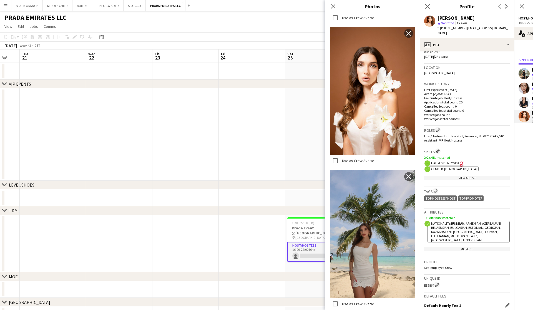
scroll to position [108, 0]
click at [468, 175] on div "View All chevron-down" at bounding box center [468, 177] width 86 height 4
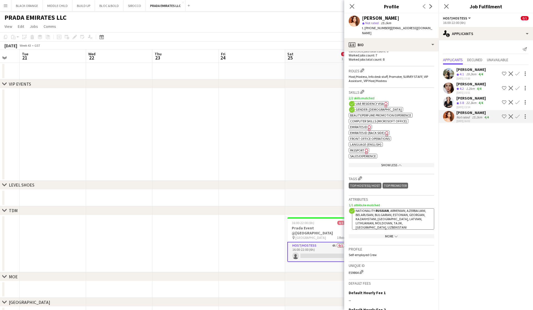
scroll to position [167, 0]
click at [390, 229] on app-show-more-section "More chevron-down" at bounding box center [392, 234] width 86 height 11
click at [388, 234] on div "More chevron-down" at bounding box center [392, 236] width 86 height 4
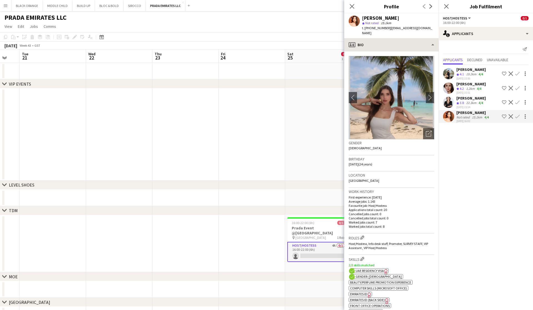
scroll to position [0, 0]
click at [353, 4] on icon "Close pop-in" at bounding box center [352, 6] width 5 height 5
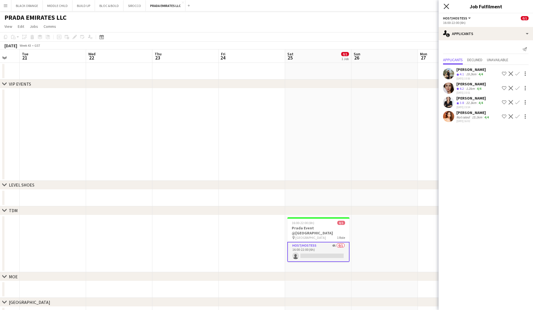
click at [449, 6] on icon "Close pop-in" at bounding box center [446, 6] width 5 height 5
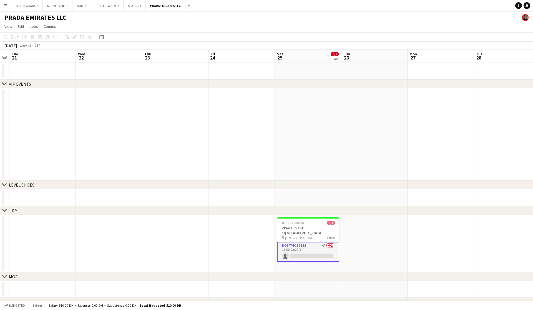
scroll to position [0, 256]
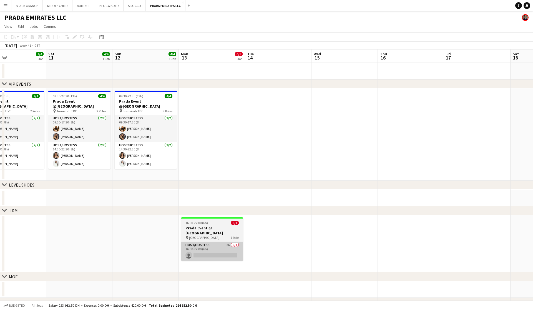
scroll to position [0, 153]
click at [199, 242] on app-card-role "Host/Hostess 2A 0/1 16:00-22:00 (6h) single-neutral-actions" at bounding box center [213, 251] width 62 height 19
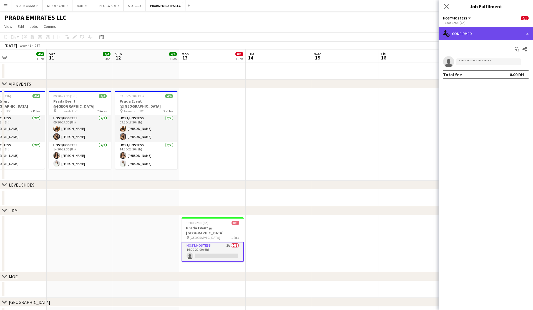
click at [517, 36] on div "single-neutral-actions-check-2 Confirmed" at bounding box center [486, 33] width 94 height 13
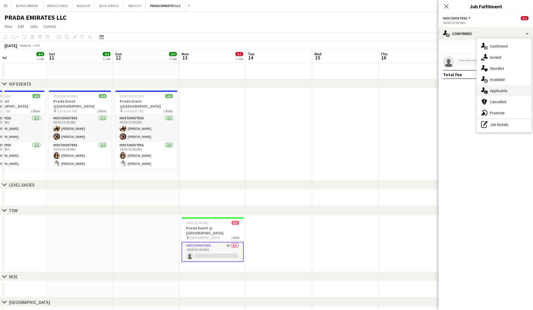
click at [493, 91] on span "Applicants" at bounding box center [499, 90] width 18 height 5
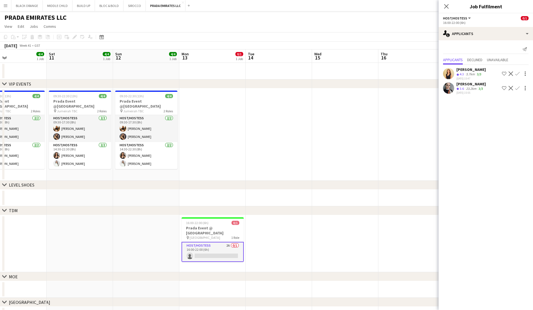
click at [342, 167] on app-date-cell at bounding box center [345, 134] width 66 height 92
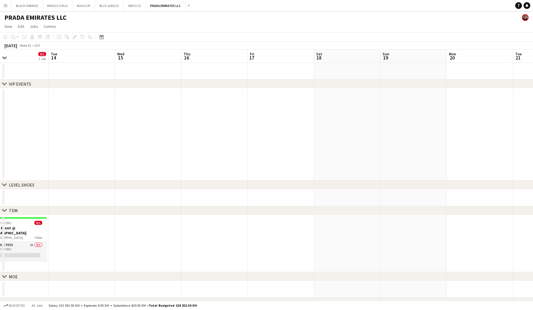
scroll to position [0, 157]
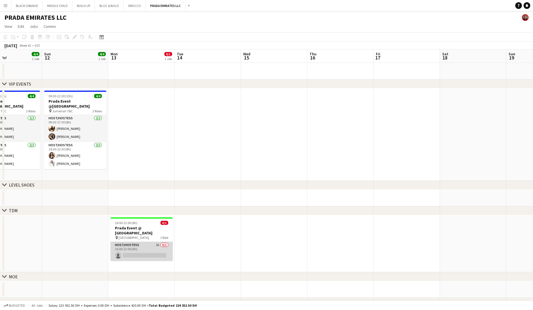
click at [138, 246] on app-card-role "Host/Hostess 2A 0/1 16:00-22:00 (6h) single-neutral-actions" at bounding box center [142, 251] width 62 height 19
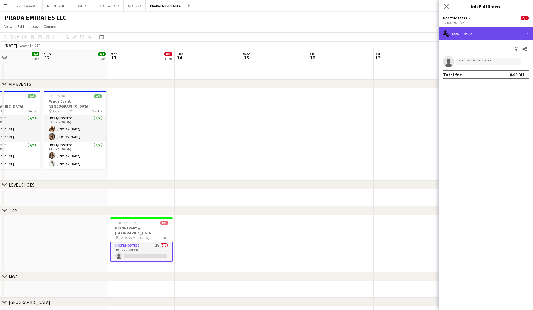
click at [492, 34] on div "single-neutral-actions-check-2 Confirmed" at bounding box center [486, 33] width 94 height 13
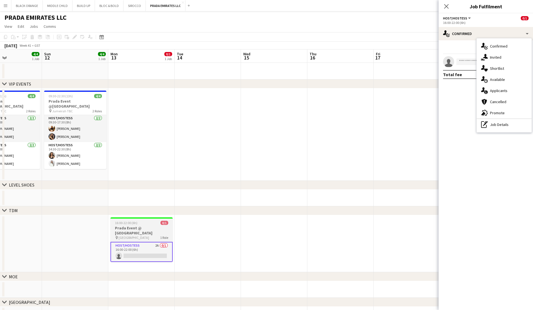
click at [140, 225] on h3 "Prada Event @ Dubai Mall" at bounding box center [142, 230] width 62 height 10
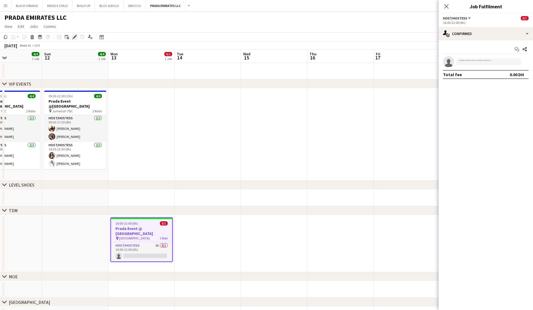
click at [73, 39] on icon at bounding box center [73, 38] width 1 height 1
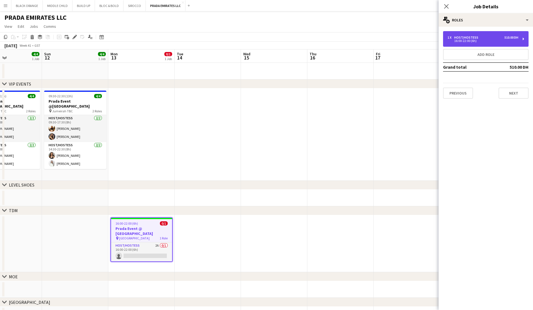
click at [460, 38] on div "Host/Hostess" at bounding box center [468, 38] width 26 height 4
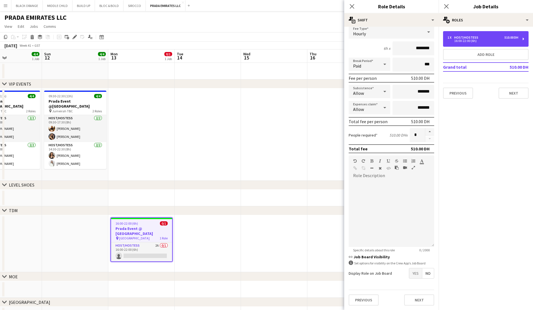
scroll to position [38, 0]
click at [414, 275] on span "Yes" at bounding box center [416, 273] width 13 height 10
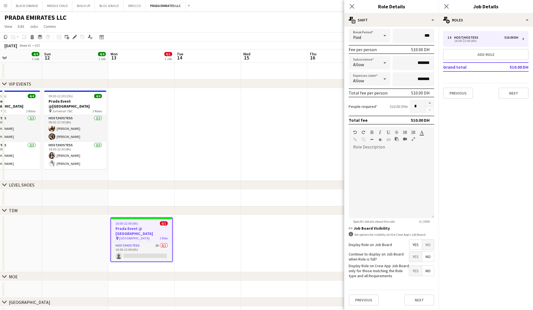
scroll to position [66, 0]
click at [409, 301] on button "Next" at bounding box center [420, 300] width 30 height 11
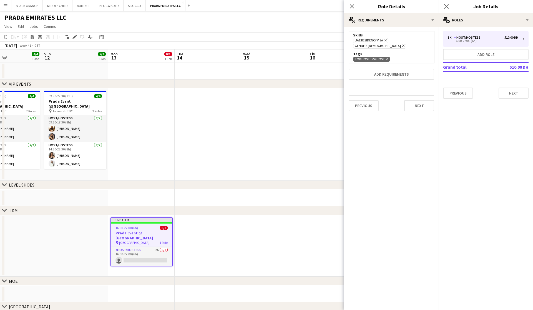
click at [305, 232] on app-date-cell at bounding box center [274, 246] width 66 height 62
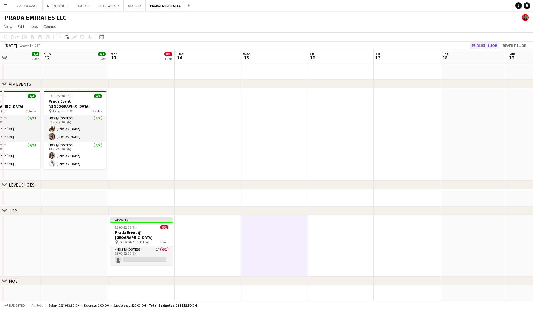
click at [488, 44] on button "Publish 1 job" at bounding box center [485, 45] width 30 height 7
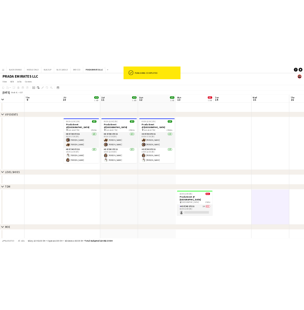
scroll to position [0, 156]
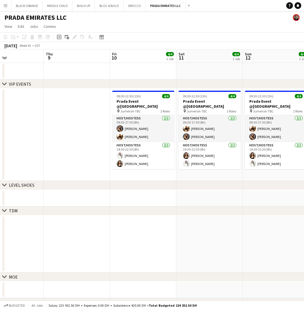
click at [4, 5] on app-icon "Menu" at bounding box center [5, 5] width 4 height 4
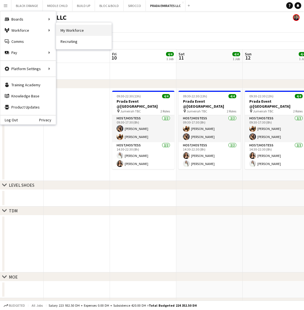
click at [74, 29] on link "My Workforce" at bounding box center [84, 30] width 56 height 11
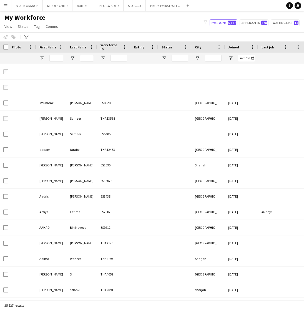
type input "*****"
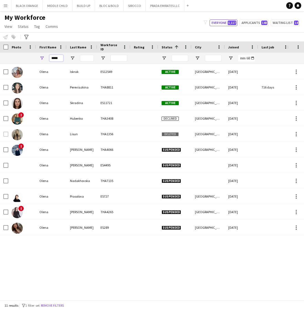
click at [60, 59] on input "*****" at bounding box center [56, 58] width 14 height 7
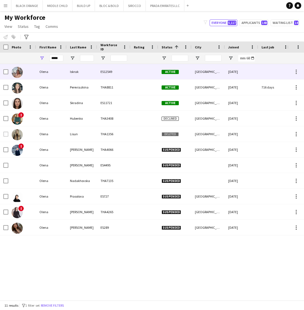
click at [89, 77] on div "Iskrak" at bounding box center [82, 71] width 31 height 15
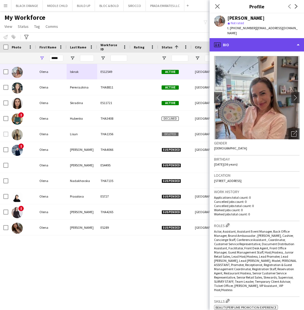
click at [255, 38] on div "profile Bio" at bounding box center [257, 44] width 94 height 13
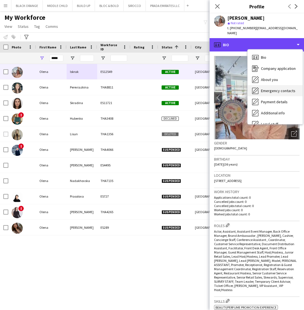
scroll to position [30, 0]
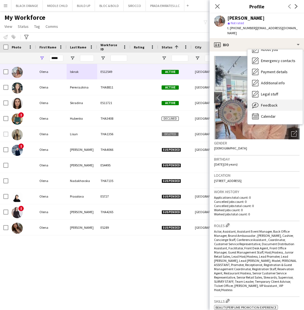
click at [268, 103] on span "Feedback" at bounding box center [269, 105] width 17 height 5
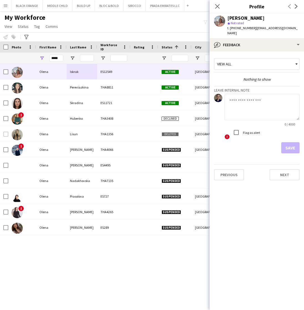
click at [237, 59] on div "View all" at bounding box center [253, 64] width 79 height 11
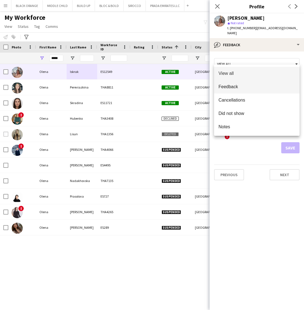
click at [226, 86] on span "Feedback" at bounding box center [257, 86] width 77 height 5
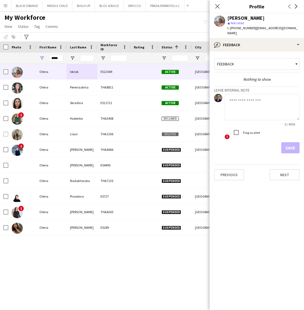
click at [234, 95] on textarea at bounding box center [262, 107] width 75 height 26
click at [272, 96] on textarea "**********" at bounding box center [262, 107] width 75 height 26
click at [273, 96] on textarea "**********" at bounding box center [262, 107] width 75 height 26
click at [289, 96] on textarea "**********" at bounding box center [262, 107] width 75 height 26
click at [272, 96] on textarea "**********" at bounding box center [262, 107] width 75 height 26
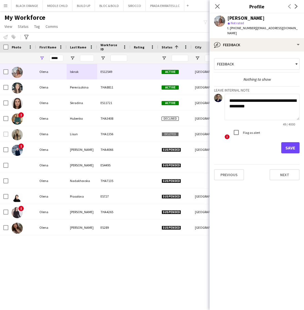
click at [271, 96] on textarea "**********" at bounding box center [262, 107] width 75 height 26
click at [234, 101] on textarea "**********" at bounding box center [262, 107] width 75 height 26
click at [266, 102] on textarea "**********" at bounding box center [262, 107] width 75 height 26
drag, startPoint x: 268, startPoint y: 102, endPoint x: 251, endPoint y: 101, distance: 17.0
click at [251, 101] on textarea "**********" at bounding box center [262, 107] width 75 height 26
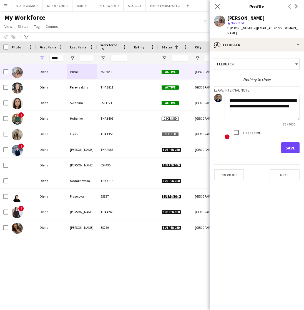
click at [257, 107] on textarea "**********" at bounding box center [262, 107] width 75 height 26
click at [275, 101] on textarea "**********" at bounding box center [262, 107] width 75 height 26
click at [272, 99] on textarea "**********" at bounding box center [262, 107] width 75 height 26
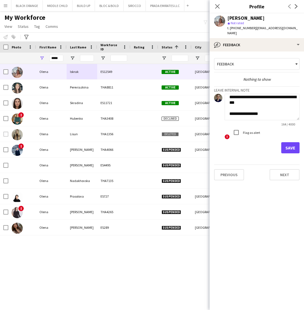
click at [274, 98] on textarea "**********" at bounding box center [262, 107] width 75 height 26
click at [265, 103] on textarea "**********" at bounding box center [262, 107] width 75 height 26
click at [250, 111] on textarea "**********" at bounding box center [262, 107] width 75 height 26
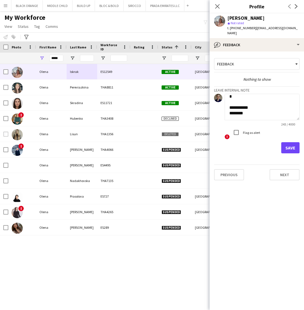
click at [244, 95] on textarea "**********" at bounding box center [262, 107] width 75 height 26
click at [249, 114] on textarea "**********" at bounding box center [262, 107] width 75 height 26
click at [245, 109] on textarea "**********" at bounding box center [262, 107] width 75 height 26
click at [244, 109] on textarea "**********" at bounding box center [262, 107] width 75 height 26
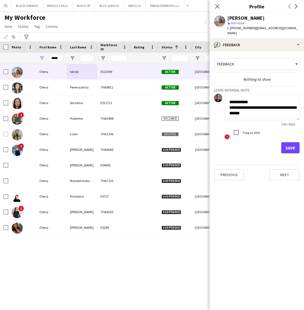
click at [271, 108] on textarea "**********" at bounding box center [262, 107] width 75 height 26
click at [258, 113] on textarea "**********" at bounding box center [262, 107] width 75 height 26
click at [293, 102] on textarea "**********" at bounding box center [262, 107] width 75 height 26
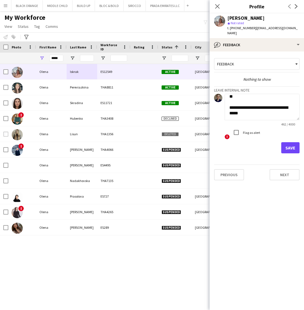
click at [253, 106] on textarea "**********" at bounding box center [262, 107] width 75 height 26
type textarea "**********"
click at [285, 170] on button "Next" at bounding box center [285, 174] width 30 height 11
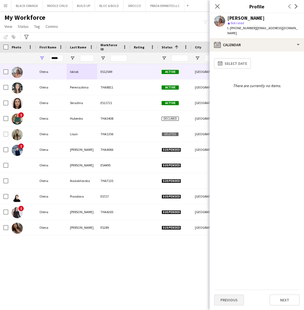
click at [233, 302] on button "Previous" at bounding box center [229, 299] width 30 height 11
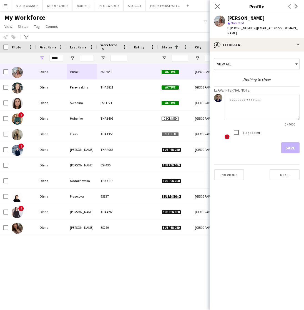
click at [267, 106] on textarea at bounding box center [262, 107] width 75 height 26
click at [247, 96] on textarea at bounding box center [262, 107] width 75 height 26
click at [259, 98] on textarea at bounding box center [262, 107] width 75 height 26
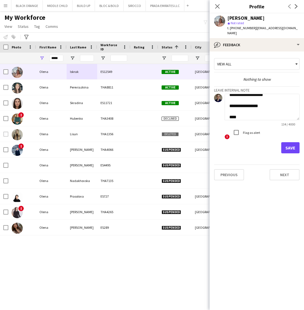
click at [260, 103] on textarea "**********" at bounding box center [262, 107] width 75 height 26
click at [246, 114] on textarea "**********" at bounding box center [262, 107] width 75 height 26
click at [262, 102] on textarea "**********" at bounding box center [262, 107] width 75 height 26
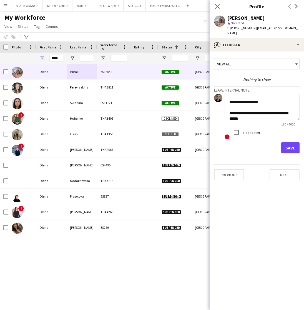
click at [250, 114] on textarea "**********" at bounding box center [262, 107] width 75 height 26
click at [243, 101] on textarea "**********" at bounding box center [262, 107] width 75 height 26
click at [234, 113] on textarea "**********" at bounding box center [262, 107] width 75 height 26
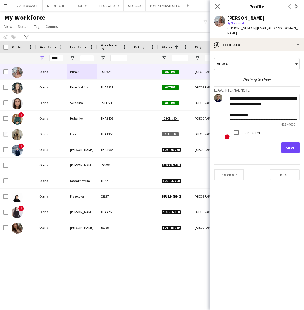
scroll to position [46, 0]
click at [284, 99] on textarea "**********" at bounding box center [262, 107] width 75 height 26
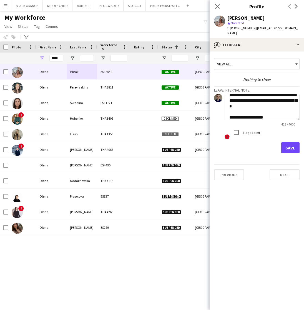
scroll to position [6, 0]
click at [284, 96] on textarea "**********" at bounding box center [262, 107] width 75 height 26
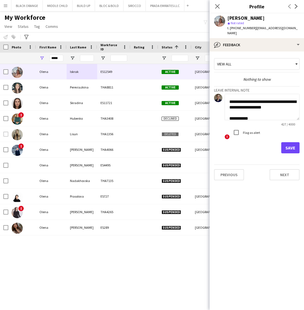
scroll to position [44, 0]
click at [281, 103] on textarea "**********" at bounding box center [262, 107] width 75 height 26
click at [279, 94] on textarea "**********" at bounding box center [262, 107] width 75 height 26
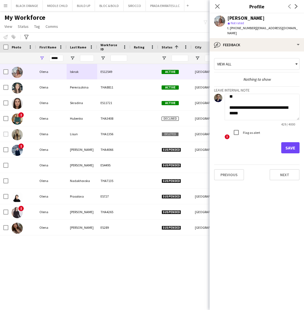
type textarea "**********"
click at [293, 142] on button "Save" at bounding box center [290, 147] width 18 height 11
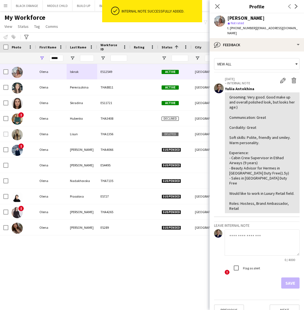
scroll to position [0, 0]
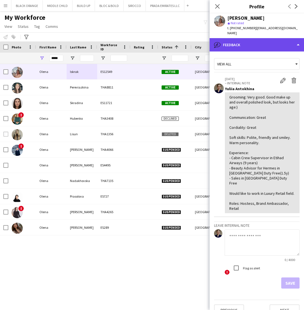
click at [257, 42] on div "bubble-pencil Feedback" at bounding box center [257, 44] width 94 height 13
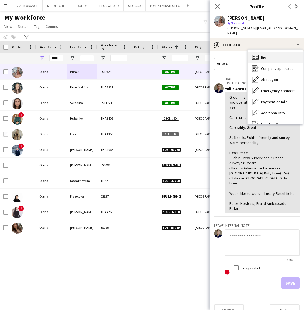
click at [265, 55] on span "Bio" at bounding box center [263, 57] width 5 height 5
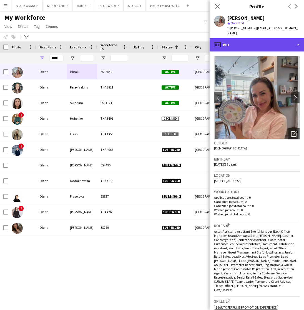
click at [260, 38] on div "profile Bio" at bounding box center [257, 44] width 94 height 13
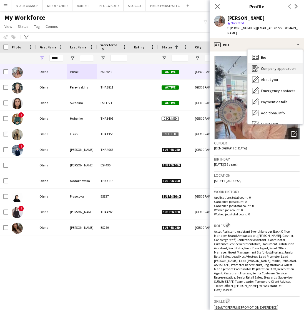
click at [271, 66] on span "Company application" at bounding box center [278, 68] width 35 height 5
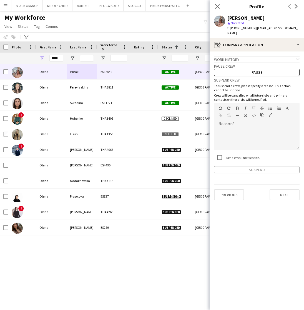
click at [297, 57] on icon "chevron-down" at bounding box center [298, 59] width 4 height 4
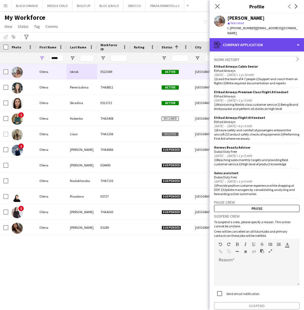
click at [255, 41] on div "register Company application" at bounding box center [257, 44] width 94 height 13
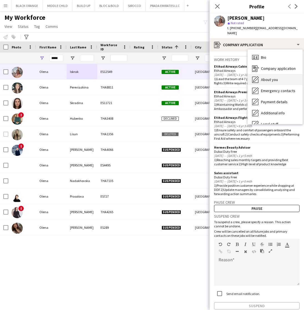
click at [267, 77] on span "About you" at bounding box center [269, 79] width 17 height 5
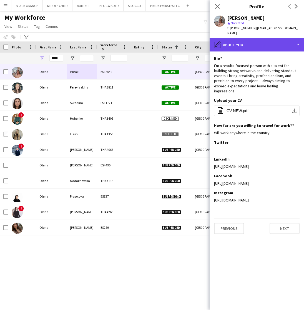
click at [257, 39] on div "pencil4 About you" at bounding box center [257, 44] width 94 height 13
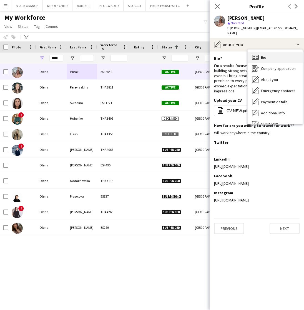
click at [261, 52] on div "Bio Bio" at bounding box center [275, 57] width 55 height 11
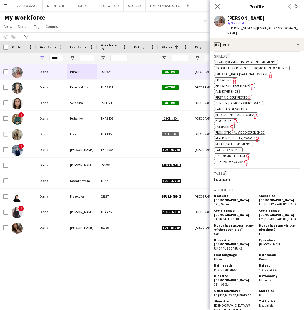
scroll to position [249, 0]
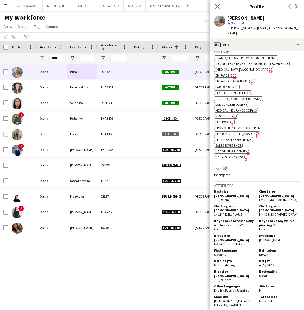
click at [226, 166] on app-icon "Edit crew company tags" at bounding box center [226, 168] width 4 height 4
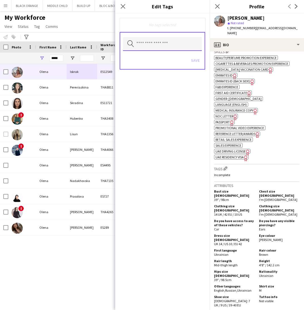
click at [145, 43] on input "text" at bounding box center [162, 44] width 79 height 14
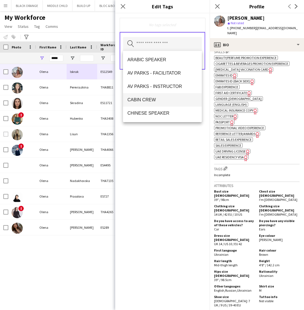
click at [151, 97] on span "CABIN CREW" at bounding box center [163, 99] width 70 height 5
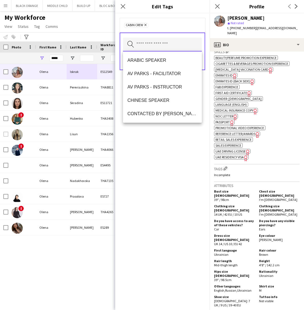
scroll to position [0, 0]
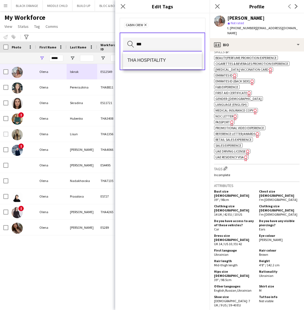
type input "***"
click at [145, 59] on span "THA HOSPITALITY" at bounding box center [163, 60] width 70 height 5
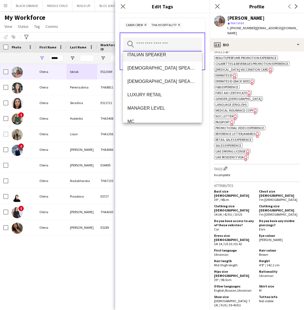
scroll to position [298, 0]
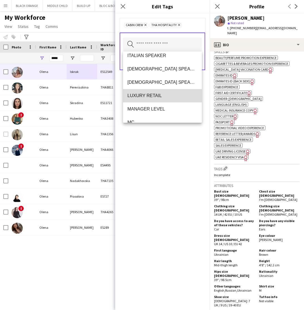
click at [151, 95] on span "LUXURY RETAIL" at bounding box center [163, 95] width 70 height 5
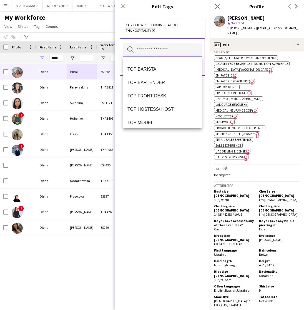
scroll to position [451, 0]
click at [157, 106] on span "TOP HOSTESS/ HOST" at bounding box center [163, 108] width 70 height 5
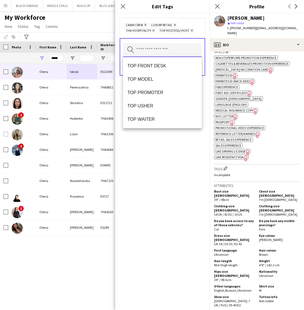
scroll to position [480, 0]
click at [161, 196] on div "CABIN CREW Remove LUXURY RETAIL Remove THA HOSPITALITY Remove TOP HOSTESS/ HOST…" at bounding box center [162, 161] width 94 height 296
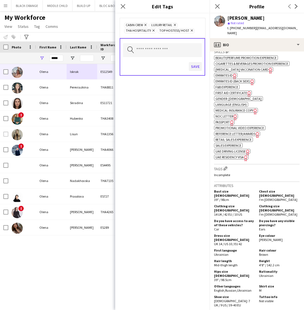
click at [198, 65] on button "Save" at bounding box center [195, 66] width 13 height 9
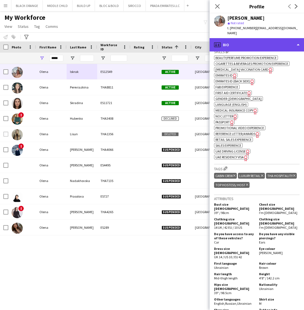
click at [240, 39] on div "profile Bio" at bounding box center [257, 44] width 94 height 13
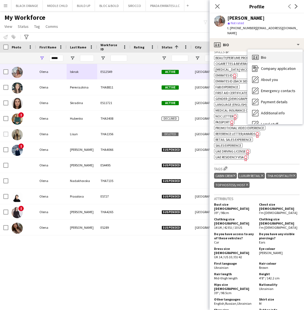
click at [262, 55] on span "Bio" at bounding box center [263, 57] width 5 height 5
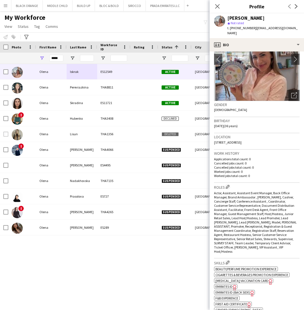
scroll to position [42, 0]
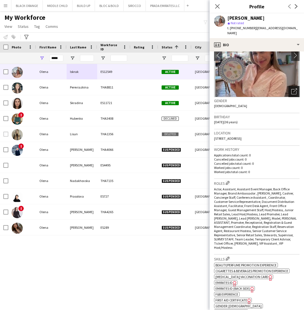
click at [295, 88] on icon "Open photos pop-in" at bounding box center [294, 91] width 6 height 6
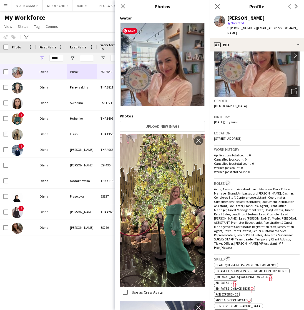
scroll to position [0, 0]
click at [123, 7] on icon at bounding box center [122, 6] width 5 height 5
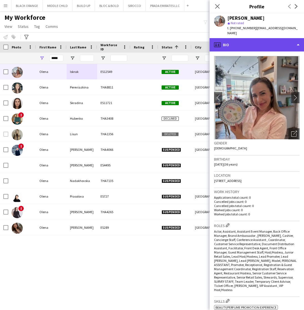
click at [259, 39] on div "profile Bio" at bounding box center [257, 44] width 94 height 13
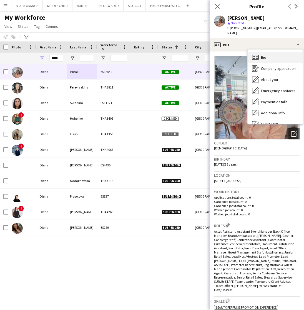
click at [269, 52] on div "Bio Bio" at bounding box center [275, 57] width 55 height 11
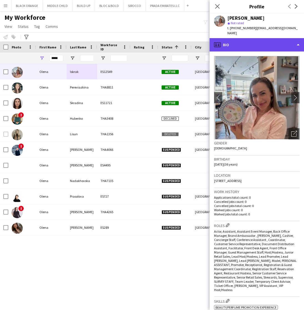
click at [289, 43] on div "profile Bio" at bounding box center [257, 44] width 94 height 13
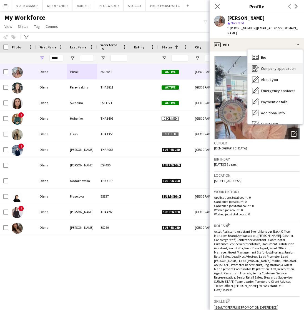
click at [273, 66] on span "Company application" at bounding box center [278, 68] width 35 height 5
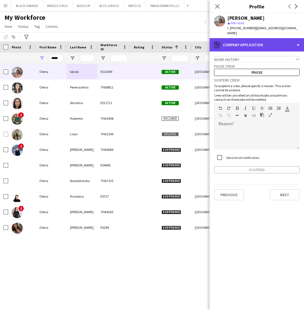
click at [258, 43] on div "register Company application" at bounding box center [257, 44] width 94 height 13
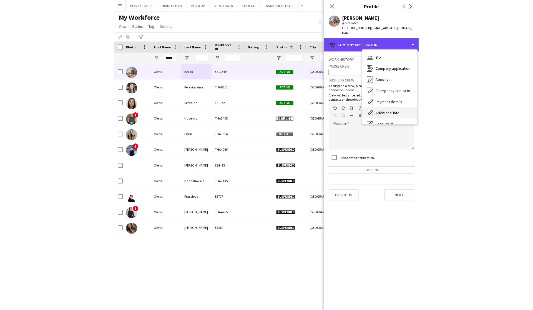
scroll to position [18, 0]
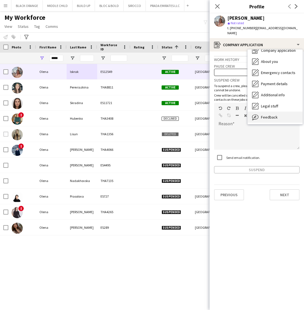
click at [268, 114] on span "Feedback" at bounding box center [269, 116] width 17 height 5
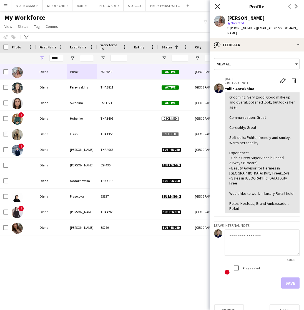
click at [217, 5] on icon at bounding box center [217, 6] width 5 height 5
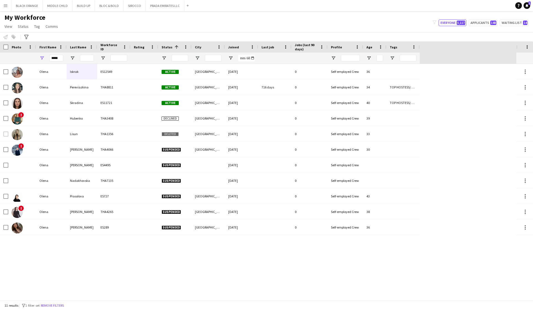
click at [1, 8] on button "Menu" at bounding box center [5, 5] width 11 height 11
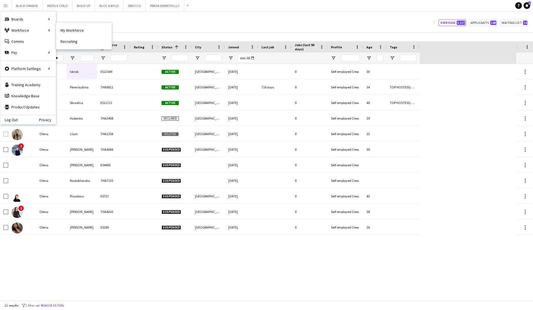
click at [88, 24] on nav "My Workforce Recruiting" at bounding box center [84, 36] width 56 height 27
click at [151, 33] on div "Notify workforce Add to tag Select at least one crew to tag him or her. Advance…" at bounding box center [266, 36] width 533 height 9
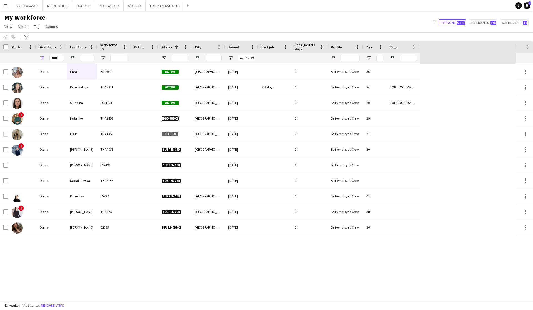
click at [61, 61] on div "*****" at bounding box center [56, 58] width 14 height 11
click at [57, 58] on input "*****" at bounding box center [56, 58] width 14 height 7
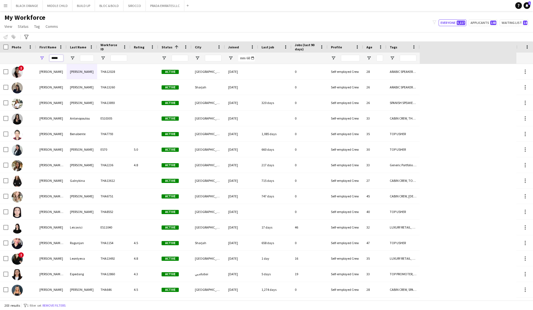
type input "*****"
click at [75, 19] on div "My Workforce View Views Default view New view Update view Delete view Edit name…" at bounding box center [266, 22] width 533 height 19
click at [64, 57] on div "*****" at bounding box center [51, 58] width 31 height 11
click at [59, 58] on input "*****" at bounding box center [56, 58] width 14 height 7
click at [528, 6] on icon at bounding box center [527, 5] width 3 height 3
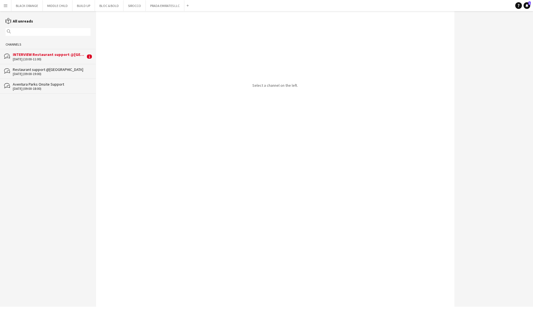
click at [33, 54] on div "INTERVIEW Restaurant support @[GEOGRAPHIC_DATA]" at bounding box center [49, 54] width 73 height 5
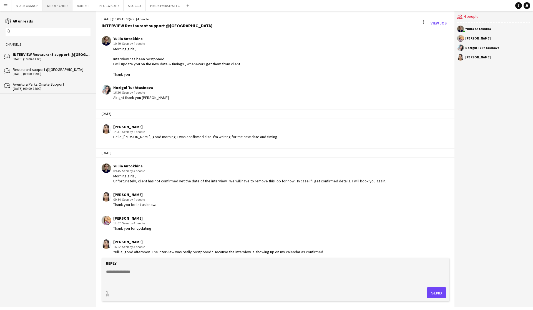
click at [51, 3] on button "MIDDLE CHILD Close" at bounding box center [58, 5] width 30 height 11
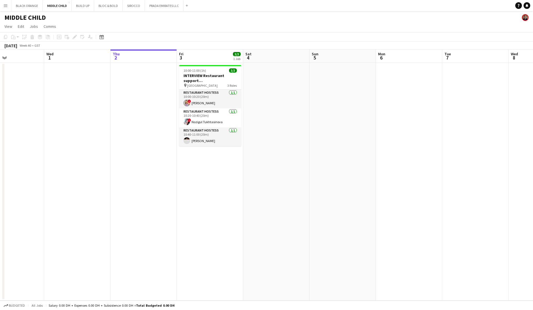
scroll to position [0, 222]
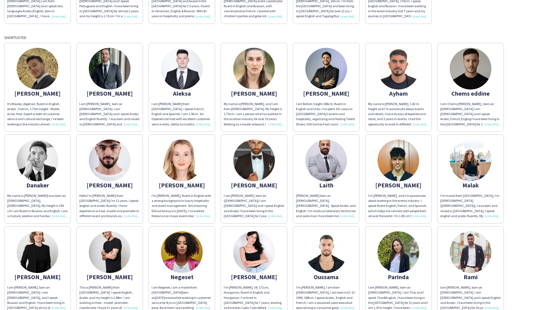
scroll to position [540, 0]
click at [179, 152] on img at bounding box center [182, 160] width 42 height 42
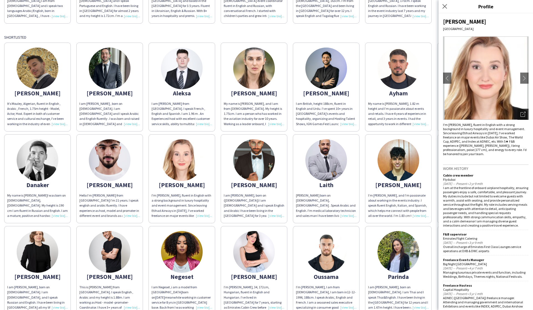
click at [304, 115] on icon "Open photos pop-in" at bounding box center [523, 114] width 5 height 5
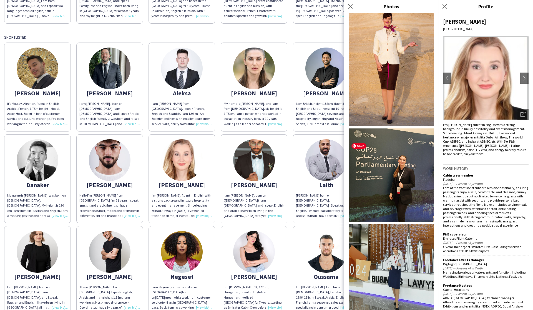
scroll to position [281, 0]
click at [304, 9] on icon "Close pop-in" at bounding box center [350, 6] width 5 height 5
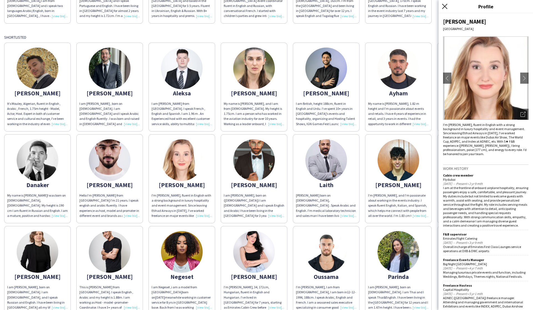
click at [304, 9] on icon at bounding box center [444, 6] width 5 height 5
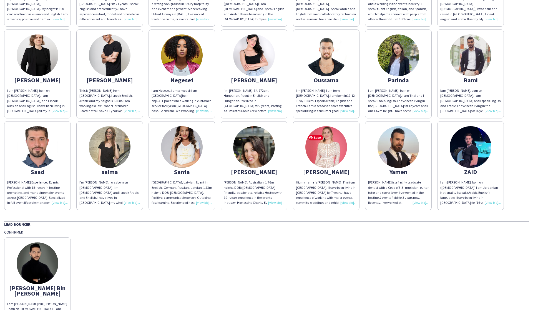
scroll to position [737, 0]
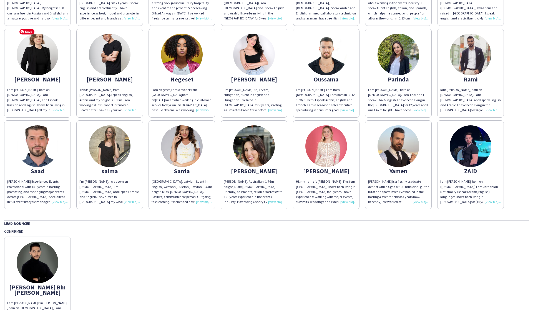
click at [38, 58] on img at bounding box center [38, 55] width 42 height 42
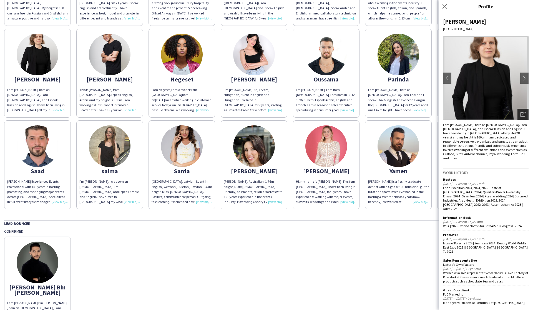
click at [304, 114] on icon "Open photos pop-in" at bounding box center [523, 114] width 5 height 5
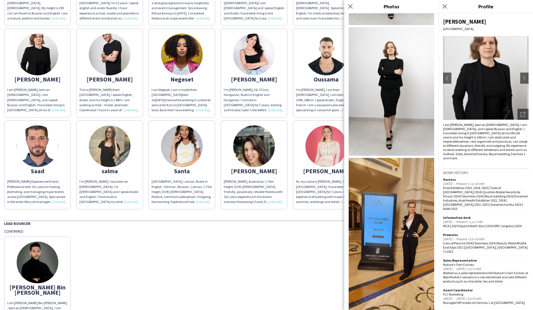
scroll to position [0, 0]
click at [304, 6] on icon "Close pop-in" at bounding box center [350, 6] width 5 height 5
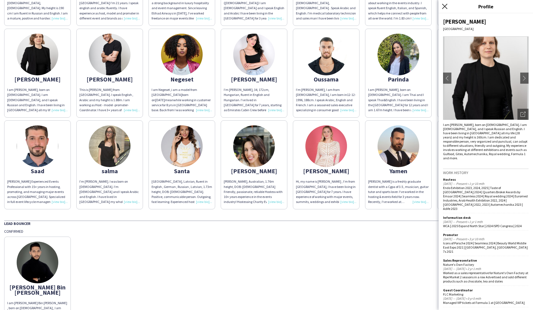
click at [304, 7] on icon "Close pop-in" at bounding box center [444, 6] width 5 height 5
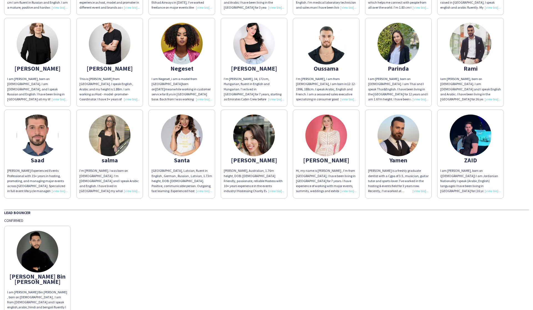
scroll to position [748, 0]
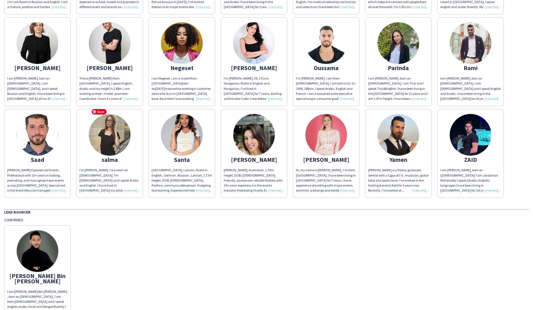
click at [113, 133] on img at bounding box center [110, 135] width 42 height 42
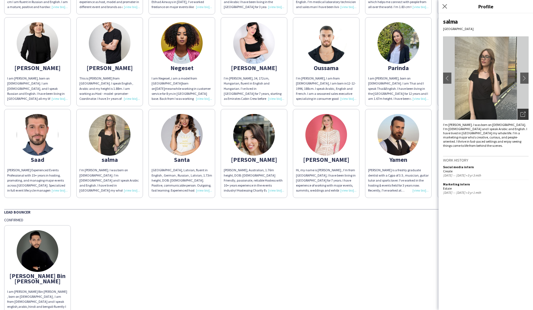
click at [304, 113] on div "Open photos pop-in" at bounding box center [523, 114] width 11 height 11
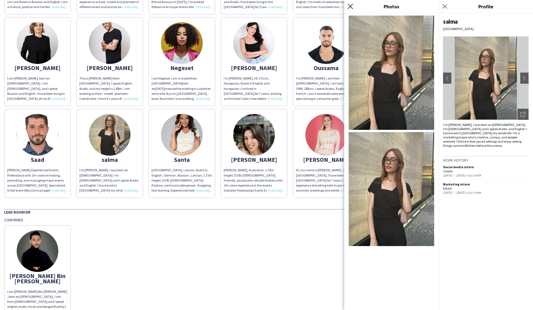
click at [304, 8] on icon at bounding box center [350, 6] width 5 height 5
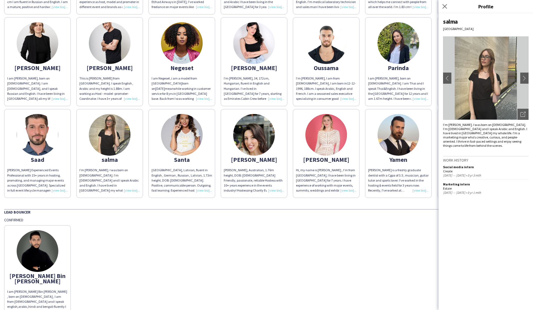
click at [291, 239] on div "[PERSON_NAME] Bin [PERSON_NAME] I am [PERSON_NAME] Bin [PERSON_NAME] , born on …" at bounding box center [266, 270] width 525 height 97
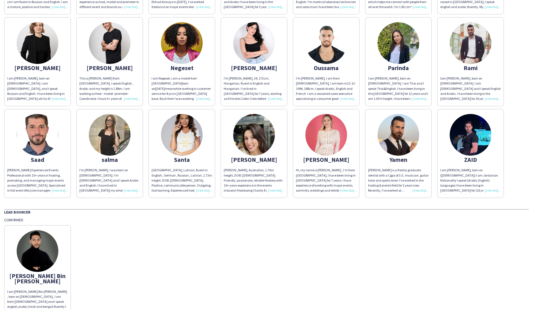
click at [248, 157] on div "[PERSON_NAME]" at bounding box center [254, 159] width 61 height 5
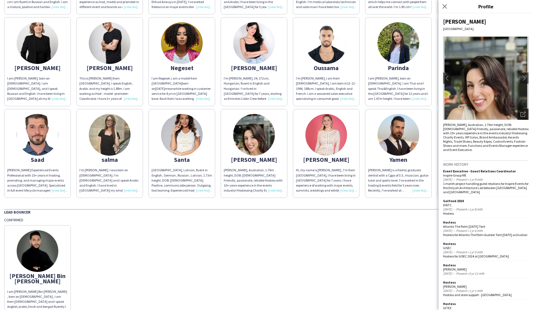
click at [304, 114] on icon "Open photos pop-in" at bounding box center [523, 114] width 5 height 5
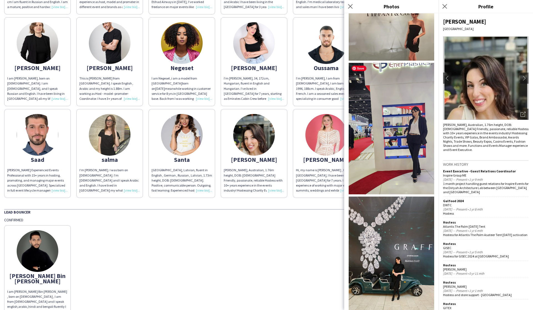
scroll to position [593, 0]
click at [304, 8] on icon at bounding box center [350, 6] width 5 height 5
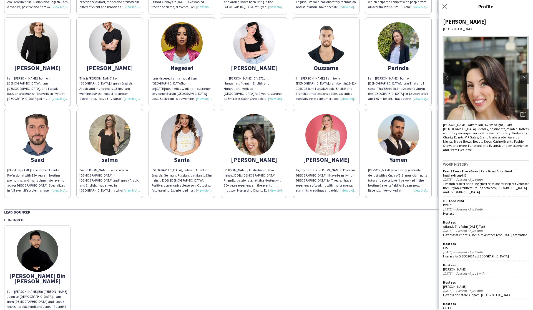
click at [304, 238] on div "[PERSON_NAME] Bin [PERSON_NAME] I am [PERSON_NAME] Bin [PERSON_NAME] , born on …" at bounding box center [266, 270] width 525 height 97
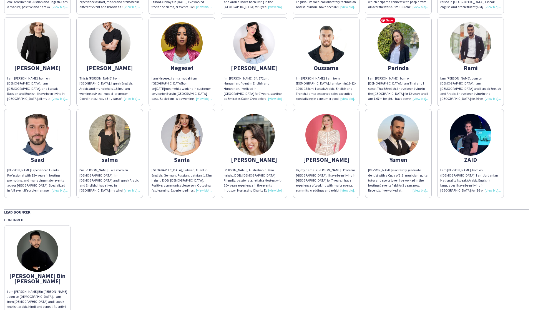
click at [304, 49] on img at bounding box center [399, 43] width 42 height 42
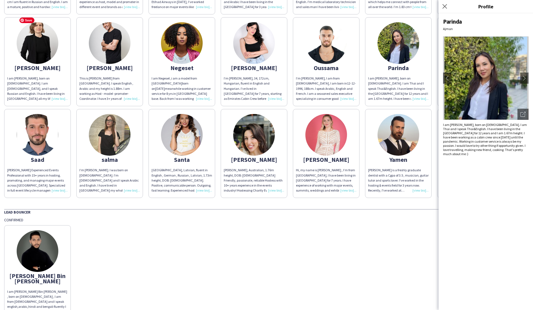
click at [41, 36] on img at bounding box center [38, 43] width 42 height 42
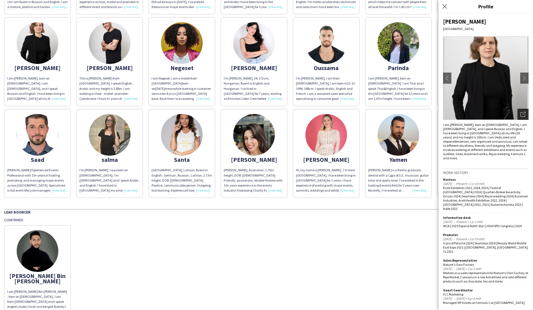
click at [304, 116] on div "Open photos pop-in" at bounding box center [523, 114] width 11 height 11
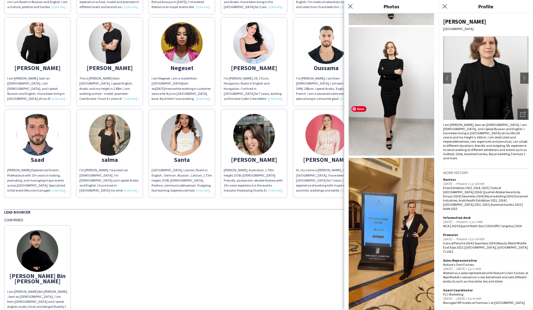
scroll to position [207, 0]
click at [304, 7] on icon at bounding box center [350, 6] width 5 height 5
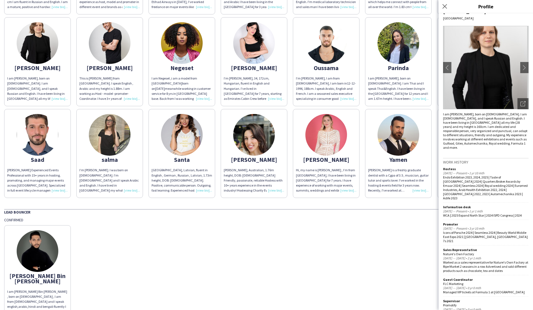
scroll to position [10, 0]
click at [304, 8] on icon "Close pop-in" at bounding box center [444, 6] width 5 height 5
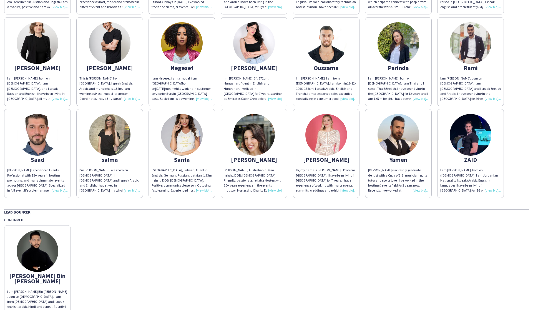
click at [304, 232] on div "[PERSON_NAME] Bin [PERSON_NAME] I am [PERSON_NAME] Bin [PERSON_NAME] , born on …" at bounding box center [266, 270] width 525 height 97
click at [304, 135] on img at bounding box center [327, 135] width 42 height 42
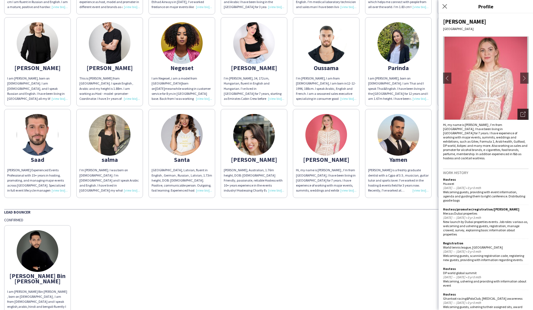
click at [304, 112] on icon "Open photos pop-in" at bounding box center [523, 114] width 5 height 5
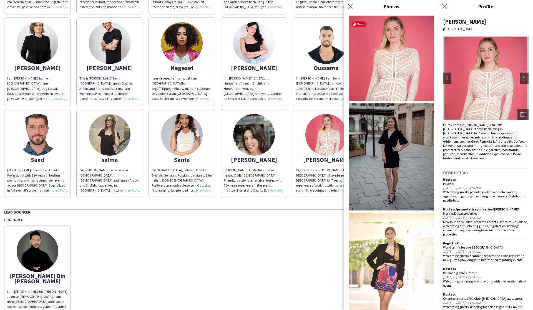
scroll to position [0, 0]
click at [304, 9] on app-icon "Close pop-in" at bounding box center [351, 7] width 8 height 8
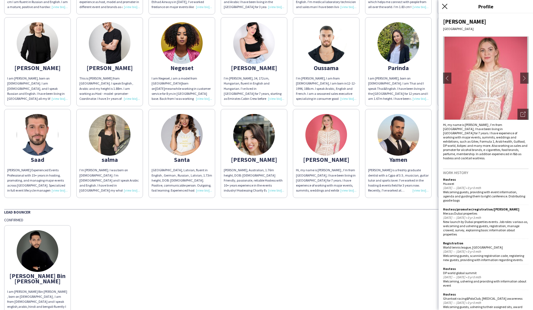
click at [304, 7] on icon at bounding box center [444, 6] width 5 height 5
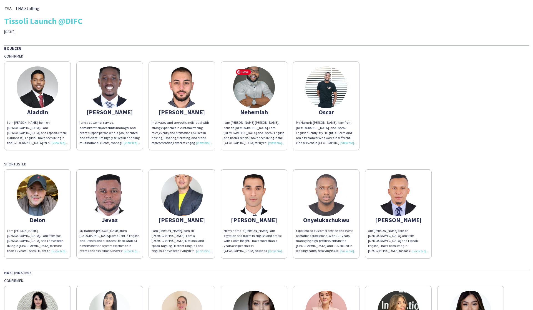
click at [251, 89] on img at bounding box center [254, 87] width 42 height 42
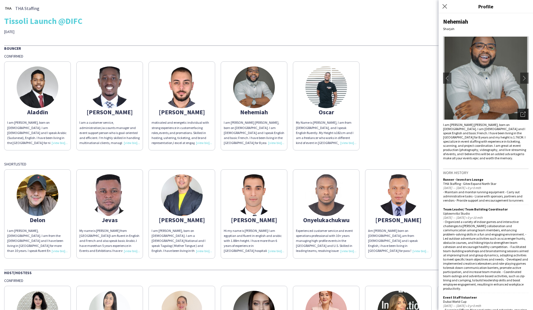
click at [304, 115] on icon "Open photos pop-in" at bounding box center [523, 114] width 5 height 5
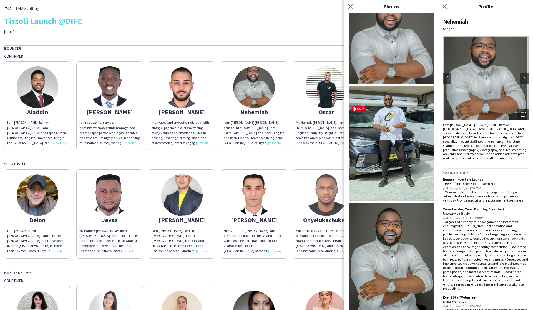
scroll to position [17, 0]
click at [304, 9] on icon "Close pop-in" at bounding box center [350, 6] width 5 height 5
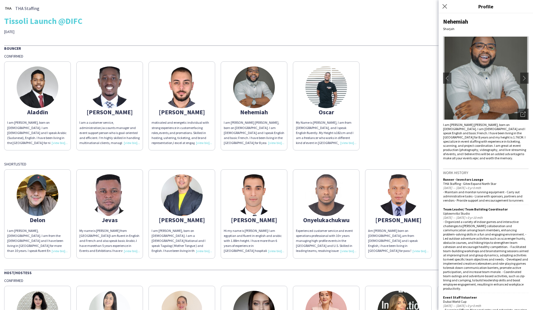
click at [304, 31] on div "THA Staffing Tissoli Launch @DIFC [DATE]" at bounding box center [266, 19] width 525 height 30
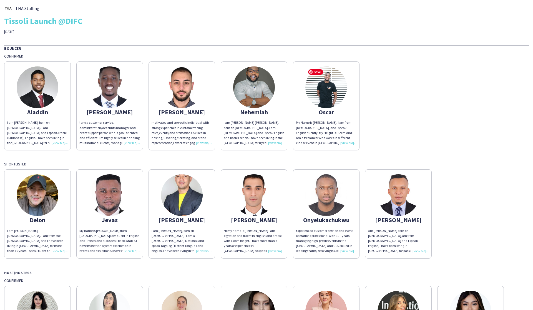
click at [304, 98] on img at bounding box center [327, 87] width 42 height 42
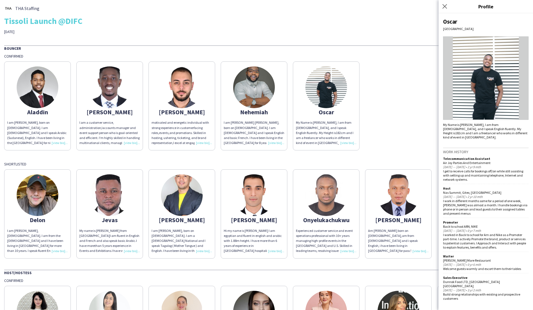
click at [304, 126] on div "[PERSON_NAME] am [PERSON_NAME], born on [DEMOGRAPHIC_DATA]. I am [DEMOGRAPHIC_D…" at bounding box center [266, 105] width 525 height 92
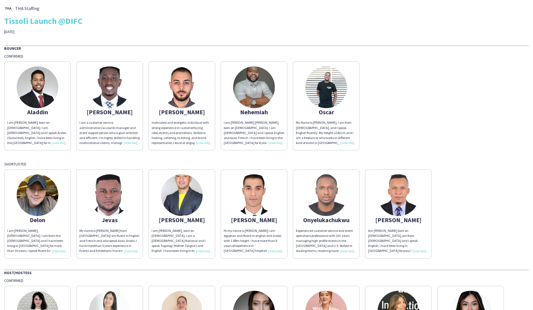
scroll to position [0, 0]
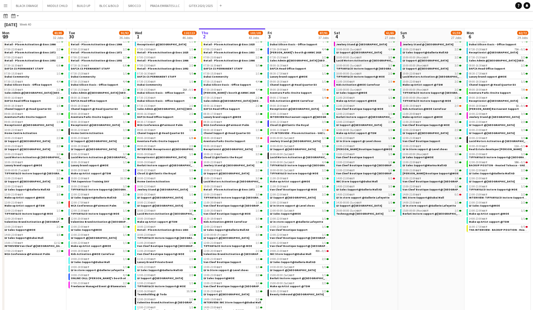
scroll to position [0, 133]
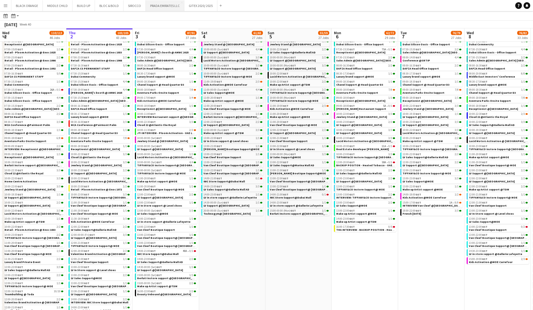
click at [161, 6] on button "PRADA EMIRATES LLC Close" at bounding box center [165, 5] width 39 height 11
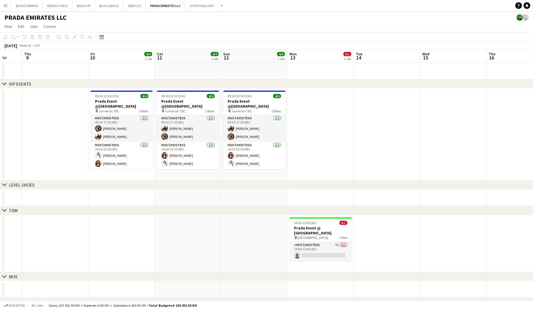
scroll to position [0, 251]
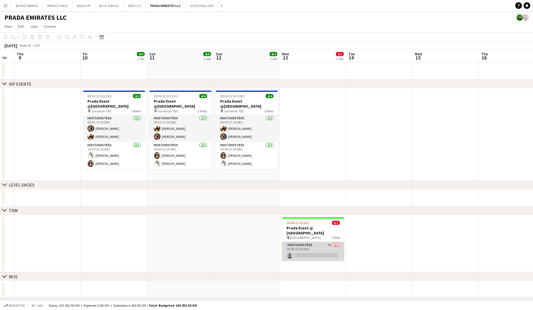
click at [326, 243] on app-card-role "Host/Hostess 7A 0/1 16:00-22:00 (6h) single-neutral-actions" at bounding box center [313, 251] width 62 height 19
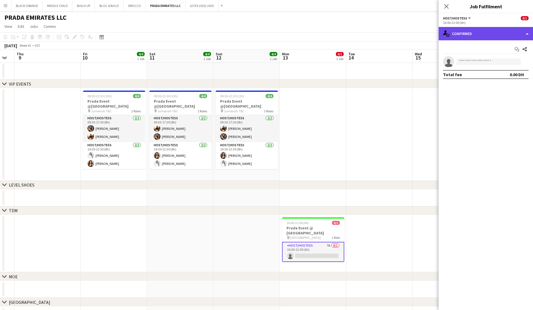
click at [507, 35] on div "single-neutral-actions-check-2 Confirmed" at bounding box center [486, 33] width 94 height 13
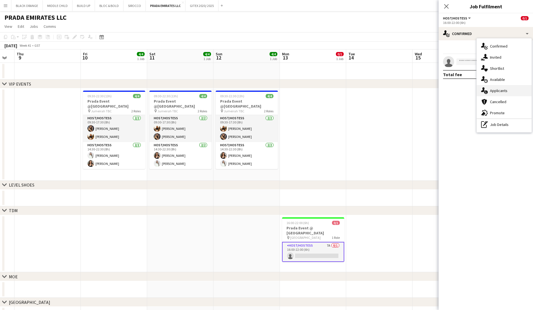
click at [500, 89] on span "Applicants" at bounding box center [499, 90] width 18 height 5
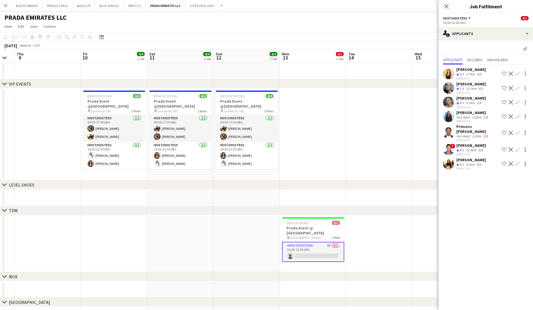
click at [468, 143] on div "[PERSON_NAME]" at bounding box center [471, 145] width 29 height 5
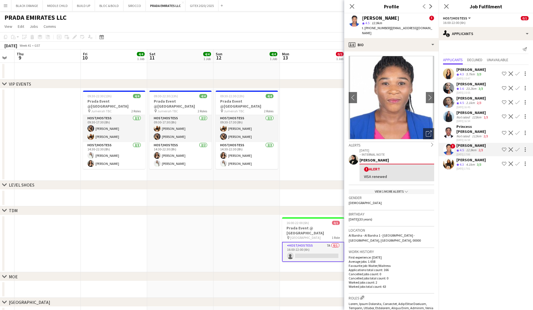
click at [469, 134] on div "Not rated" at bounding box center [464, 136] width 14 height 4
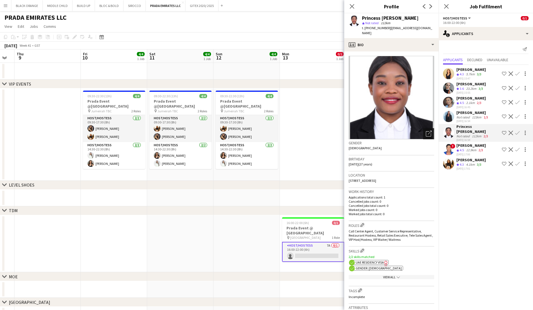
click at [428, 135] on icon "Open photos pop-in" at bounding box center [429, 134] width 6 height 6
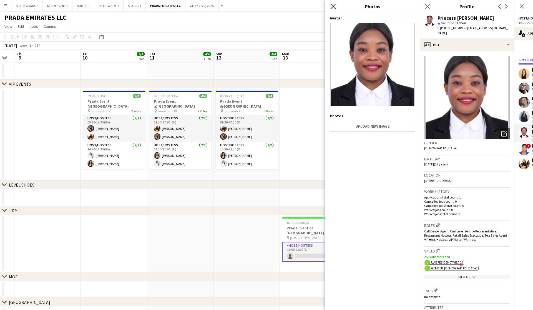
click at [334, 6] on icon at bounding box center [333, 6] width 5 height 5
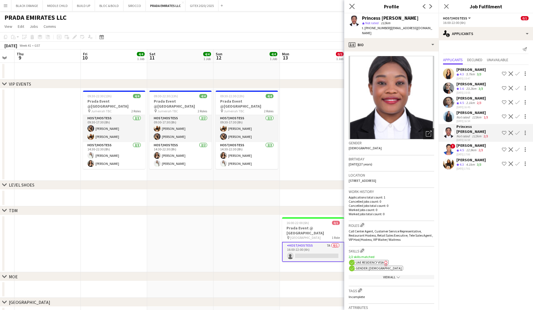
click at [355, 7] on app-icon "Close pop-in" at bounding box center [352, 7] width 8 height 8
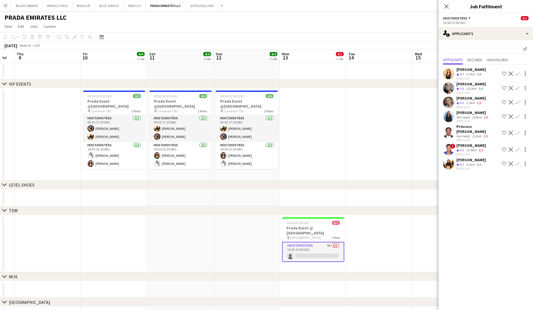
click at [353, 200] on app-date-cell at bounding box center [379, 197] width 66 height 17
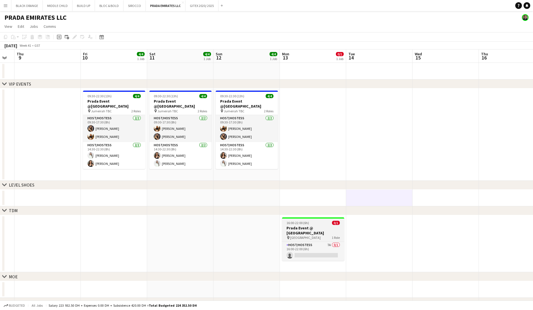
click at [311, 229] on h3 "Prada Event @ [GEOGRAPHIC_DATA]" at bounding box center [313, 230] width 62 height 10
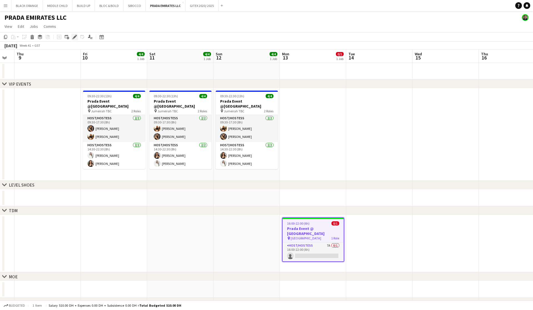
click at [74, 37] on icon at bounding box center [74, 37] width 3 height 3
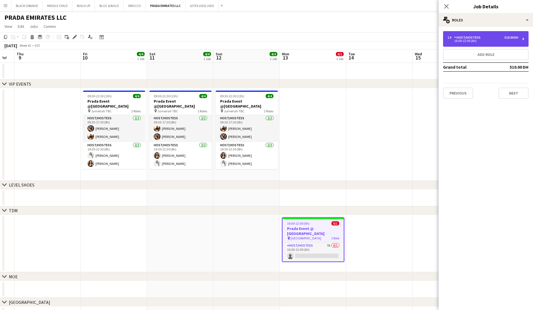
click at [507, 37] on div "510.00 DH" at bounding box center [512, 38] width 14 height 4
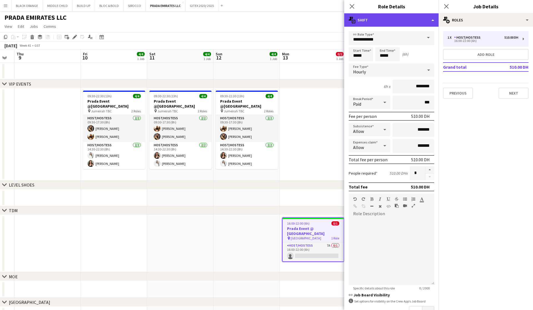
click at [386, 18] on div "multiple-actions-text Shift" at bounding box center [392, 19] width 94 height 13
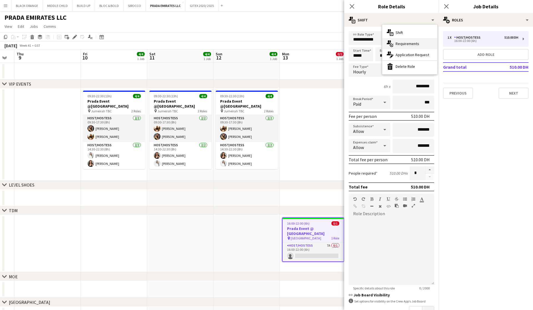
click at [408, 45] on span "Requirements" at bounding box center [408, 43] width 24 height 5
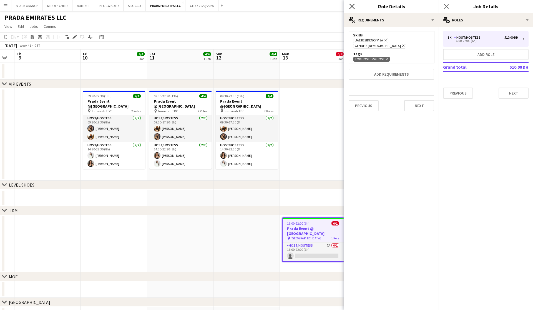
click at [351, 6] on icon "Close pop-in" at bounding box center [352, 6] width 5 height 5
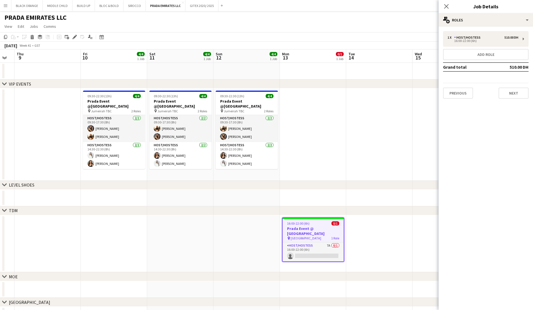
click at [370, 126] on app-date-cell at bounding box center [379, 134] width 66 height 92
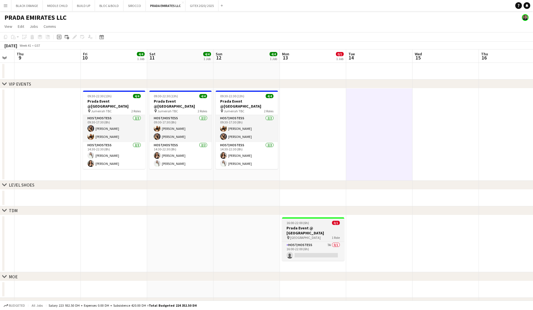
click at [321, 235] on div "pin [GEOGRAPHIC_DATA] 1 Role" at bounding box center [313, 237] width 62 height 4
click at [318, 249] on app-card-role "Host/Hostess 7A 0/1 16:00-22:00 (6h) single-neutral-actions" at bounding box center [313, 251] width 62 height 19
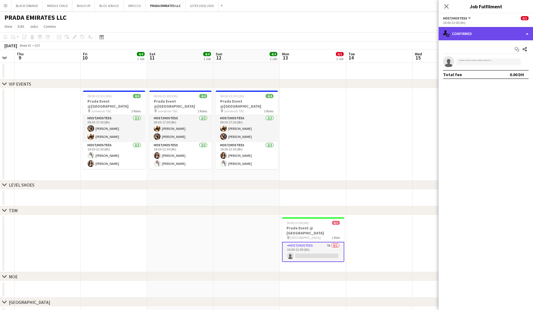
click at [488, 31] on div "single-neutral-actions-check-2 Confirmed" at bounding box center [486, 33] width 94 height 13
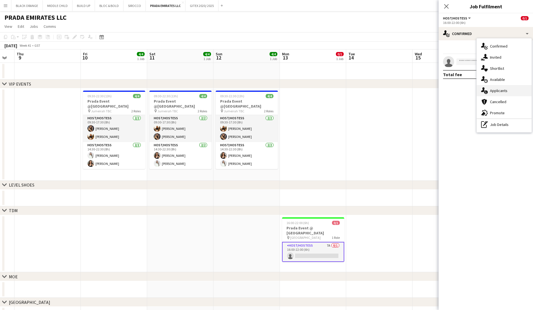
click at [498, 91] on span "Applicants" at bounding box center [499, 90] width 18 height 5
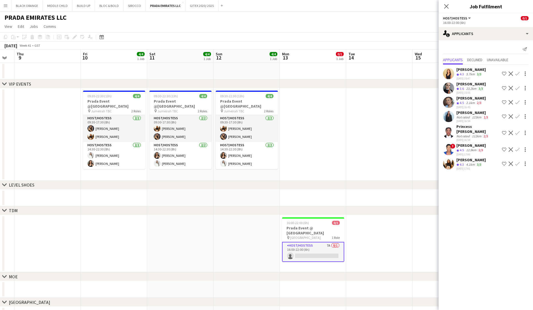
click at [464, 143] on div "[PERSON_NAME]" at bounding box center [471, 145] width 29 height 5
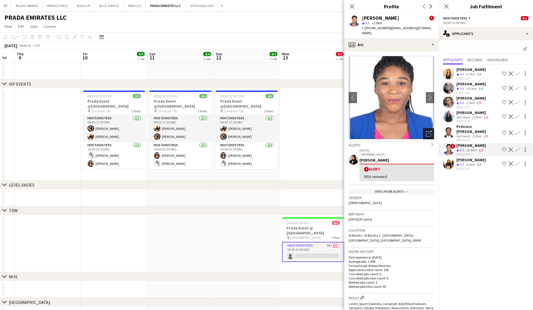
click at [428, 131] on icon "Open photos pop-in" at bounding box center [429, 134] width 6 height 6
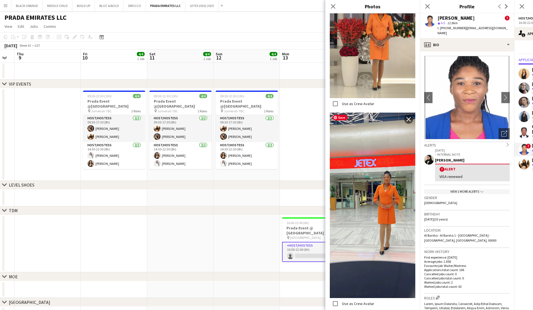
scroll to position [1391, 0]
click at [334, 5] on icon "Close pop-in" at bounding box center [333, 6] width 5 height 5
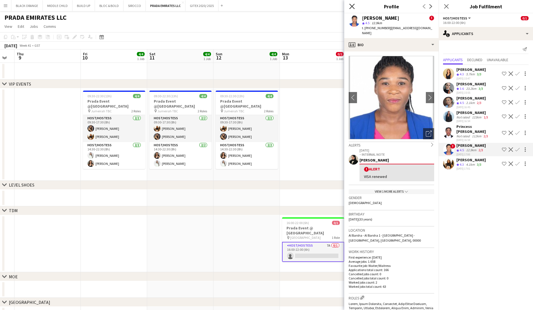
click at [351, 7] on icon "Close pop-in" at bounding box center [352, 6] width 5 height 5
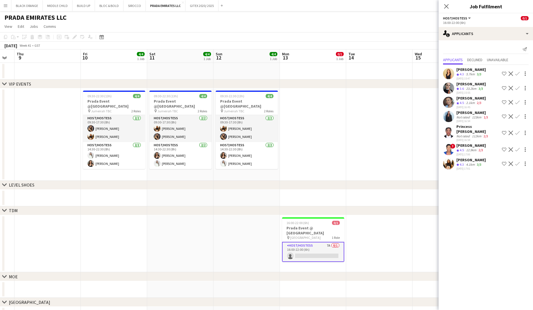
click at [469, 162] on div "4.1km" at bounding box center [470, 164] width 11 height 5
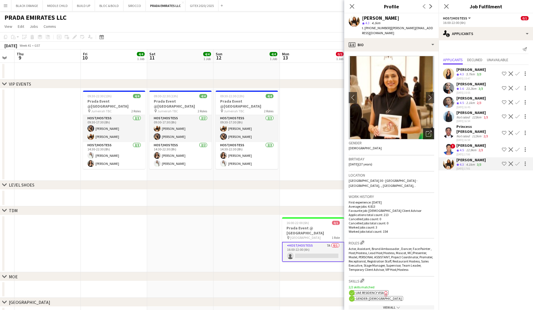
click at [431, 131] on icon "Open photos pop-in" at bounding box center [429, 134] width 6 height 6
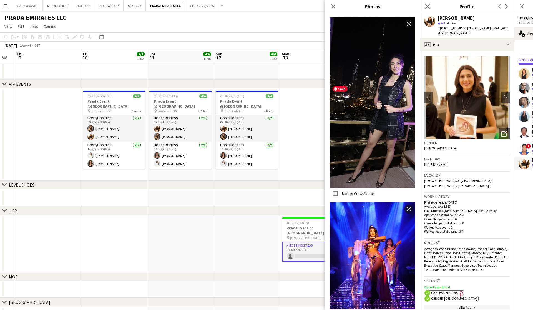
scroll to position [2830, 0]
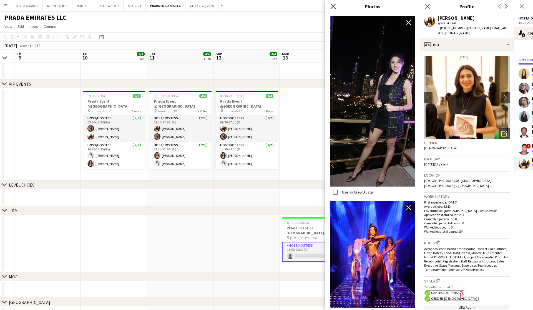
click at [334, 7] on icon at bounding box center [333, 6] width 5 height 5
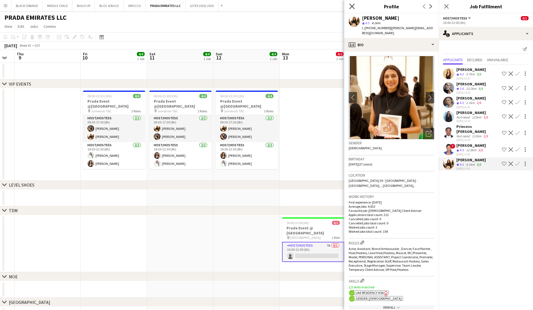
click at [351, 7] on icon "Close pop-in" at bounding box center [352, 6] width 5 height 5
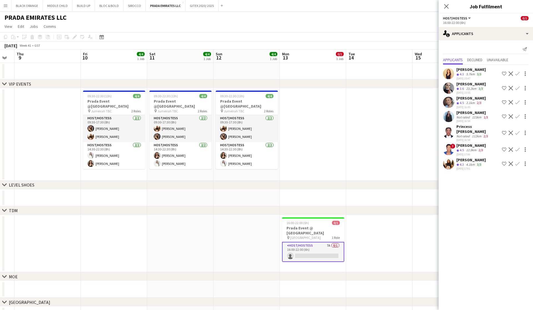
click at [426, 234] on app-date-cell at bounding box center [446, 243] width 66 height 57
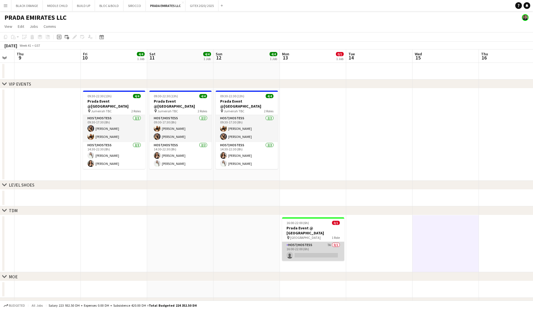
click at [310, 242] on app-card-role "Host/Hostess 7A 0/1 16:00-22:00 (6h) single-neutral-actions" at bounding box center [313, 251] width 62 height 19
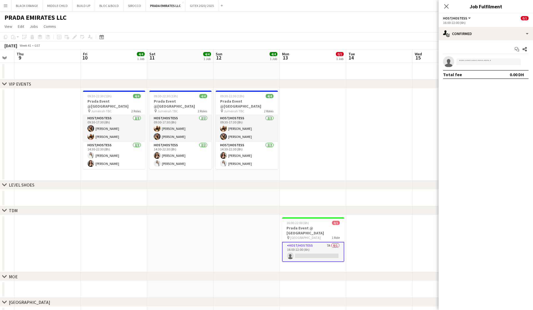
click at [472, 40] on div "Start chat Share single-neutral-actions Total fee 0.00 DH" at bounding box center [486, 61] width 94 height 43
click at [486, 30] on div "single-neutral-actions-check-2 Confirmed" at bounding box center [486, 33] width 94 height 13
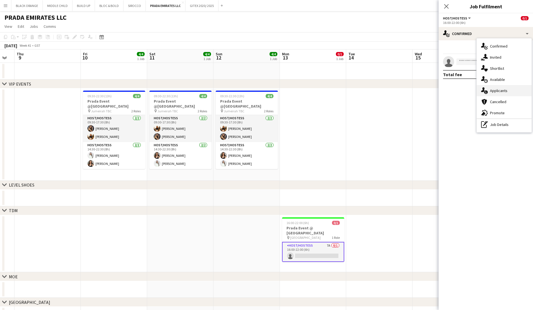
click at [500, 91] on span "Applicants" at bounding box center [499, 90] width 18 height 5
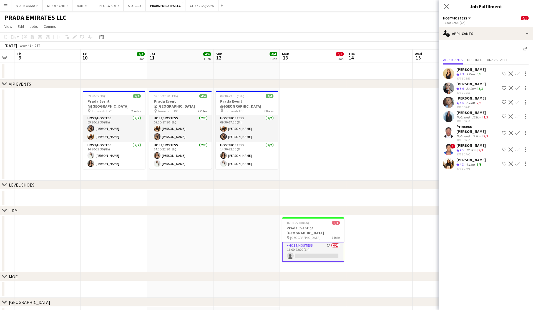
click at [466, 128] on div "Princess [PERSON_NAME]" at bounding box center [478, 129] width 43 height 10
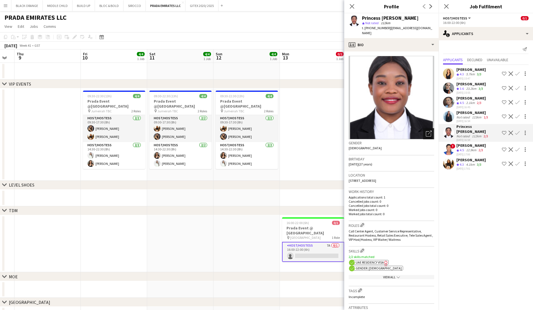
click at [430, 133] on icon "Open photos pop-in" at bounding box center [429, 134] width 6 height 6
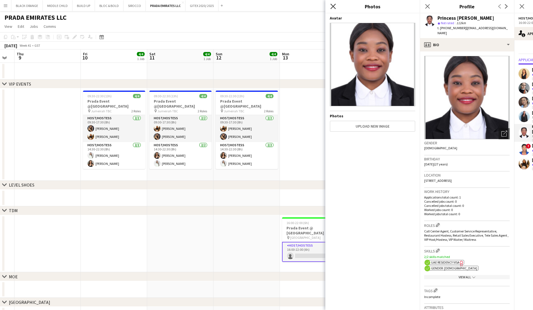
click at [335, 7] on icon at bounding box center [333, 6] width 5 height 5
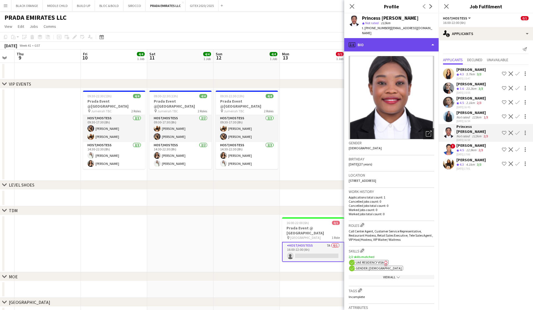
click at [393, 41] on div "profile Bio" at bounding box center [392, 44] width 94 height 13
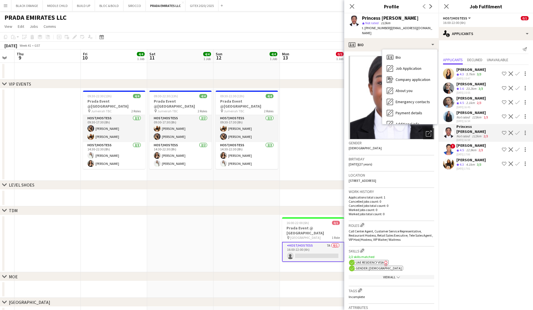
click at [400, 208] on p "Cancelled jobs total count: 0" at bounding box center [392, 205] width 86 height 4
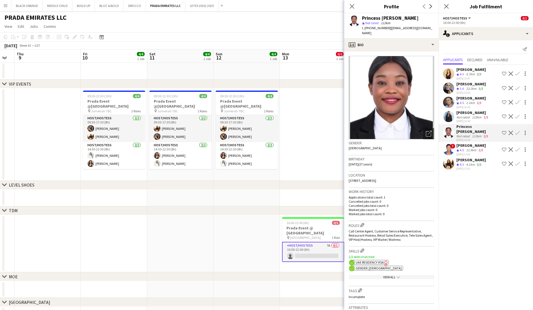
scroll to position [0, 0]
click at [400, 46] on div "profile Bio" at bounding box center [392, 44] width 94 height 13
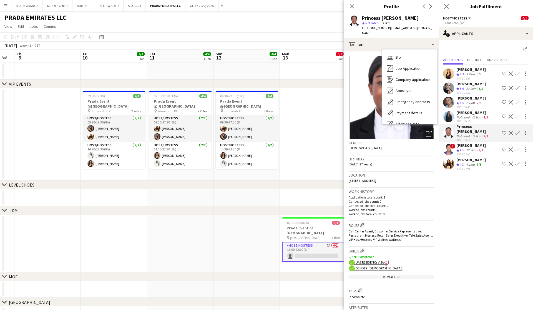
click at [376, 180] on span "[STREET_ADDRESS]" at bounding box center [363, 180] width 28 height 4
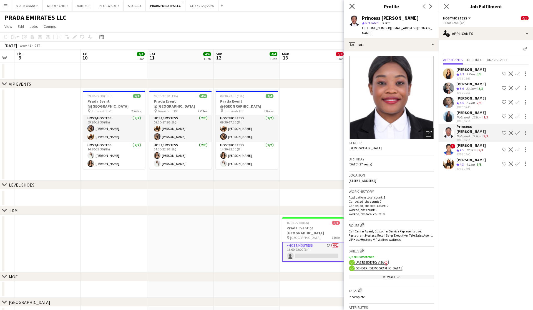
click at [351, 6] on icon "Close pop-in" at bounding box center [352, 6] width 5 height 5
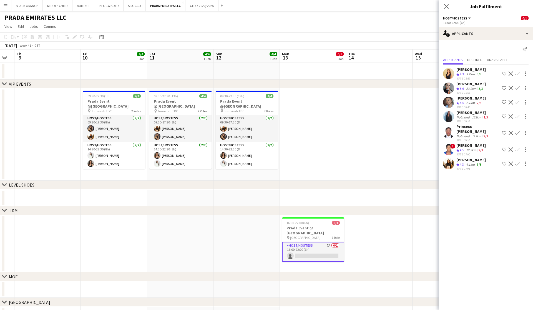
click at [471, 143] on div "[PERSON_NAME]" at bounding box center [471, 145] width 29 height 5
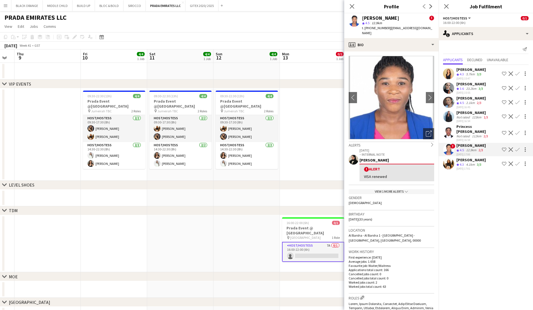
click at [473, 162] on div "4.1km" at bounding box center [470, 164] width 11 height 5
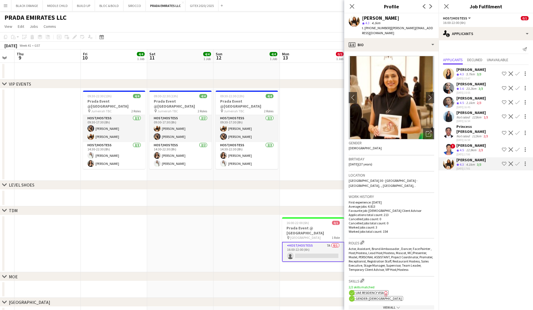
click at [470, 117] on div "Not rated" at bounding box center [464, 117] width 14 height 4
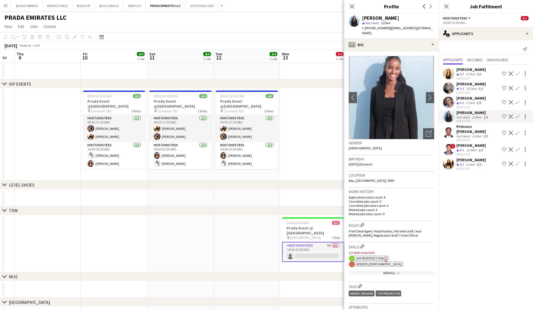
click at [469, 100] on div "[PERSON_NAME]" at bounding box center [471, 98] width 29 height 5
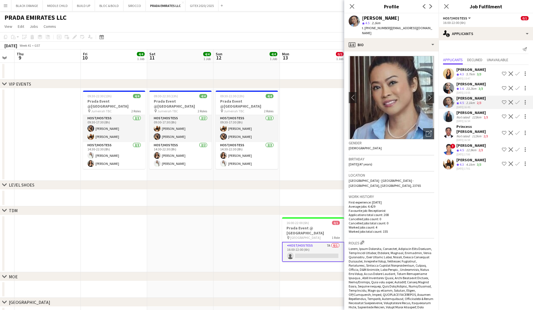
click at [468, 88] on div "23.2km" at bounding box center [471, 88] width 13 height 5
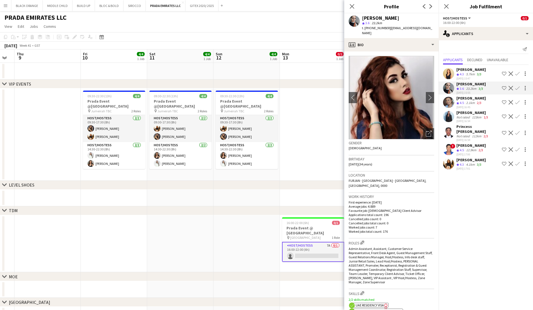
click at [466, 76] on div "5.7km" at bounding box center [470, 74] width 11 height 5
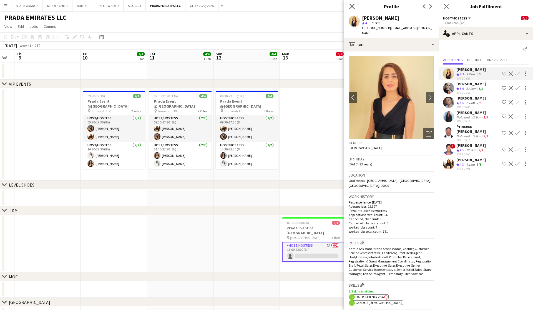
click at [351, 6] on icon "Close pop-in" at bounding box center [352, 6] width 5 height 5
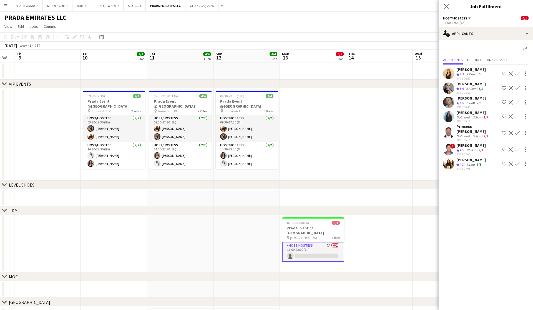
drag, startPoint x: 437, startPoint y: 209, endPoint x: 408, endPoint y: 215, distance: 29.1
click at [433, 209] on div "chevron-right TDM" at bounding box center [266, 210] width 533 height 9
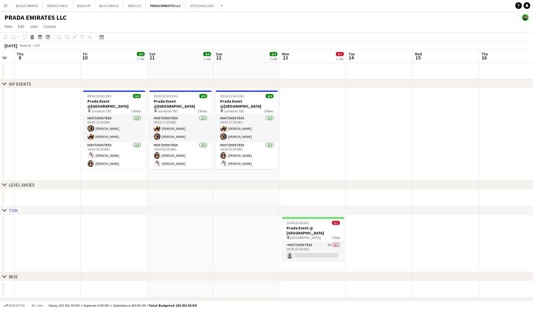
click at [408, 216] on app-date-cell at bounding box center [379, 243] width 66 height 57
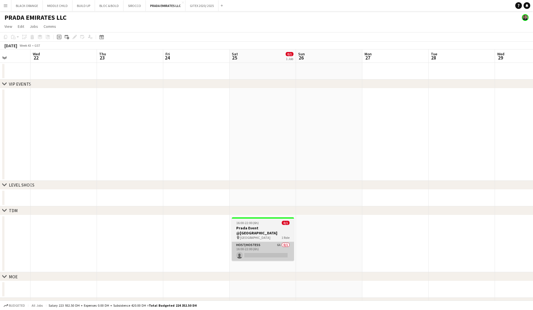
scroll to position [0, 167]
click at [267, 242] on app-card-role "Host/Hostess 6A 0/1 16:00-22:00 (6h) single-neutral-actions" at bounding box center [265, 251] width 62 height 19
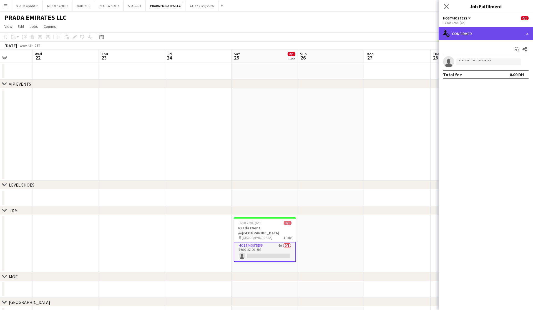
click at [476, 34] on div "single-neutral-actions-check-2 Confirmed" at bounding box center [486, 33] width 94 height 13
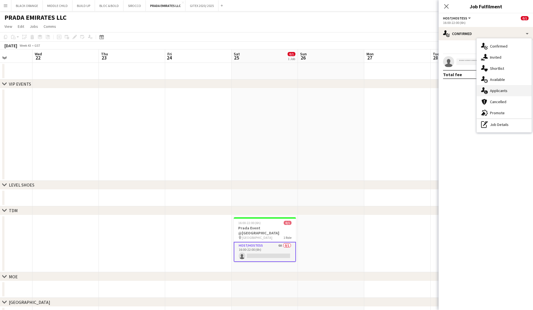
click at [504, 93] on span "Applicants" at bounding box center [499, 90] width 18 height 5
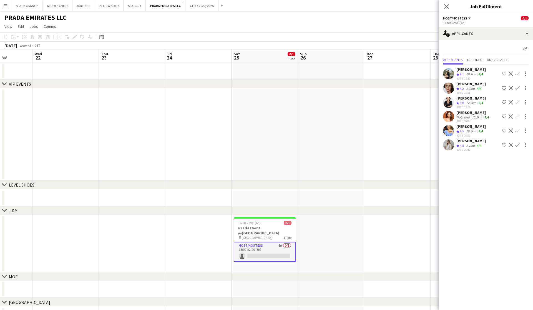
click at [341, 221] on app-date-cell at bounding box center [331, 243] width 66 height 57
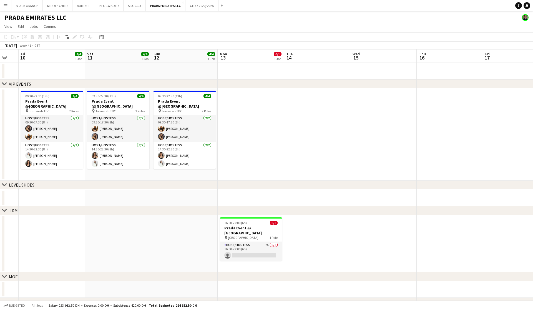
scroll to position [0, 114]
click at [253, 243] on app-card-role "Host/Hostess 7A 0/1 16:00-22:00 (6h) single-neutral-actions" at bounding box center [251, 251] width 62 height 19
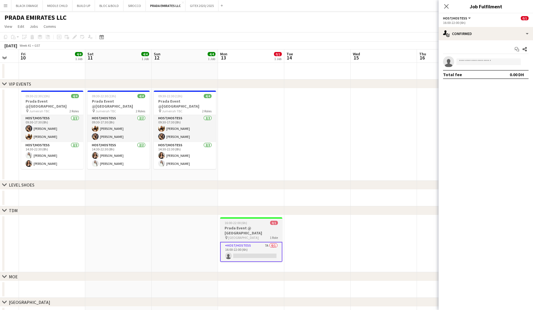
click at [241, 224] on span "16:00-22:00 (6h)" at bounding box center [236, 223] width 23 height 4
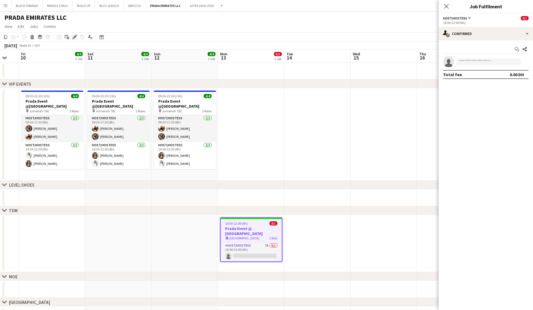
click at [73, 36] on icon "Edit" at bounding box center [75, 37] width 4 height 4
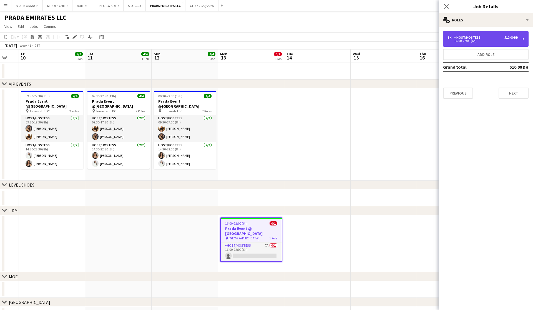
click at [510, 36] on div "510.00 DH" at bounding box center [512, 38] width 14 height 4
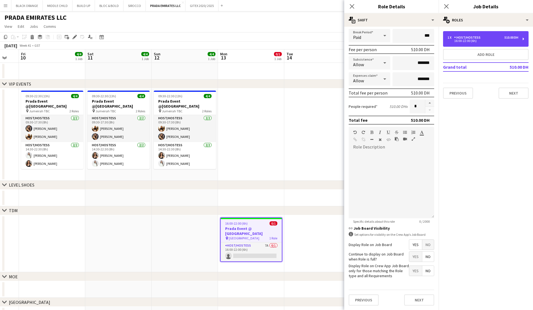
scroll to position [66, 0]
click at [423, 246] on span "No" at bounding box center [429, 245] width 12 height 10
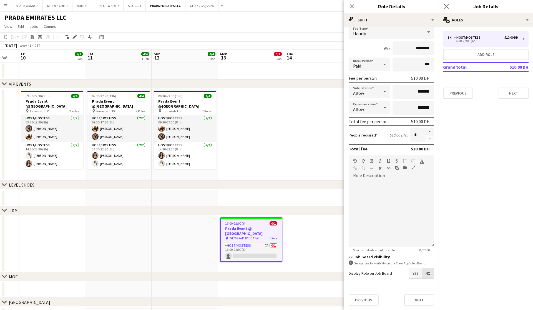
scroll to position [38, 0]
click at [413, 303] on button "Next" at bounding box center [420, 299] width 30 height 11
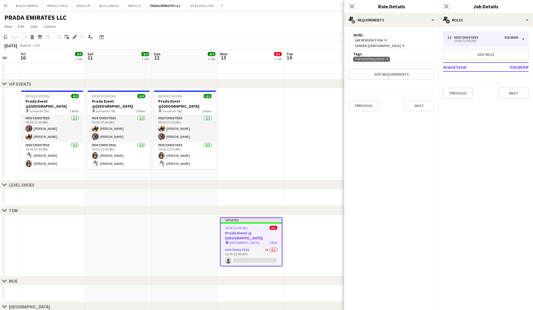
click at [308, 227] on app-date-cell at bounding box center [318, 246] width 66 height 62
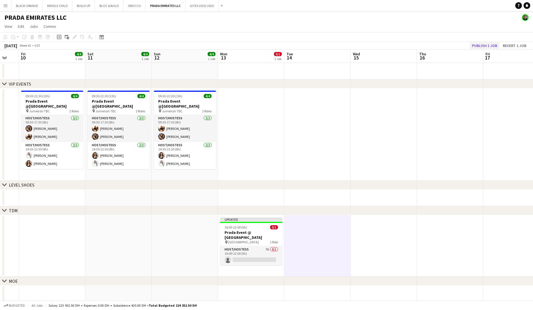
click at [487, 44] on button "Publish 1 job" at bounding box center [485, 45] width 30 height 7
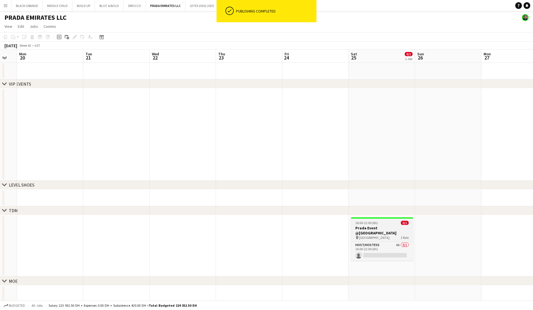
scroll to position [0, 251]
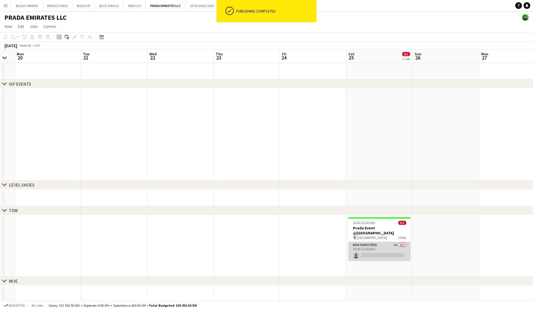
click at [379, 242] on app-card-role "Host/Hostess 6A 0/1 16:00-22:00 (6h) single-neutral-actions" at bounding box center [380, 251] width 62 height 19
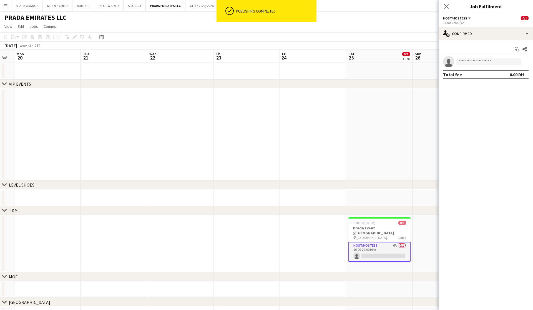
click at [494, 27] on app-options-switcher "Host/Hostess All roles Host/Hostess 0/1 16:00-22:00 (6h)" at bounding box center [486, 20] width 94 height 14
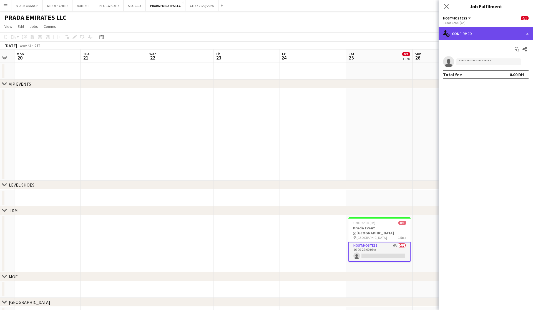
click at [497, 32] on div "single-neutral-actions-check-2 Confirmed" at bounding box center [486, 33] width 94 height 13
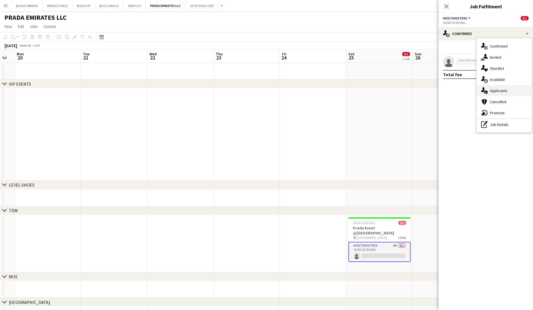
click at [502, 90] on span "Applicants" at bounding box center [499, 90] width 18 height 5
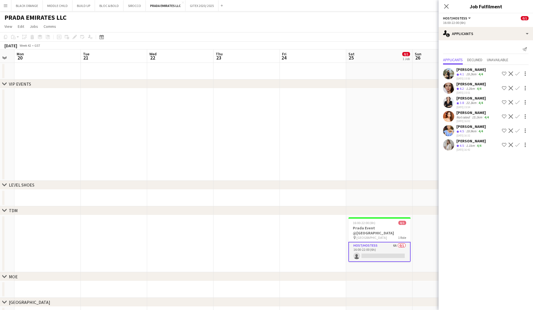
click at [463, 128] on div "[PERSON_NAME]" at bounding box center [471, 126] width 29 height 5
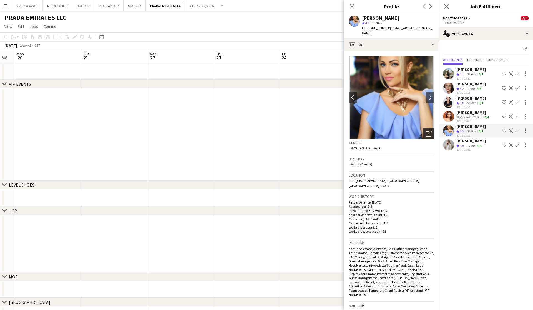
click at [428, 131] on icon "Open photos pop-in" at bounding box center [429, 134] width 6 height 6
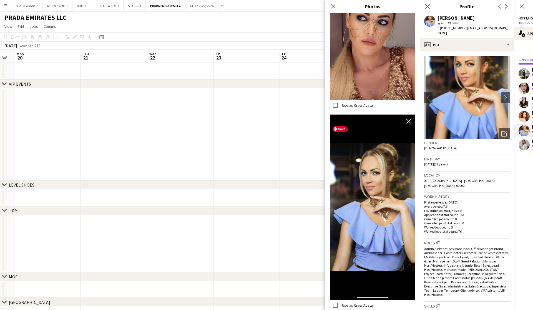
scroll to position [138, 0]
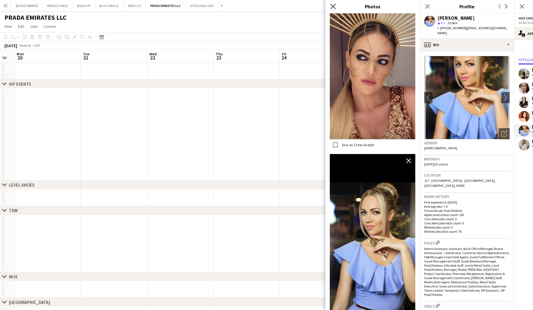
click at [333, 7] on icon at bounding box center [333, 6] width 5 height 5
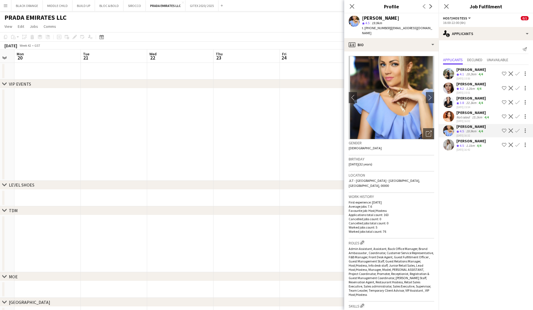
click at [214, 138] on app-date-cell at bounding box center [247, 134] width 66 height 92
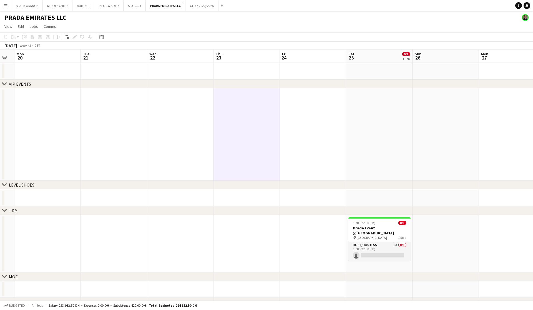
click at [6, 6] on app-icon "Menu" at bounding box center [5, 5] width 4 height 4
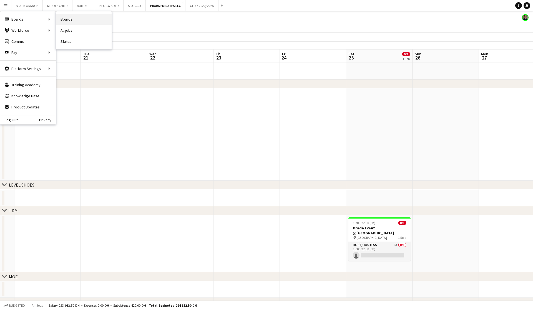
click at [61, 19] on link "Boards" at bounding box center [84, 19] width 56 height 11
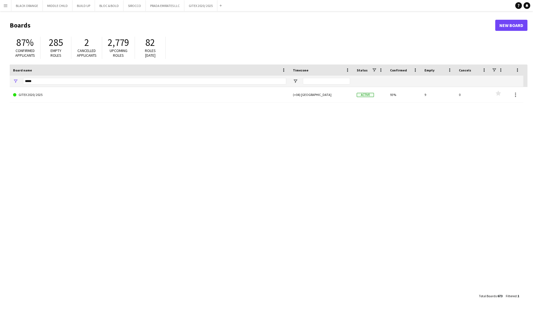
click at [43, 52] on div "285 Empty roles" at bounding box center [56, 48] width 31 height 22
click at [37, 81] on input "*****" at bounding box center [154, 81] width 263 height 7
type input "*******"
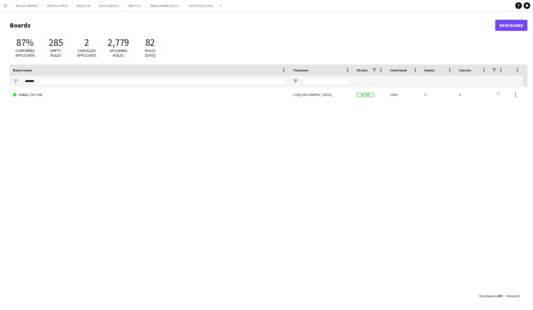
click at [31, 98] on link "AIRBALL DECORE" at bounding box center [149, 95] width 273 height 16
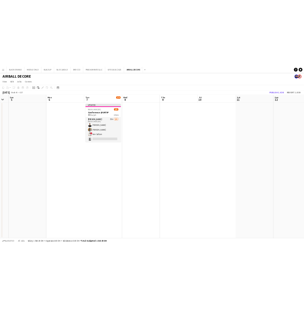
scroll to position [0, 118]
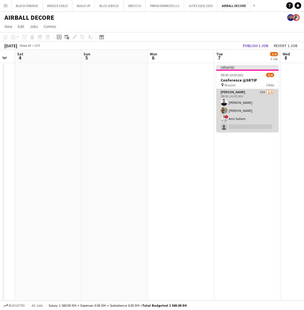
click at [246, 98] on app-card-role "[PERSON_NAME] 55A [DATE] 08:00-14:00 (6h) [PERSON_NAME] [PERSON_NAME] ! Amr Sal…" at bounding box center [247, 110] width 62 height 43
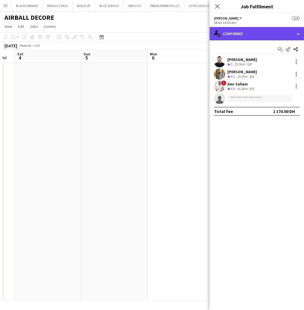
click at [251, 35] on div "single-neutral-actions-check-2 Confirmed" at bounding box center [257, 33] width 94 height 13
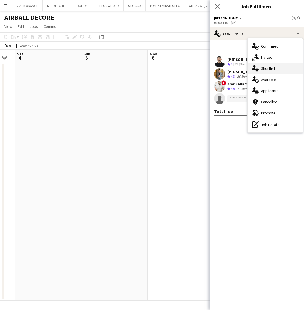
click at [267, 71] on div "single-neutral-actions-heart Shortlist" at bounding box center [275, 68] width 55 height 11
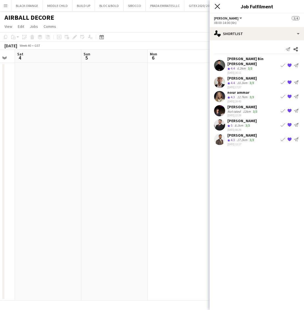
click at [217, 6] on icon at bounding box center [217, 6] width 5 height 5
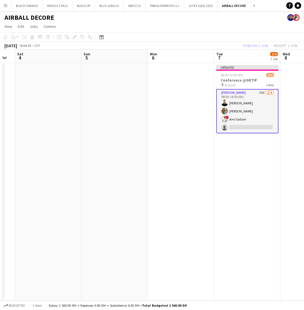
click at [195, 167] on app-date-cell at bounding box center [181, 181] width 66 height 237
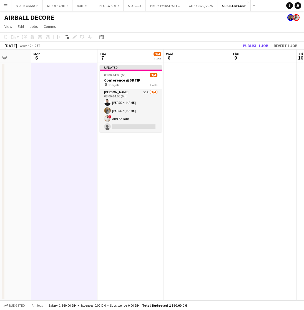
scroll to position [0, 168]
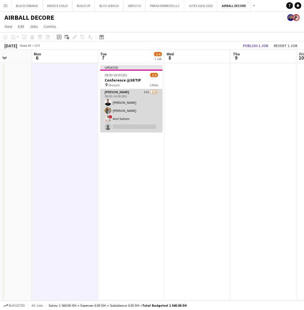
click at [134, 108] on app-card-role "[PERSON_NAME] 55A [DATE] 08:00-14:00 (6h) [PERSON_NAME] [PERSON_NAME] ! Amr Sal…" at bounding box center [131, 110] width 62 height 43
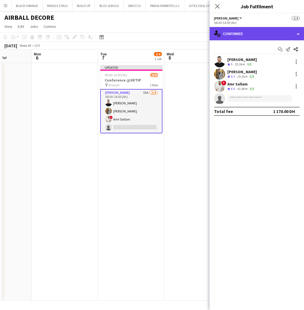
click at [261, 32] on div "single-neutral-actions-check-2 Confirmed" at bounding box center [257, 33] width 94 height 13
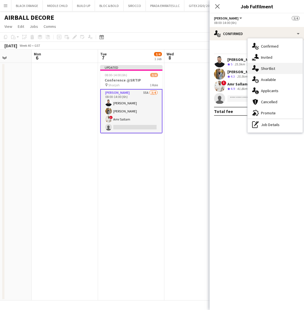
click at [269, 68] on span "Shortlist" at bounding box center [268, 68] width 14 height 5
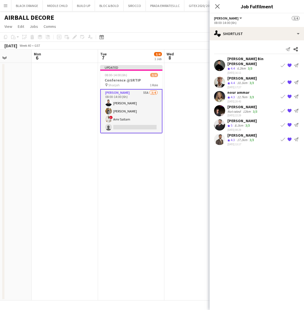
click at [290, 94] on app-icon "{{ spriteTitle }}" at bounding box center [290, 96] width 4 height 4
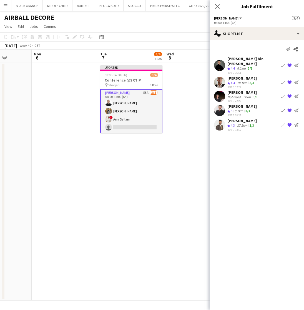
click at [290, 94] on app-icon "{{ spriteTitle }}" at bounding box center [290, 96] width 4 height 4
click at [178, 169] on app-date-cell at bounding box center [197, 181] width 66 height 237
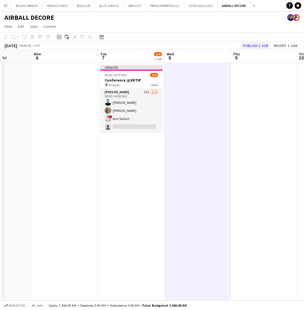
click at [248, 47] on button "Publish 1 job" at bounding box center [256, 45] width 30 height 7
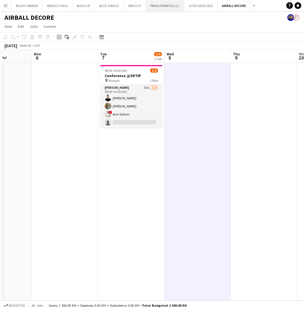
click at [157, 8] on button "PRADA EMIRATES LLC Close" at bounding box center [165, 5] width 39 height 11
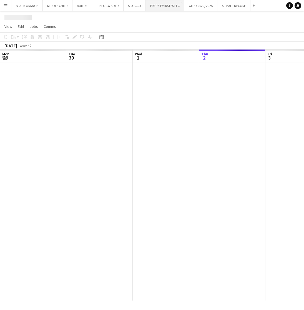
scroll to position [0, 133]
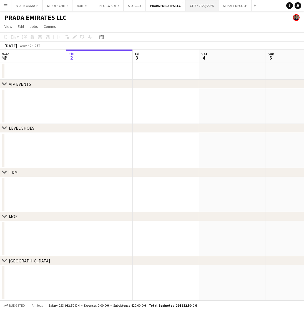
click at [201, 7] on button "GITEX 2020/ 2025 Close" at bounding box center [202, 5] width 33 height 11
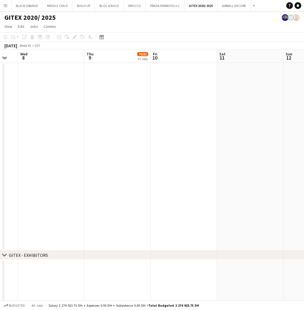
scroll to position [0, 248]
click at [235, 9] on button "AIRBALL DECORE Close" at bounding box center [234, 5] width 33 height 11
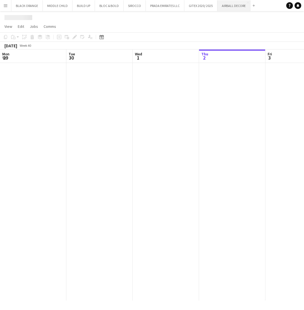
scroll to position [0, 133]
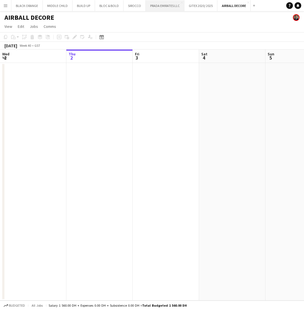
click at [160, 7] on button "PRADA EMIRATES LLC Close" at bounding box center [165, 5] width 39 height 11
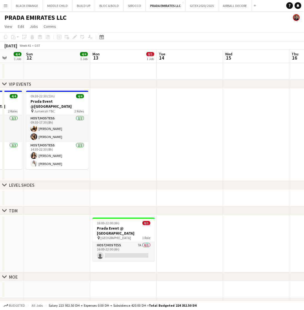
scroll to position [0, 193]
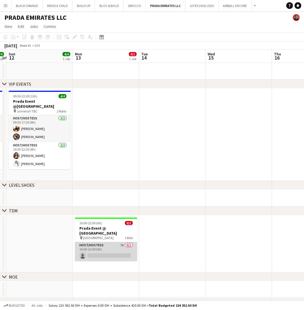
click at [98, 243] on app-card-role "Host/Hostess 7A 0/1 16:00-22:00 (6h) single-neutral-actions" at bounding box center [106, 251] width 62 height 19
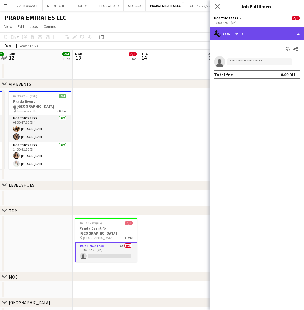
click at [253, 30] on div "single-neutral-actions-check-2 Confirmed" at bounding box center [257, 33] width 94 height 13
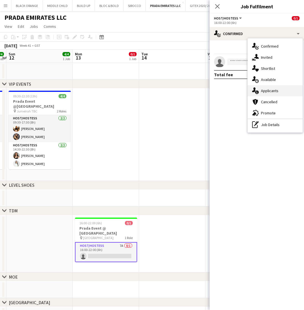
click at [265, 91] on span "Applicants" at bounding box center [270, 90] width 18 height 5
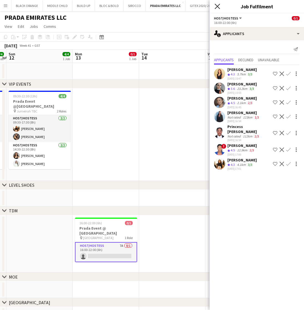
click at [218, 8] on icon "Close pop-in" at bounding box center [217, 6] width 5 height 5
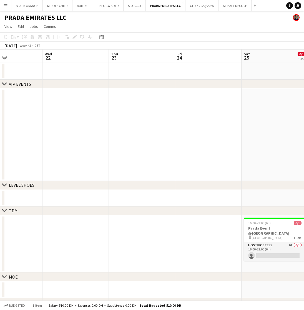
scroll to position [0, 246]
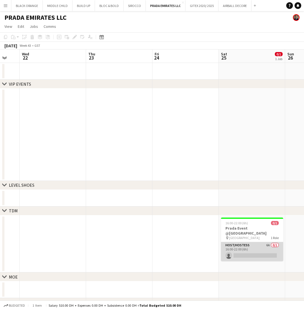
click at [254, 246] on app-card-role "Host/Hostess 6A 0/1 16:00-22:00 (6h) single-neutral-actions" at bounding box center [252, 251] width 62 height 19
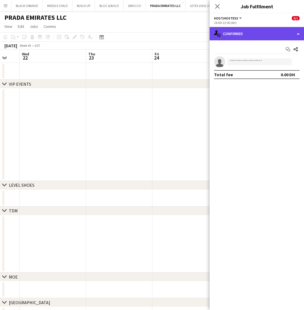
click at [249, 34] on div "single-neutral-actions-check-2 Confirmed" at bounding box center [257, 33] width 94 height 13
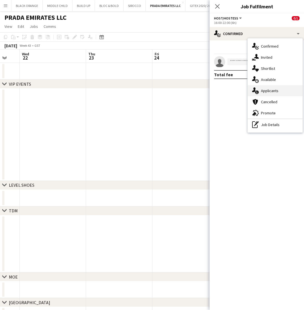
click at [266, 91] on span "Applicants" at bounding box center [270, 90] width 18 height 5
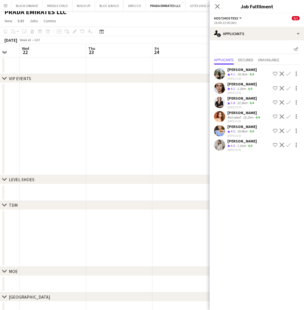
scroll to position [5, 0]
click at [235, 138] on div "[PERSON_NAME] Crew rating 4.1 19.2km 4/4 [DATE] 15:50 Shortlist crew Decline Co…" at bounding box center [257, 109] width 94 height 88
click at [218, 141] on app-user-avatar at bounding box center [219, 144] width 11 height 11
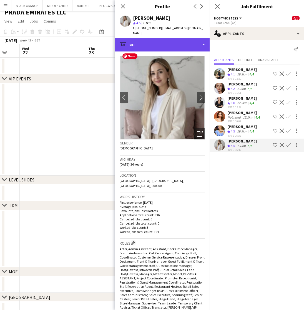
click at [150, 38] on div "profile Bio" at bounding box center [162, 44] width 94 height 13
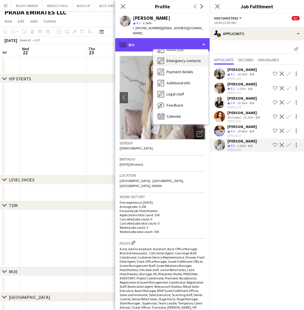
scroll to position [41, 0]
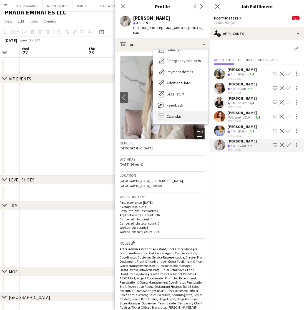
click at [174, 114] on span "Calendar" at bounding box center [174, 116] width 15 height 5
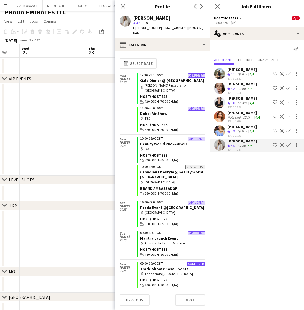
click at [236, 133] on div "Crew rating 4.5" at bounding box center [232, 131] width 9 height 5
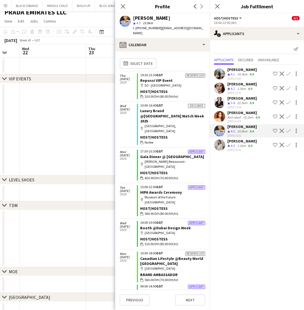
click at [233, 120] on div "[DATE] 16:02" at bounding box center [245, 121] width 34 height 4
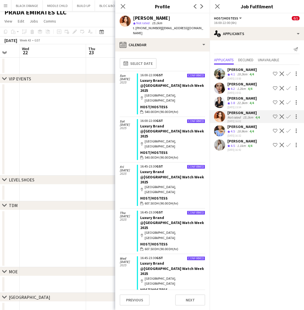
click at [236, 99] on div "[PERSON_NAME]" at bounding box center [242, 98] width 29 height 5
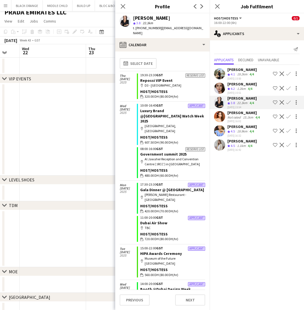
click at [233, 87] on span "4.2" at bounding box center [233, 88] width 4 height 4
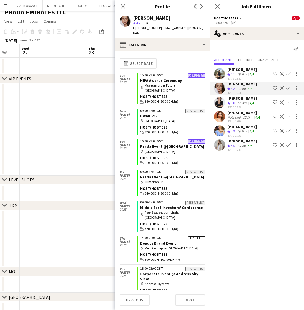
click at [233, 74] on span "4.1" at bounding box center [233, 74] width 4 height 4
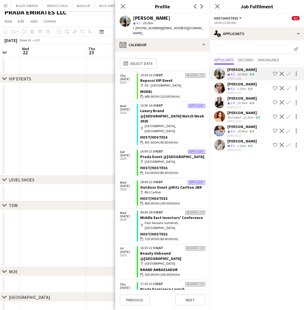
click at [236, 121] on div "[DATE] 16:02" at bounding box center [245, 121] width 34 height 4
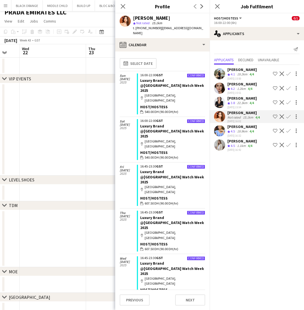
click at [236, 132] on div "Crew rating 4.5" at bounding box center [232, 131] width 9 height 5
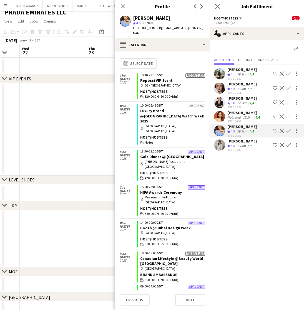
click at [237, 85] on div "[PERSON_NAME]" at bounding box center [242, 83] width 29 height 5
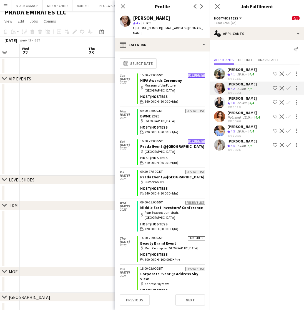
click at [236, 76] on div "Crew rating 4.1" at bounding box center [232, 74] width 9 height 5
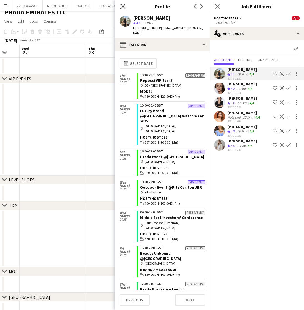
click at [124, 8] on icon "Close pop-in" at bounding box center [122, 6] width 5 height 5
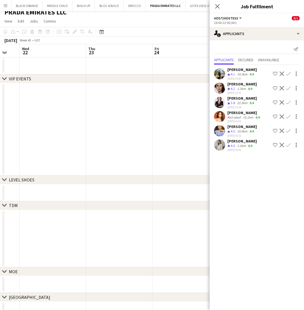
click at [160, 20] on app-page-menu "View Day view expanded Day view collapsed Month view Date picker Jump to [DATE]…" at bounding box center [152, 21] width 304 height 11
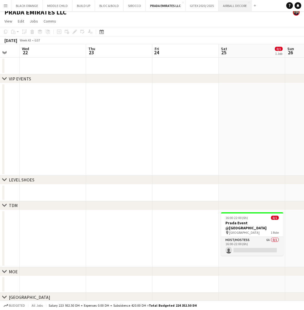
click at [230, 8] on button "AIRBALL DECORE Close" at bounding box center [235, 5] width 33 height 11
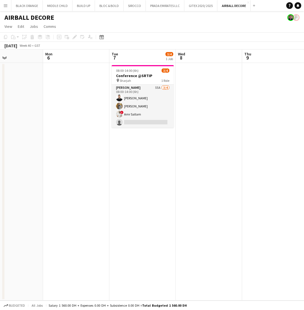
scroll to position [0, 223]
click at [162, 7] on button "PRADA EMIRATES LLC Close" at bounding box center [165, 5] width 39 height 11
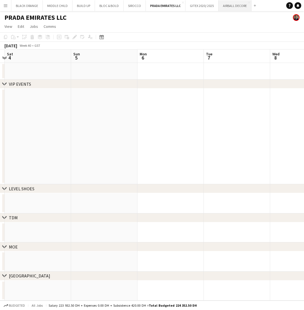
click at [234, 9] on button "AIRBALL DECORE Close" at bounding box center [235, 5] width 33 height 11
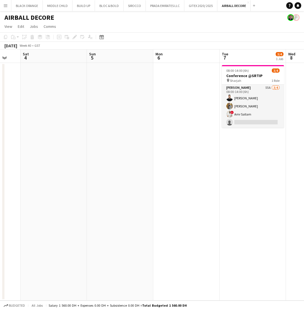
scroll to position [0, 247]
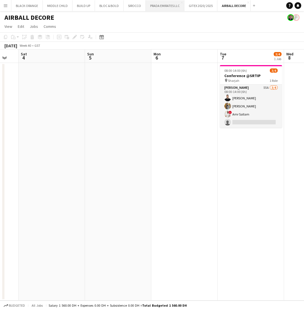
click at [161, 10] on button "PRADA EMIRATES LLC Close" at bounding box center [165, 5] width 39 height 11
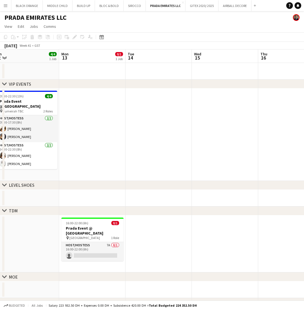
scroll to position [0, 206]
click at [236, 4] on button "AIRBALL DECORE Close" at bounding box center [235, 5] width 33 height 11
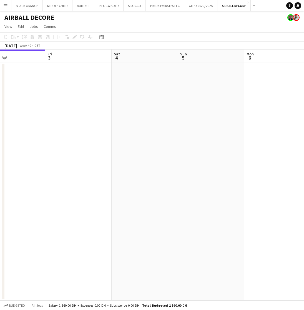
scroll to position [0, 221]
click at [106, 6] on button "BLOC & BOLD Close" at bounding box center [109, 5] width 29 height 11
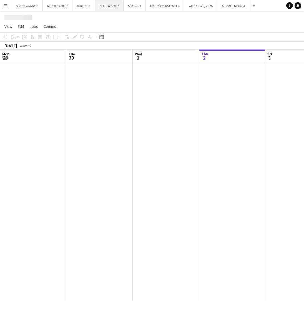
scroll to position [0, 133]
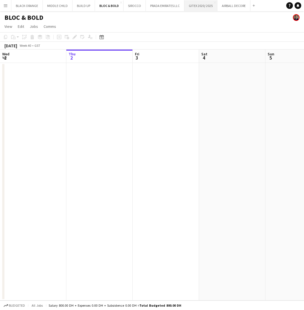
click at [198, 9] on button "GITEX 2020/ 2025 Close" at bounding box center [200, 5] width 33 height 11
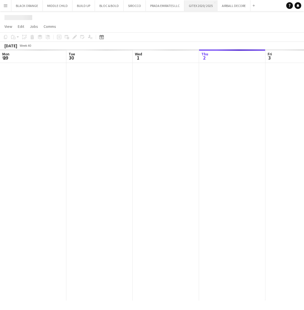
scroll to position [0, 133]
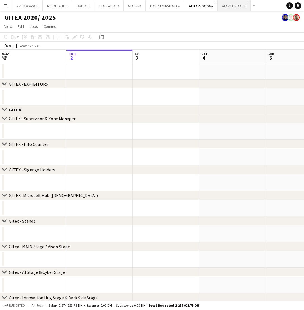
click at [230, 2] on button "AIRBALL DECORE Close" at bounding box center [234, 5] width 33 height 11
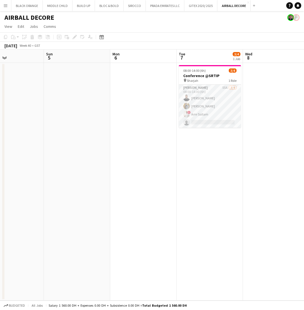
scroll to position [0, 223]
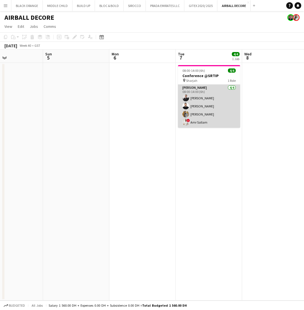
click at [203, 108] on app-card-role "[PERSON_NAME] [DATE] 08:00-14:00 (6h) [PERSON_NAME] Jrish [PERSON_NAME] [PERSON…" at bounding box center [209, 105] width 62 height 43
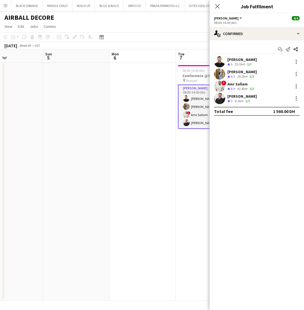
click at [240, 96] on div "[PERSON_NAME]" at bounding box center [242, 96] width 29 height 5
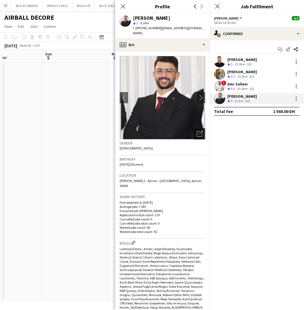
click at [201, 131] on icon "Open photos pop-in" at bounding box center [200, 134] width 6 height 6
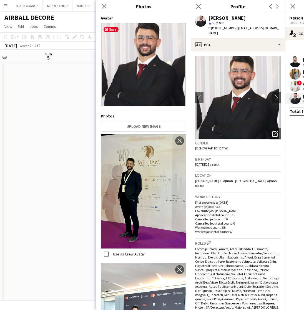
scroll to position [0, 0]
click at [103, 4] on icon "Close pop-in" at bounding box center [103, 6] width 5 height 5
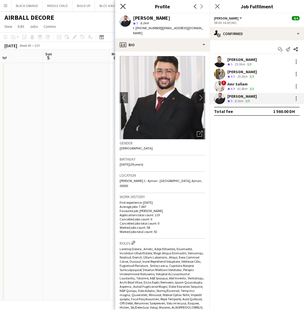
click at [122, 6] on icon at bounding box center [122, 6] width 5 height 5
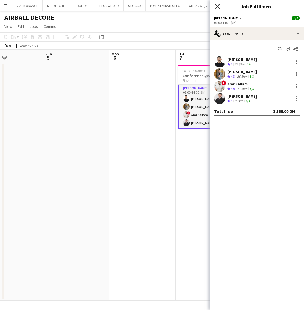
click at [218, 5] on icon "Close pop-in" at bounding box center [217, 6] width 5 height 5
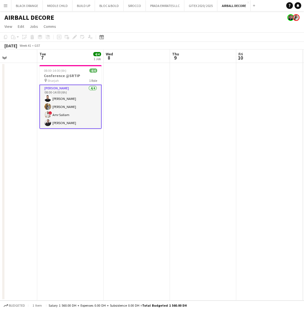
scroll to position [0, 162]
click at [194, 7] on button "GITEX 2020/ 2025 Close" at bounding box center [200, 5] width 33 height 11
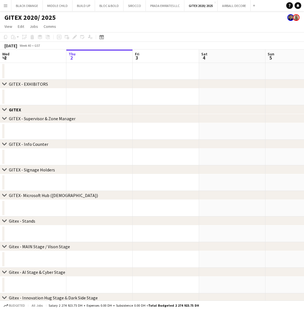
scroll to position [11, 0]
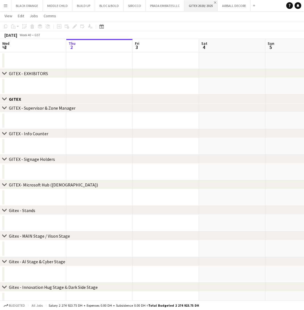
click at [214, 3] on app-icon "Close" at bounding box center [215, 2] width 2 height 2
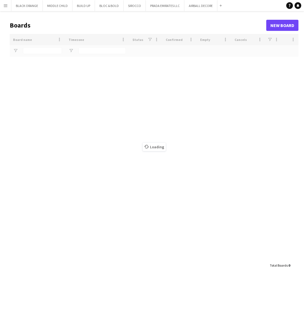
type input "*******"
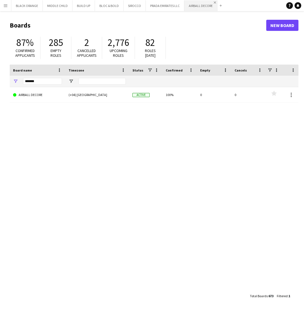
click at [214, 3] on app-icon "Close" at bounding box center [215, 2] width 2 height 2
click at [164, 9] on button "PRADA EMIRATES LLC Close" at bounding box center [165, 5] width 39 height 11
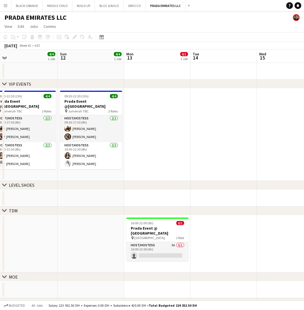
scroll to position [0, 208]
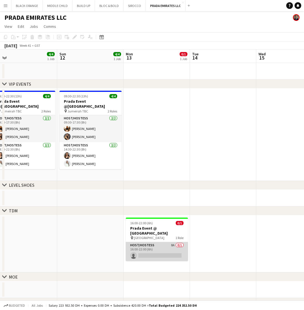
click at [145, 248] on app-card-role "Host/Hostess 8A 0/1 16:00-22:00 (6h) single-neutral-actions" at bounding box center [157, 251] width 62 height 19
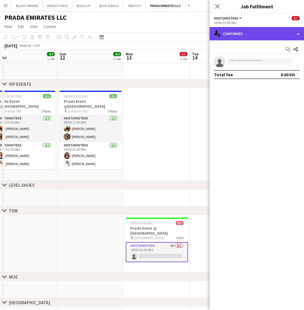
click at [256, 34] on div "single-neutral-actions-check-2 Confirmed" at bounding box center [257, 33] width 94 height 13
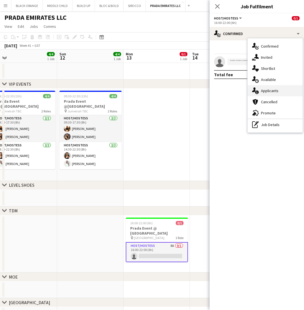
click at [266, 91] on span "Applicants" at bounding box center [270, 90] width 18 height 5
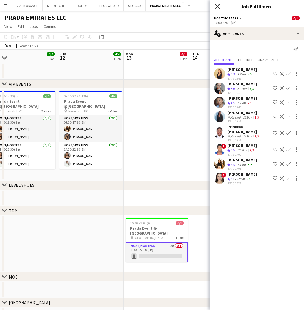
click at [217, 6] on icon at bounding box center [217, 6] width 5 height 5
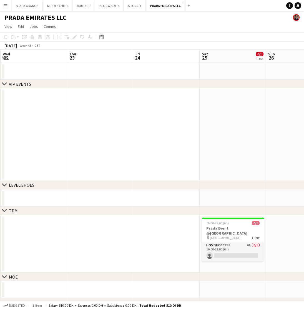
scroll to position [0, 201]
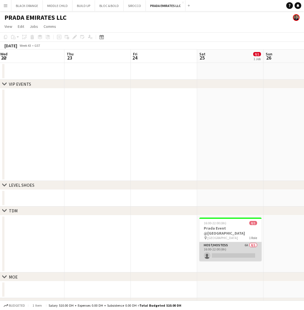
click at [230, 242] on app-card-role "Host/Hostess 6A 0/1 16:00-22:00 (6h) single-neutral-actions" at bounding box center [230, 251] width 62 height 19
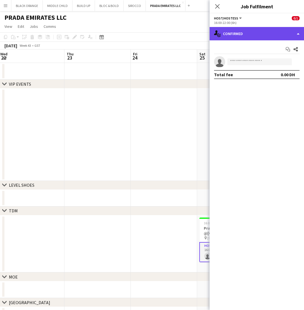
click at [253, 32] on div "single-neutral-actions-check-2 Confirmed" at bounding box center [257, 33] width 94 height 13
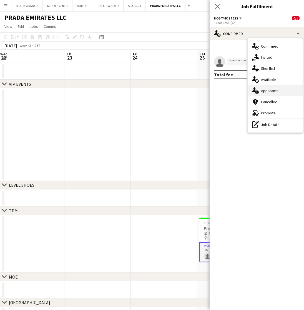
click at [268, 91] on span "Applicants" at bounding box center [270, 90] width 18 height 5
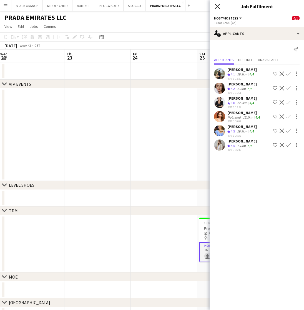
click at [218, 6] on icon "Close pop-in" at bounding box center [217, 6] width 5 height 5
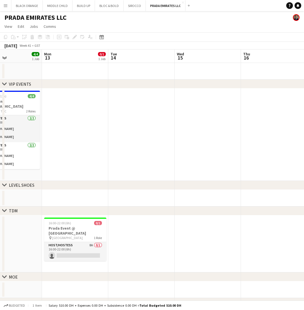
scroll to position [0, 207]
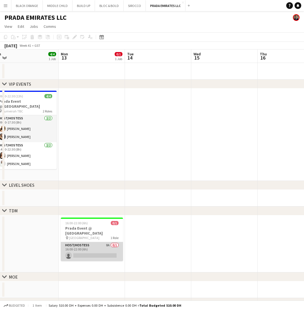
click at [88, 246] on app-card-role "Host/Hostess 8A 0/1 16:00-22:00 (6h) single-neutral-actions" at bounding box center [92, 251] width 62 height 19
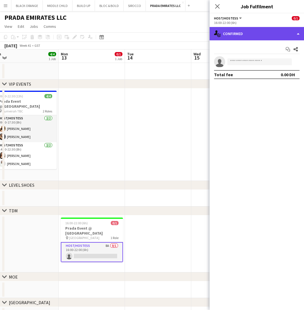
click at [258, 38] on div "single-neutral-actions-check-2 Confirmed" at bounding box center [257, 33] width 94 height 13
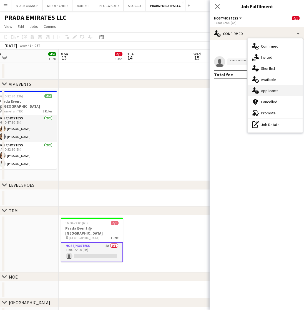
click at [265, 93] on div "single-neutral-actions-information Applicants" at bounding box center [275, 90] width 55 height 11
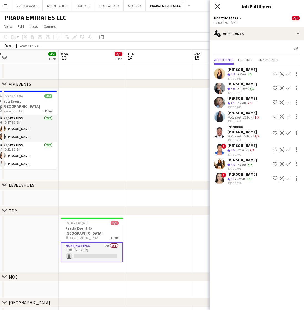
click at [218, 7] on icon at bounding box center [217, 6] width 5 height 5
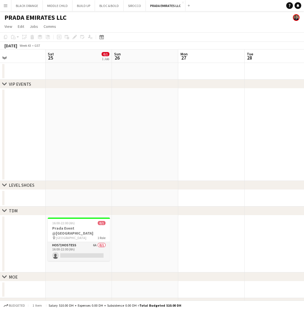
scroll to position [0, 141]
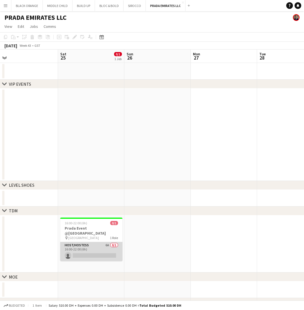
click at [68, 244] on app-card-role "Host/Hostess 6A 0/1 16:00-22:00 (6h) single-neutral-actions" at bounding box center [91, 251] width 62 height 19
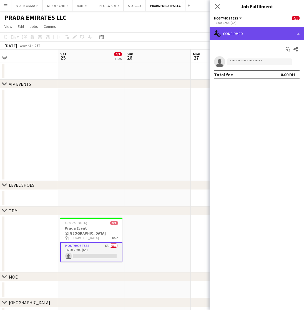
click at [238, 34] on div "single-neutral-actions-check-2 Confirmed" at bounding box center [257, 33] width 94 height 13
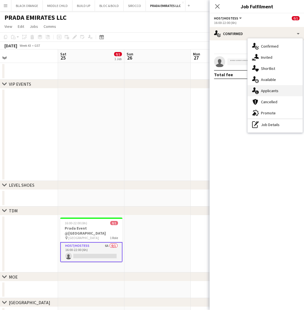
click at [264, 93] on div "single-neutral-actions-information Applicants" at bounding box center [275, 90] width 55 height 11
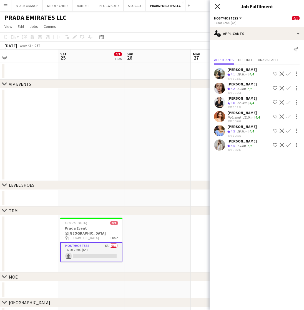
click at [216, 6] on icon "Close pop-in" at bounding box center [217, 6] width 5 height 5
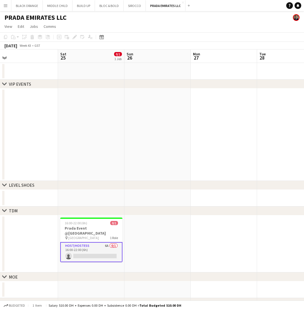
click at [99, 245] on app-card-role "Host/Hostess 6A 0/1 16:00-22:00 (6h) single-neutral-actions" at bounding box center [91, 252] width 62 height 20
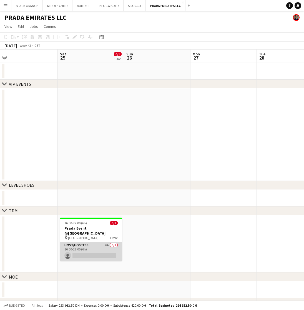
click at [78, 252] on app-card-role "Host/Hostess 6A 0/1 16:00-22:00 (6h) single-neutral-actions" at bounding box center [91, 251] width 62 height 19
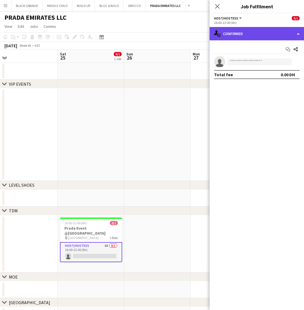
click at [263, 37] on div "single-neutral-actions-check-2 Confirmed" at bounding box center [257, 33] width 94 height 13
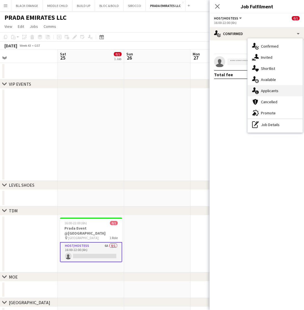
click at [267, 91] on span "Applicants" at bounding box center [270, 90] width 18 height 5
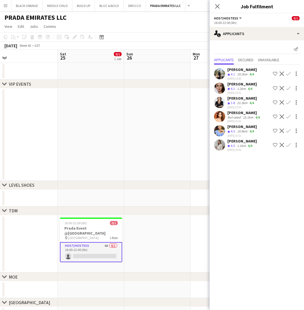
click at [241, 75] on div "19.2km" at bounding box center [242, 74] width 13 height 5
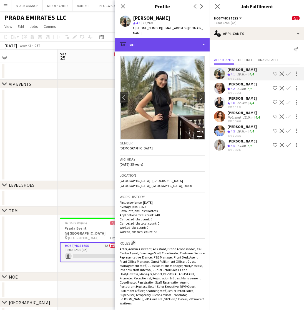
click at [174, 43] on div "profile Bio" at bounding box center [162, 44] width 94 height 13
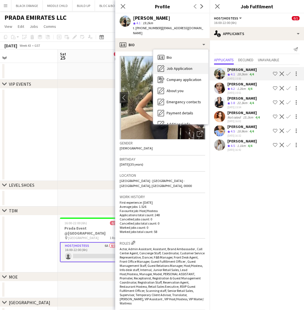
click at [179, 68] on span "Job Application" at bounding box center [180, 68] width 26 height 5
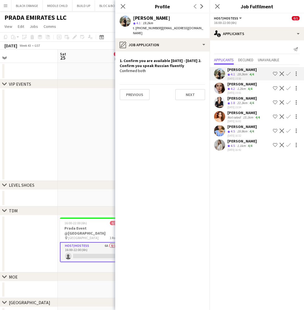
click at [229, 88] on icon "Crew rating" at bounding box center [229, 88] width 3 height 3
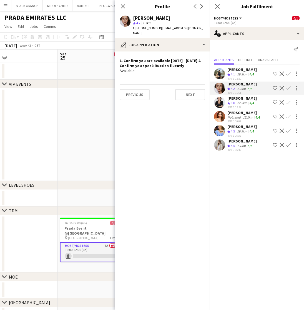
click at [243, 105] on div "22.3km" at bounding box center [242, 103] width 13 height 5
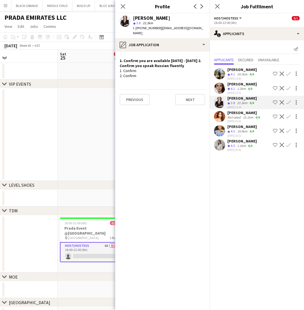
click at [234, 74] on span "4.1" at bounding box center [233, 74] width 4 height 4
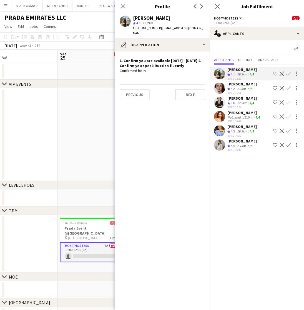
click at [238, 88] on div "1.2km" at bounding box center [241, 88] width 11 height 5
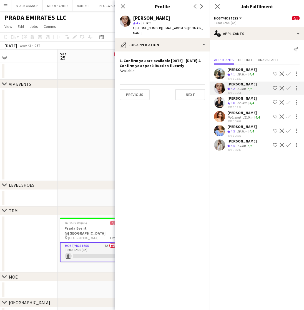
click at [239, 104] on div "22.3km" at bounding box center [242, 103] width 13 height 5
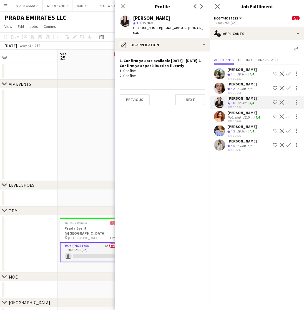
click at [239, 115] on div "Not rated" at bounding box center [235, 117] width 14 height 4
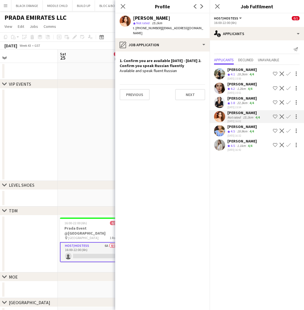
click at [239, 129] on div "19.9km" at bounding box center [242, 131] width 13 height 5
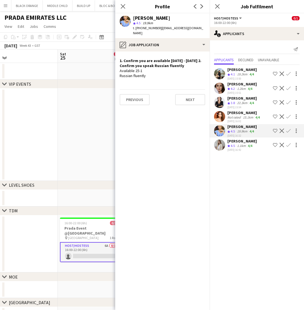
click at [238, 144] on div "1.1km" at bounding box center [241, 145] width 11 height 5
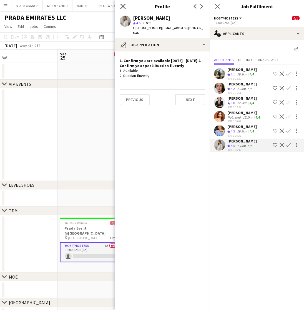
click at [122, 6] on icon at bounding box center [122, 6] width 5 height 5
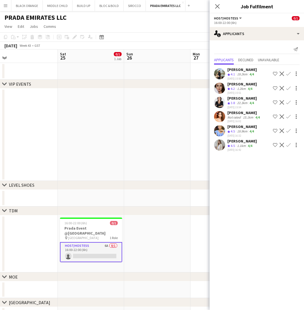
click at [215, 10] on div "Close pop-in" at bounding box center [218, 6] width 16 height 13
click at [216, 8] on icon at bounding box center [217, 6] width 5 height 5
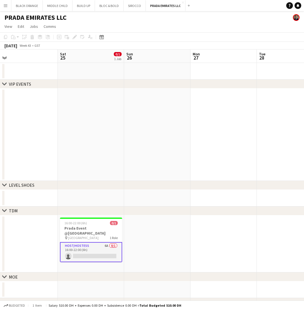
click at [174, 243] on app-date-cell at bounding box center [157, 243] width 66 height 57
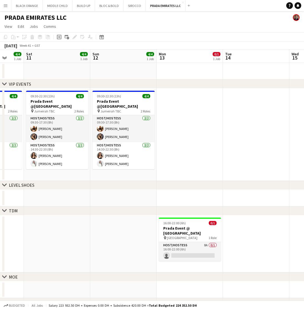
scroll to position [0, 245]
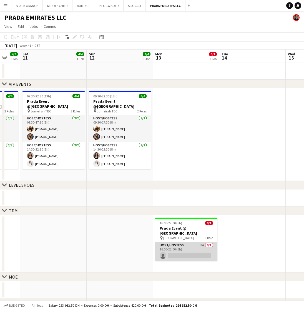
click at [182, 242] on app-card-role "Host/Hostess 8A 0/1 16:00-22:00 (6h) single-neutral-actions" at bounding box center [186, 251] width 62 height 19
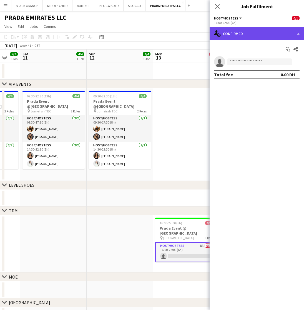
click at [255, 33] on div "single-neutral-actions-check-2 Confirmed" at bounding box center [257, 33] width 94 height 13
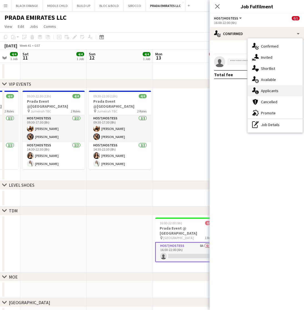
click at [268, 92] on span "Applicants" at bounding box center [270, 90] width 18 height 5
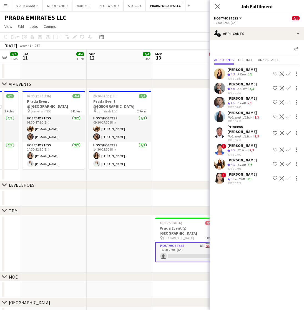
click at [274, 161] on app-icon "Shortlist crew" at bounding box center [275, 163] width 4 height 4
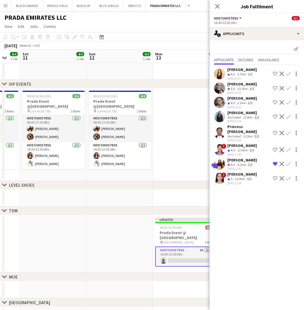
click at [233, 176] on span "5" at bounding box center [232, 178] width 2 height 4
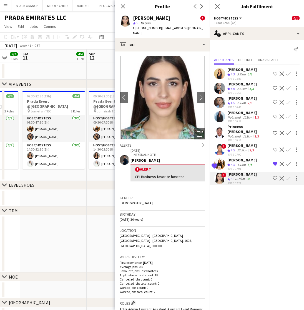
click at [240, 157] on div "[PERSON_NAME]" at bounding box center [242, 159] width 29 height 5
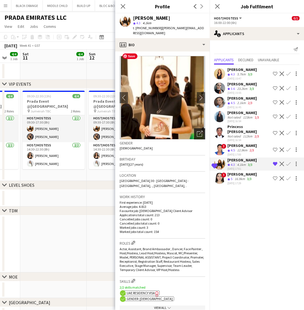
click at [199, 131] on icon at bounding box center [201, 133] width 4 height 4
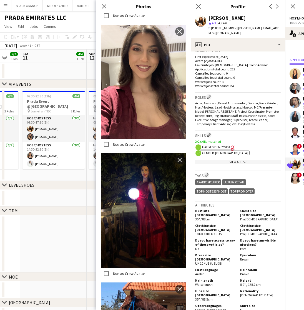
scroll to position [146, 0]
click at [106, 7] on icon "Close pop-in" at bounding box center [103, 6] width 5 height 5
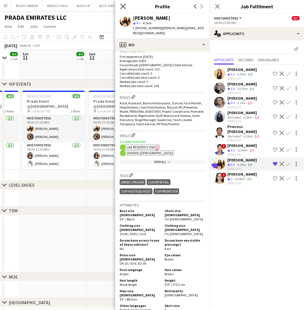
click at [121, 5] on icon "Close pop-in" at bounding box center [122, 6] width 5 height 5
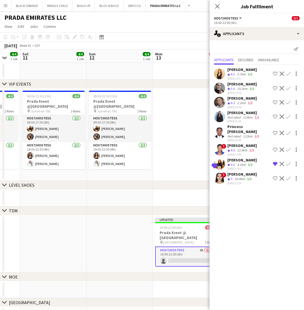
click at [238, 171] on div "[PERSON_NAME] Crew rating 5 16.9km 3/3 [DATE] 17:29" at bounding box center [242, 177] width 29 height 13
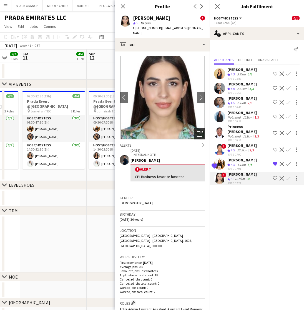
click at [199, 131] on icon "Open photos pop-in" at bounding box center [200, 134] width 6 height 6
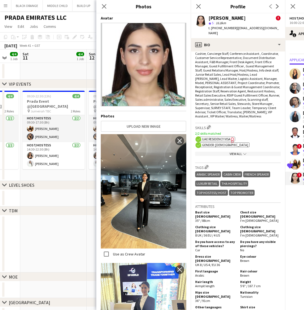
scroll to position [263, 0]
click at [105, 9] on icon "Close pop-in" at bounding box center [103, 6] width 5 height 5
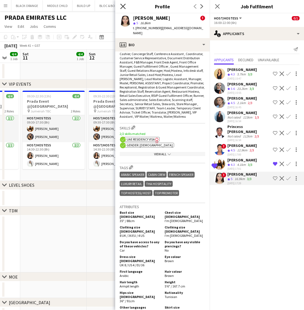
click at [122, 7] on icon "Close pop-in" at bounding box center [122, 6] width 5 height 5
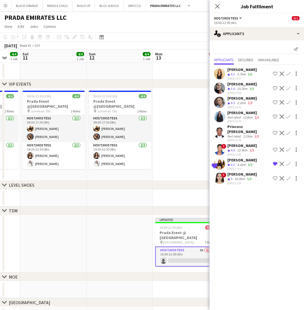
click at [240, 85] on div "[PERSON_NAME]" at bounding box center [242, 83] width 29 height 5
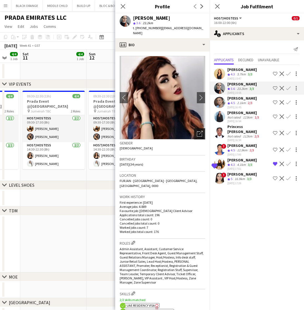
click at [199, 131] on icon "Open photos pop-in" at bounding box center [200, 134] width 6 height 6
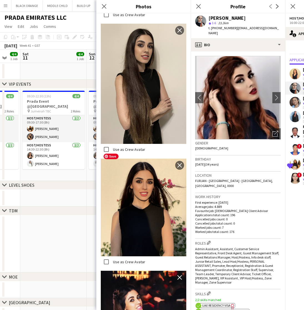
scroll to position [1202, 0]
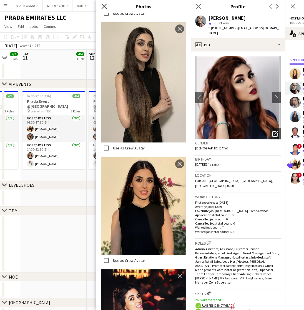
click at [103, 8] on icon at bounding box center [103, 6] width 5 height 5
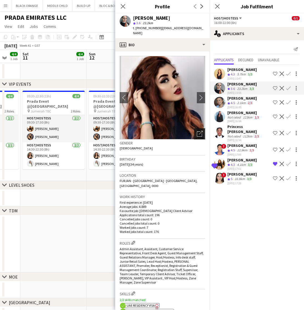
click at [198, 132] on div "Open photos pop-in" at bounding box center [199, 133] width 11 height 11
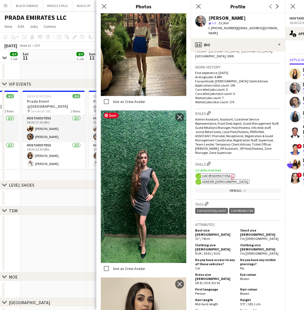
scroll to position [963, 0]
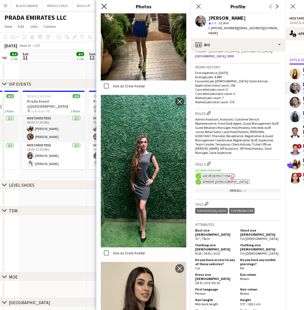
click at [101, 4] on app-icon "Close pop-in" at bounding box center [104, 7] width 8 height 8
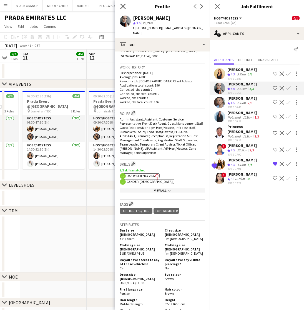
click at [123, 6] on icon at bounding box center [122, 6] width 5 height 5
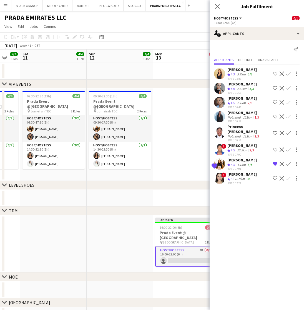
click at [233, 72] on span "4.3" at bounding box center [233, 74] width 4 height 4
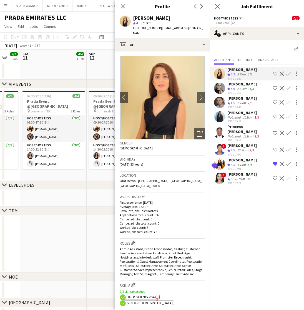
click at [238, 110] on div "[PERSON_NAME]" at bounding box center [244, 112] width 33 height 5
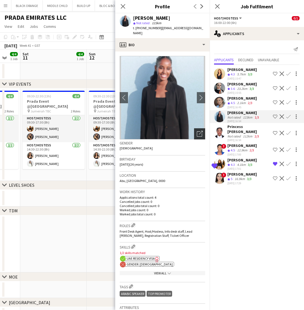
click at [199, 131] on icon "Open photos pop-in" at bounding box center [200, 134] width 6 height 6
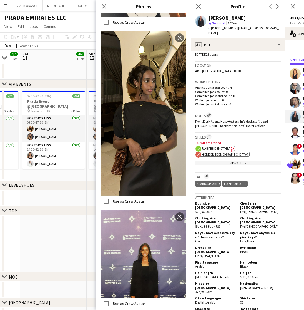
scroll to position [106, 0]
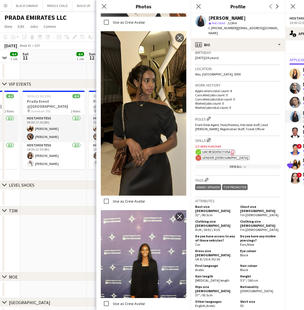
click at [210, 138] on app-icon "Edit crew company skills" at bounding box center [209, 140] width 4 height 4
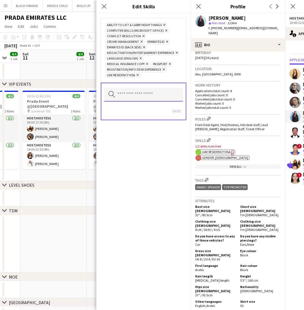
click at [131, 95] on input "text" at bounding box center [143, 95] width 79 height 14
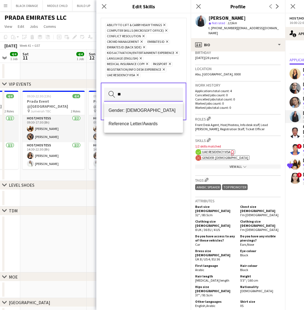
type input "**"
click at [137, 108] on span "Gender: [DEMOGRAPHIC_DATA]" at bounding box center [144, 110] width 70 height 5
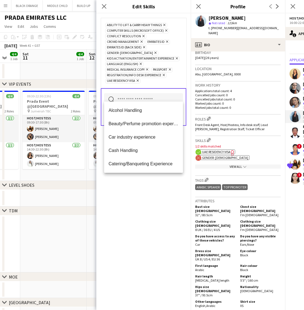
click at [166, 206] on div "Ability to lift & carry heavy things Remove Computer skills (Microsoft Office) …" at bounding box center [143, 161] width 94 height 296
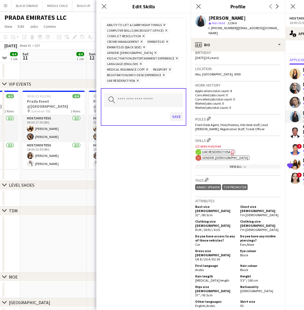
click at [176, 112] on button "Save" at bounding box center [176, 116] width 13 height 9
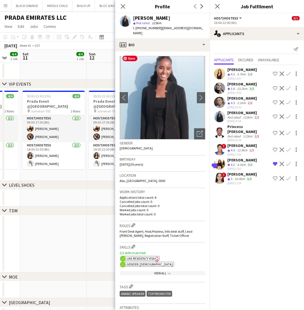
scroll to position [0, 0]
click at [198, 131] on icon "Open photos pop-in" at bounding box center [200, 134] width 6 height 6
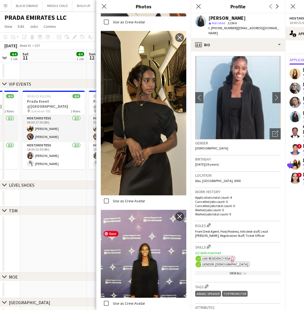
scroll to position [197, 0]
click at [105, 6] on icon at bounding box center [103, 6] width 5 height 5
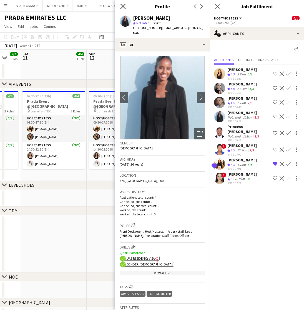
click at [124, 9] on icon "Close pop-in" at bounding box center [122, 6] width 5 height 5
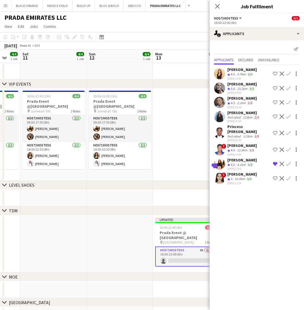
click at [173, 162] on app-date-cell at bounding box center [186, 134] width 66 height 92
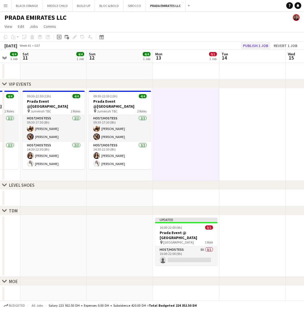
click at [257, 42] on button "Publish 1 job" at bounding box center [256, 45] width 30 height 7
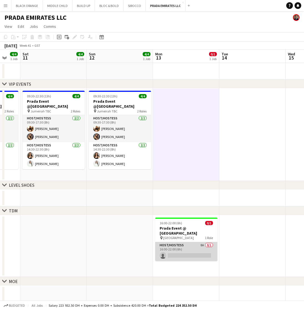
click at [183, 242] on app-card-role "Host/Hostess 8A 0/1 16:00-22:00 (6h) single-neutral-actions" at bounding box center [186, 251] width 62 height 19
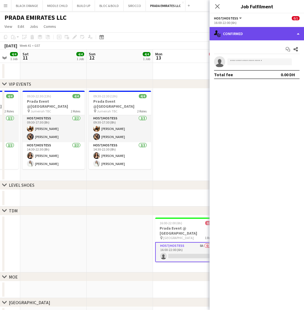
click at [254, 29] on div "single-neutral-actions-check-2 Confirmed" at bounding box center [257, 33] width 94 height 13
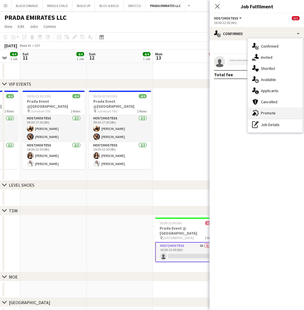
click at [272, 111] on span "Promote" at bounding box center [268, 112] width 15 height 5
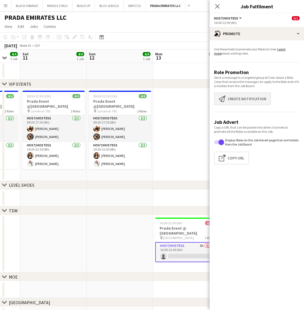
click at [237, 97] on button "Create notification Create notification" at bounding box center [242, 98] width 57 height 13
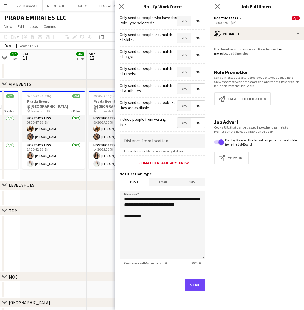
click at [183, 38] on span "Yes" at bounding box center [185, 38] width 14 height 10
click at [183, 54] on span "Yes" at bounding box center [185, 55] width 14 height 10
click at [185, 71] on span "Yes" at bounding box center [185, 72] width 14 height 10
click at [184, 90] on span "Yes" at bounding box center [185, 89] width 14 height 10
click at [185, 105] on span "Yes" at bounding box center [185, 106] width 14 height 10
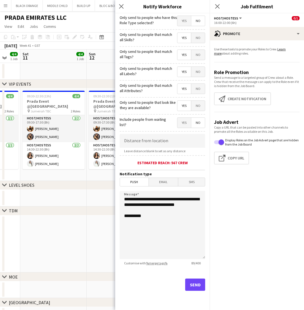
click at [194, 285] on button "Send" at bounding box center [195, 284] width 20 height 12
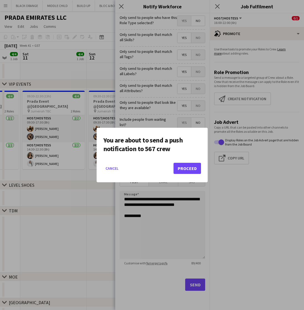
click at [188, 169] on button "Proceed" at bounding box center [188, 168] width 28 height 11
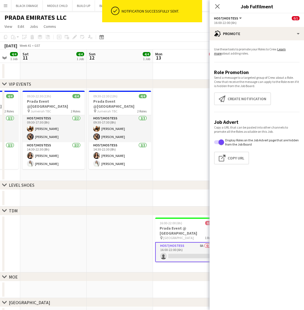
click at [179, 159] on app-date-cell at bounding box center [186, 134] width 66 height 92
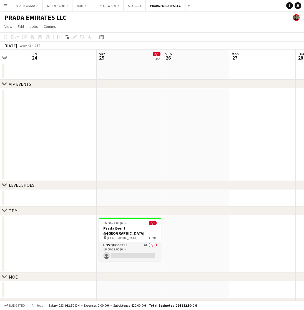
scroll to position [0, 236]
click at [131, 250] on app-card-role "Host/Hostess 6A 0/1 16:00-22:00 (6h) single-neutral-actions" at bounding box center [130, 251] width 62 height 19
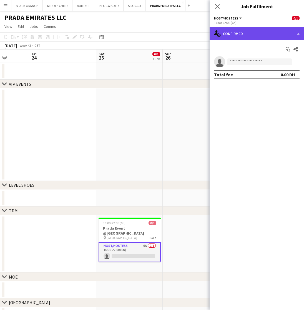
click at [250, 36] on div "single-neutral-actions-check-2 Confirmed" at bounding box center [257, 33] width 94 height 13
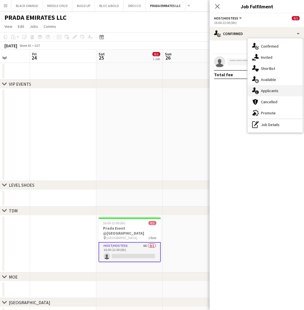
click at [264, 90] on span "Applicants" at bounding box center [270, 90] width 18 height 5
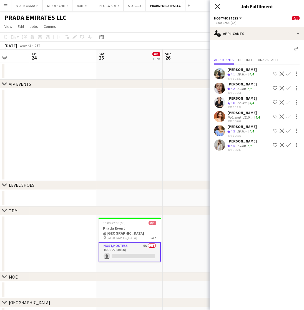
click at [219, 8] on icon at bounding box center [217, 6] width 5 height 5
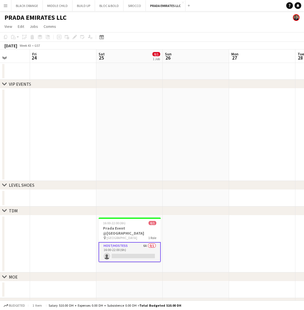
click at [207, 224] on app-date-cell at bounding box center [196, 243] width 66 height 57
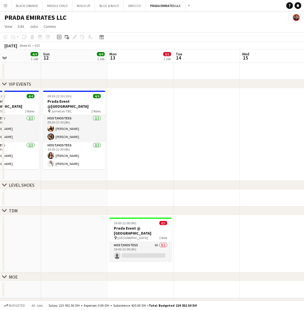
scroll to position [0, 156]
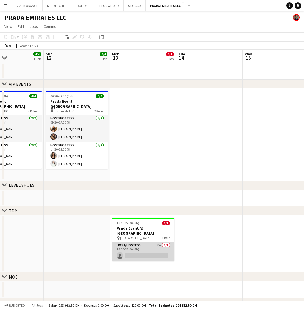
click at [141, 245] on app-card-role "Host/Hostess 8A 0/1 16:00-22:00 (6h) single-neutral-actions" at bounding box center [143, 251] width 62 height 19
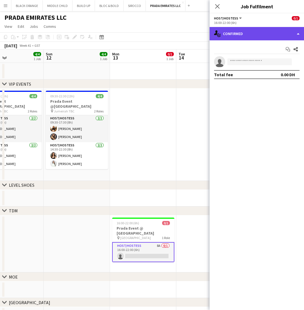
click at [238, 31] on div "single-neutral-actions-check-2 Confirmed" at bounding box center [257, 33] width 94 height 13
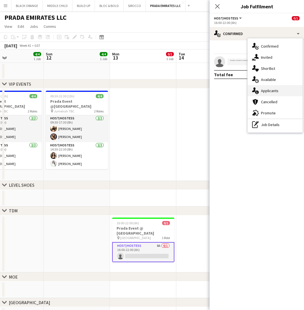
click at [270, 91] on span "Applicants" at bounding box center [270, 90] width 18 height 5
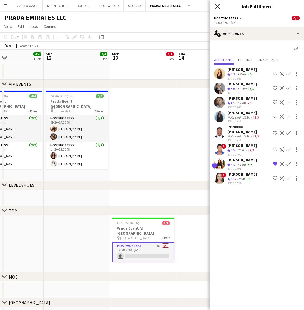
click at [219, 6] on icon "Close pop-in" at bounding box center [217, 6] width 5 height 5
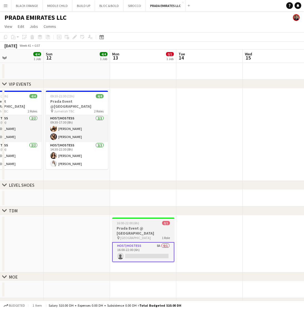
click at [133, 225] on app-job-card "16:00-22:00 (6h) 0/1 Prada Event @ [GEOGRAPHIC_DATA] pin [GEOGRAPHIC_DATA] 1 Ro…" at bounding box center [143, 239] width 62 height 44
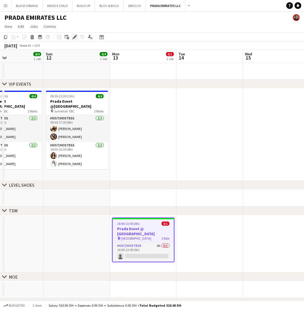
click at [73, 35] on icon "Edit" at bounding box center [75, 37] width 4 height 4
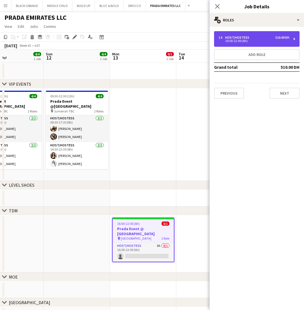
click at [257, 41] on div "16:00-22:00 (6h)" at bounding box center [254, 40] width 71 height 3
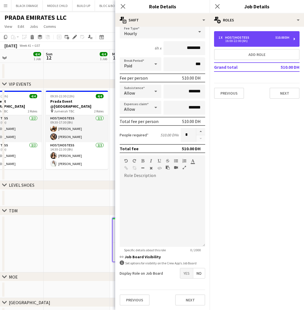
scroll to position [38, 0]
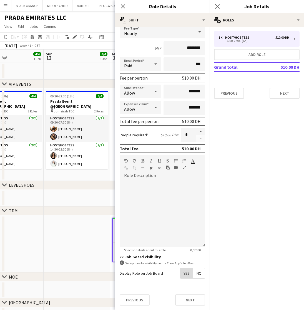
click at [186, 272] on span "Yes" at bounding box center [186, 273] width 13 height 10
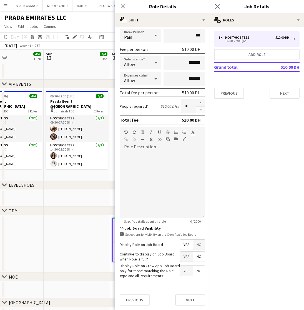
scroll to position [67, 0]
click at [183, 271] on span "Yes" at bounding box center [186, 271] width 13 height 10
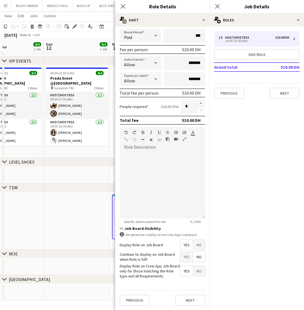
scroll to position [23, 0]
click at [191, 300] on button "Next" at bounding box center [190, 299] width 30 height 11
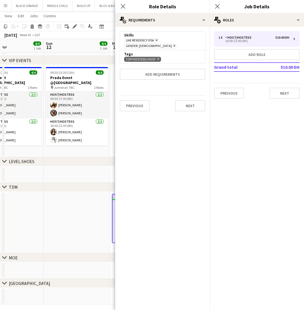
click at [93, 222] on app-date-cell at bounding box center [77, 222] width 66 height 62
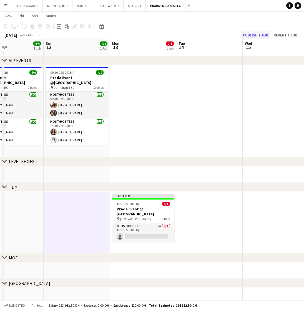
click at [259, 34] on button "Publish 1 job" at bounding box center [256, 34] width 30 height 7
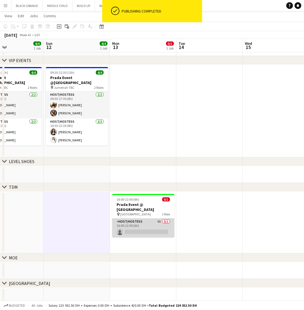
click at [148, 219] on app-card-role "Host/Hostess 8A 0/1 16:00-22:00 (6h) single-neutral-actions" at bounding box center [143, 227] width 62 height 19
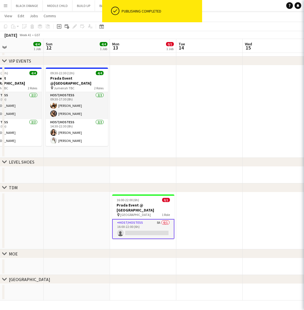
scroll to position [23, 0]
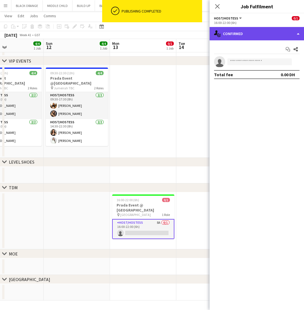
click at [247, 33] on div "single-neutral-actions-check-2 Confirmed" at bounding box center [257, 33] width 94 height 13
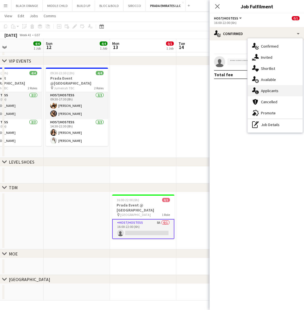
click at [267, 90] on span "Applicants" at bounding box center [270, 90] width 18 height 5
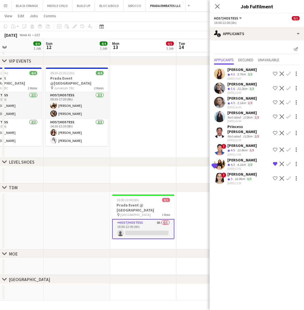
click at [281, 147] on app-icon "Decline" at bounding box center [282, 149] width 4 height 4
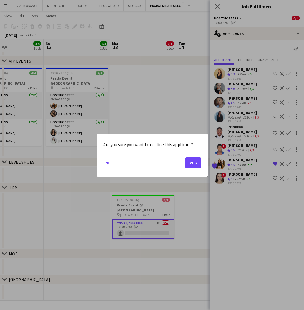
click at [193, 163] on button "Yes" at bounding box center [194, 162] width 16 height 11
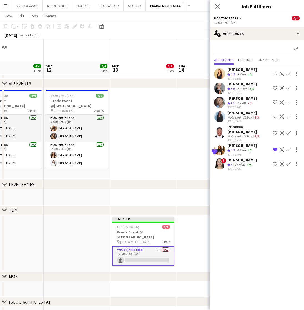
scroll to position [23, 0]
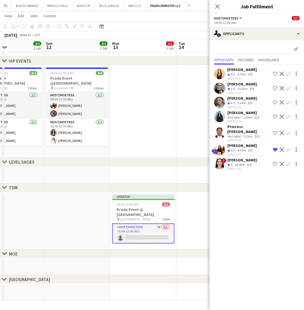
click at [281, 131] on app-icon "Decline" at bounding box center [282, 133] width 4 height 4
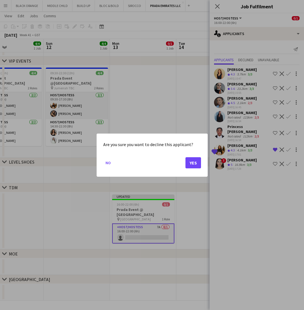
click at [192, 164] on button "Yes" at bounding box center [194, 162] width 16 height 11
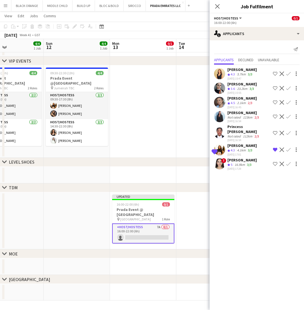
scroll to position [23, 0]
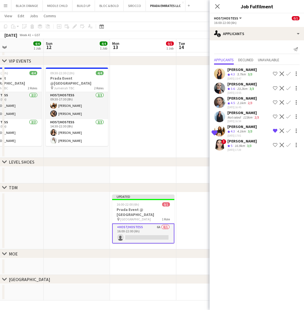
click at [216, 4] on icon at bounding box center [217, 6] width 4 height 4
click at [216, 6] on app-navbar "Menu Boards Boards Boards All jobs Status Workforce Workforce My Workforce Recr…" at bounding box center [152, 5] width 304 height 11
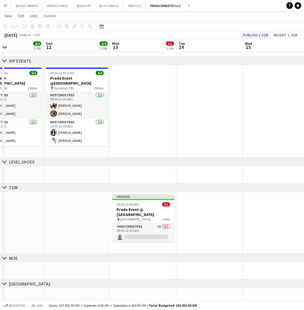
click at [250, 36] on button "Publish 1 job" at bounding box center [256, 34] width 30 height 7
